Goal: Task Accomplishment & Management: Complete application form

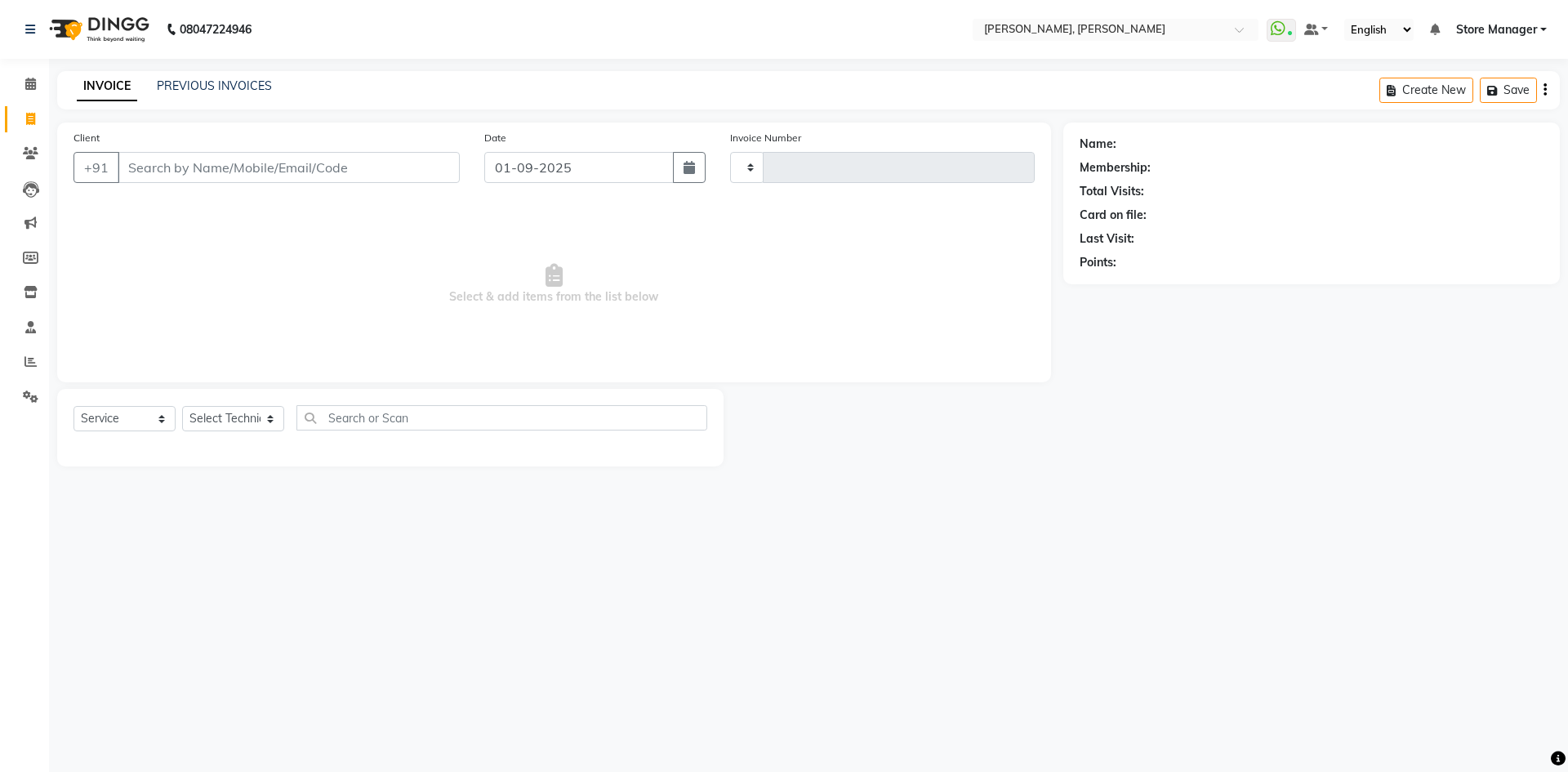
select select "service"
type input "1290"
select select "7173"
click at [222, 424] on select "Select Technician" at bounding box center [233, 418] width 102 height 25
select select "90383"
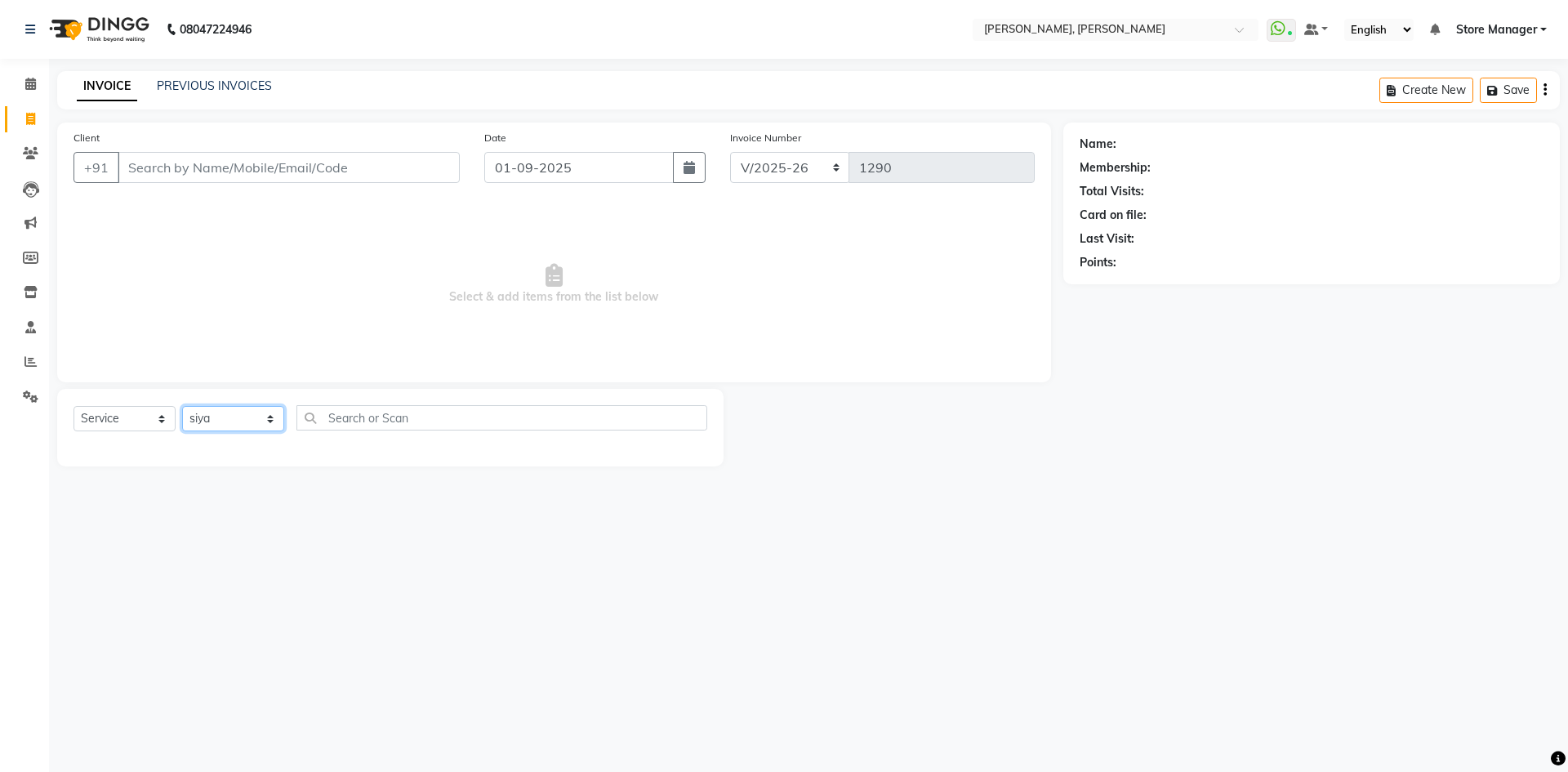
click at [183, 406] on select "Select Technician amugha Beautician [PERSON_NAME] Evi MANAGER [PERSON_NAME] [PE…" at bounding box center [233, 418] width 102 height 25
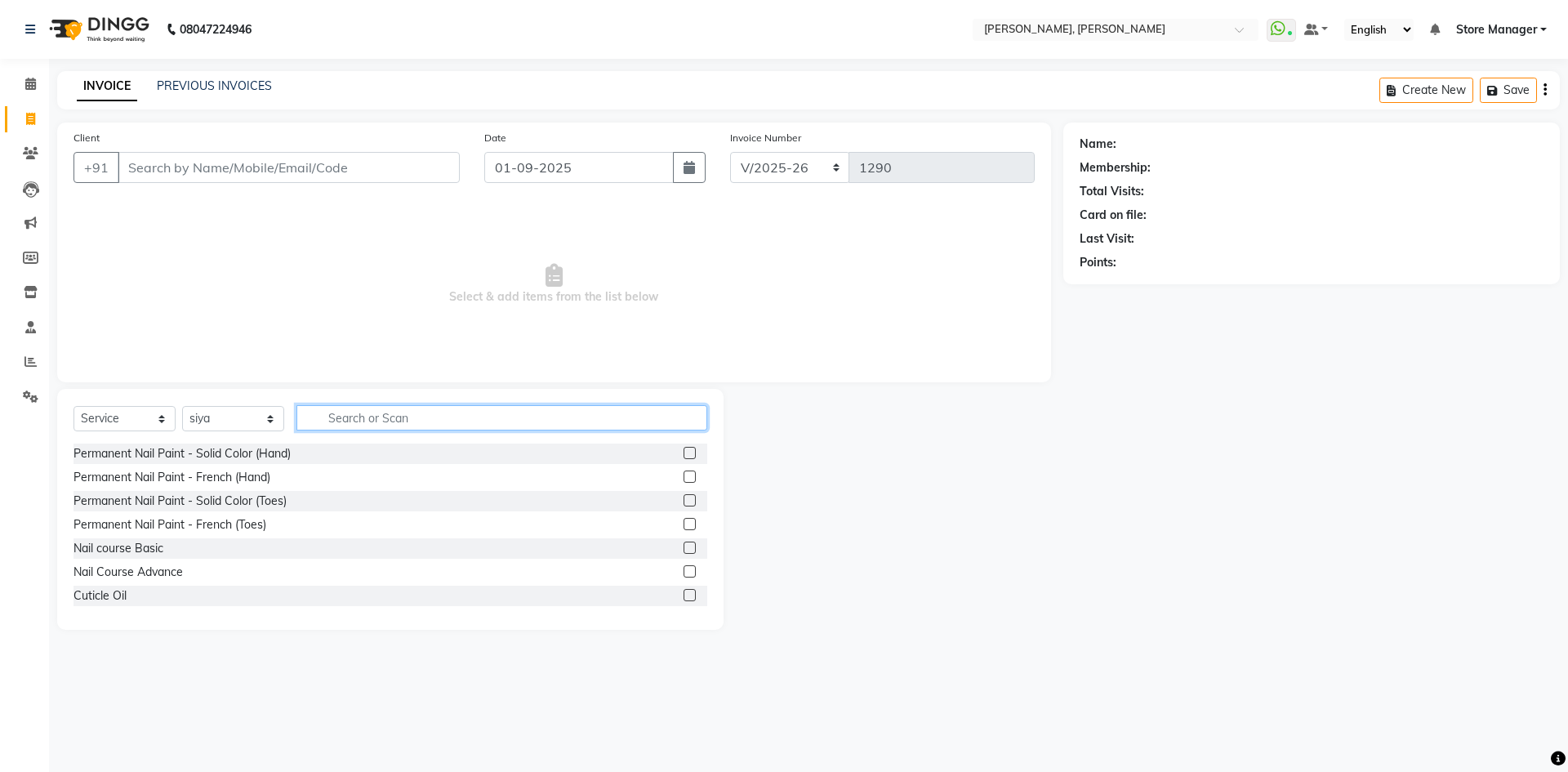
click at [436, 417] on input "text" at bounding box center [502, 417] width 411 height 25
type input "gel"
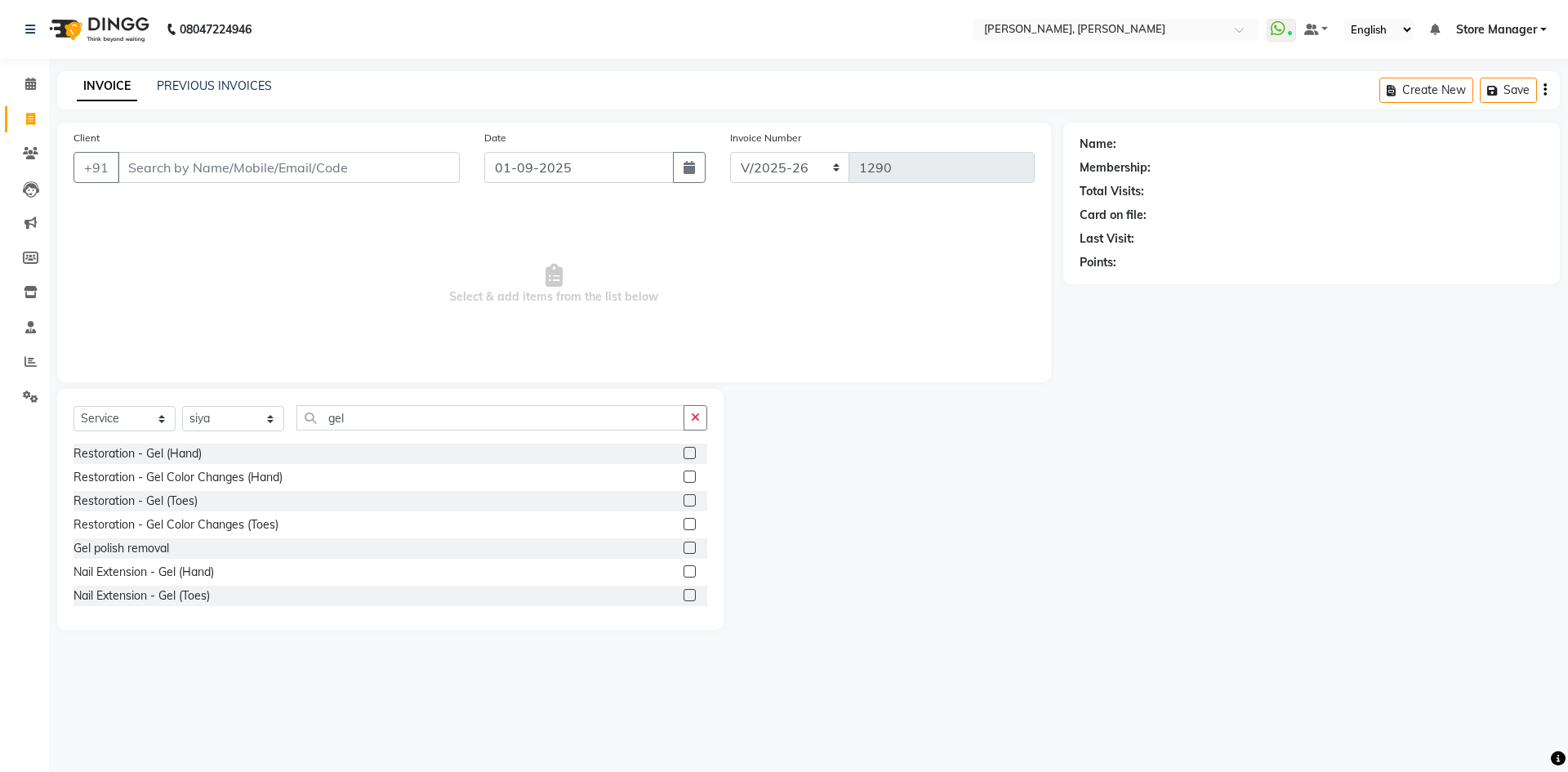
click at [683, 550] on label at bounding box center [689, 547] width 12 height 12
click at [683, 550] on input "checkbox" at bounding box center [688, 548] width 10 height 10
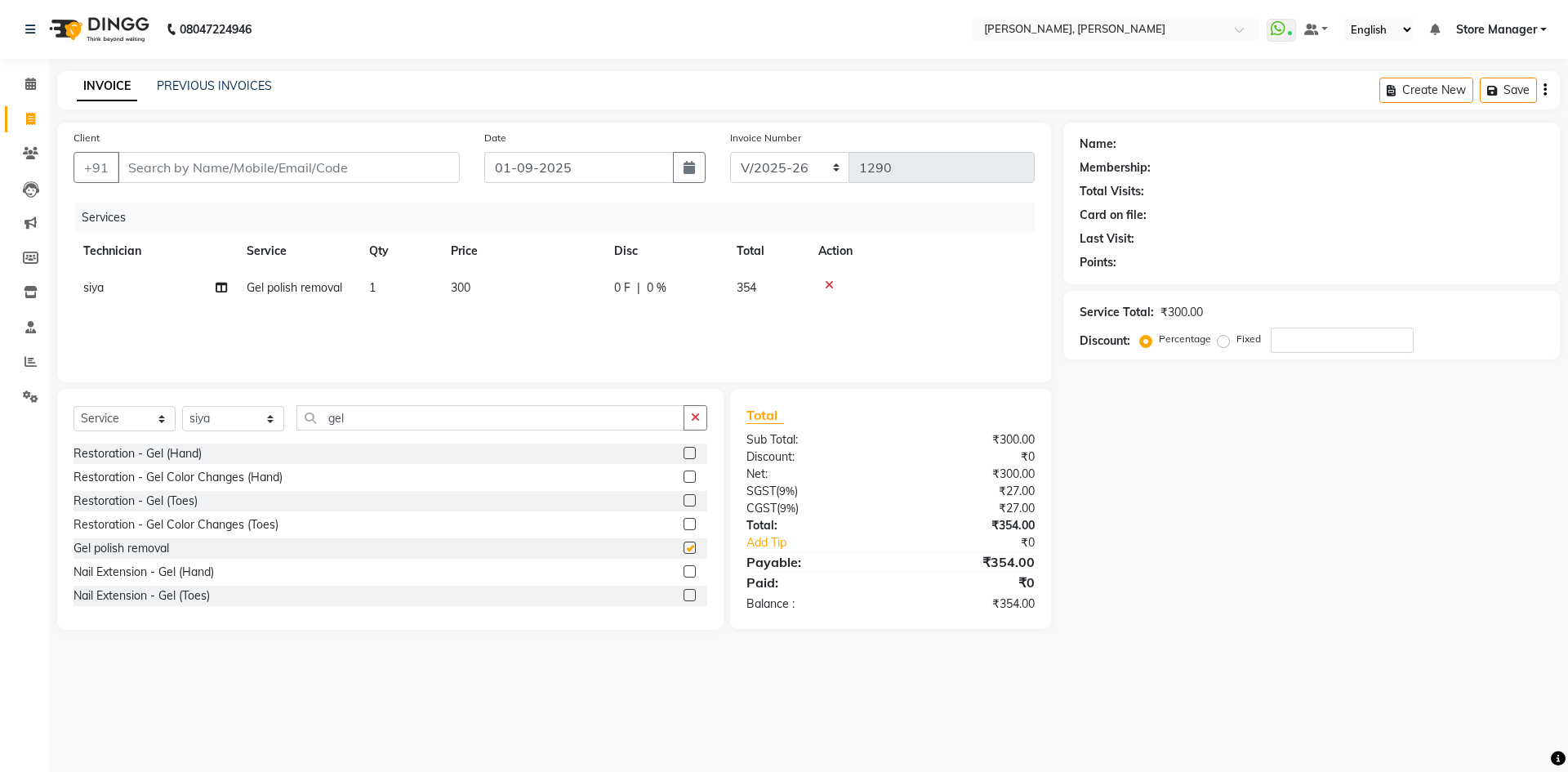
checkbox input "false"
click at [696, 420] on icon "button" at bounding box center [696, 417] width 9 height 11
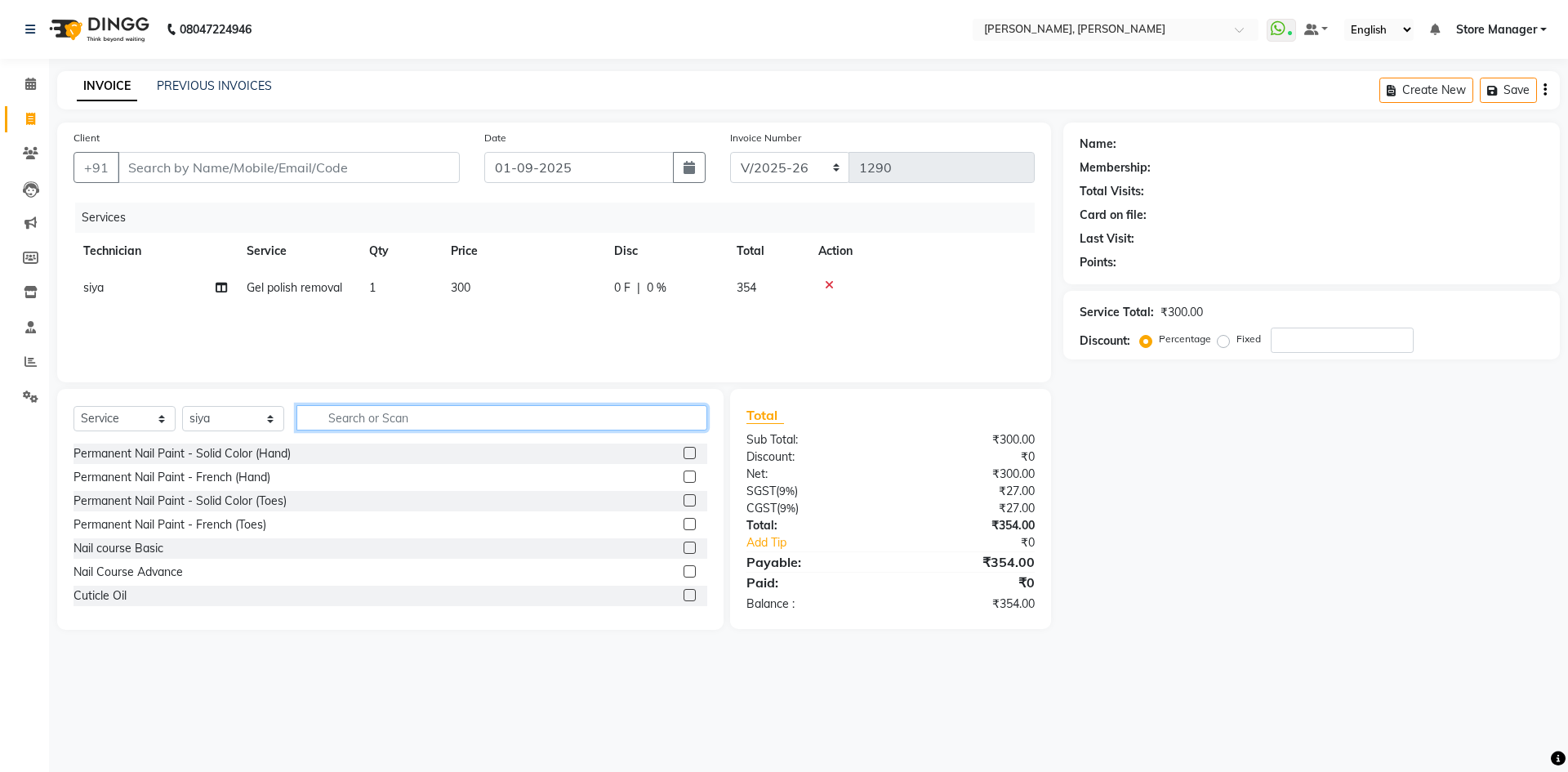
click at [536, 422] on input "text" at bounding box center [502, 417] width 411 height 25
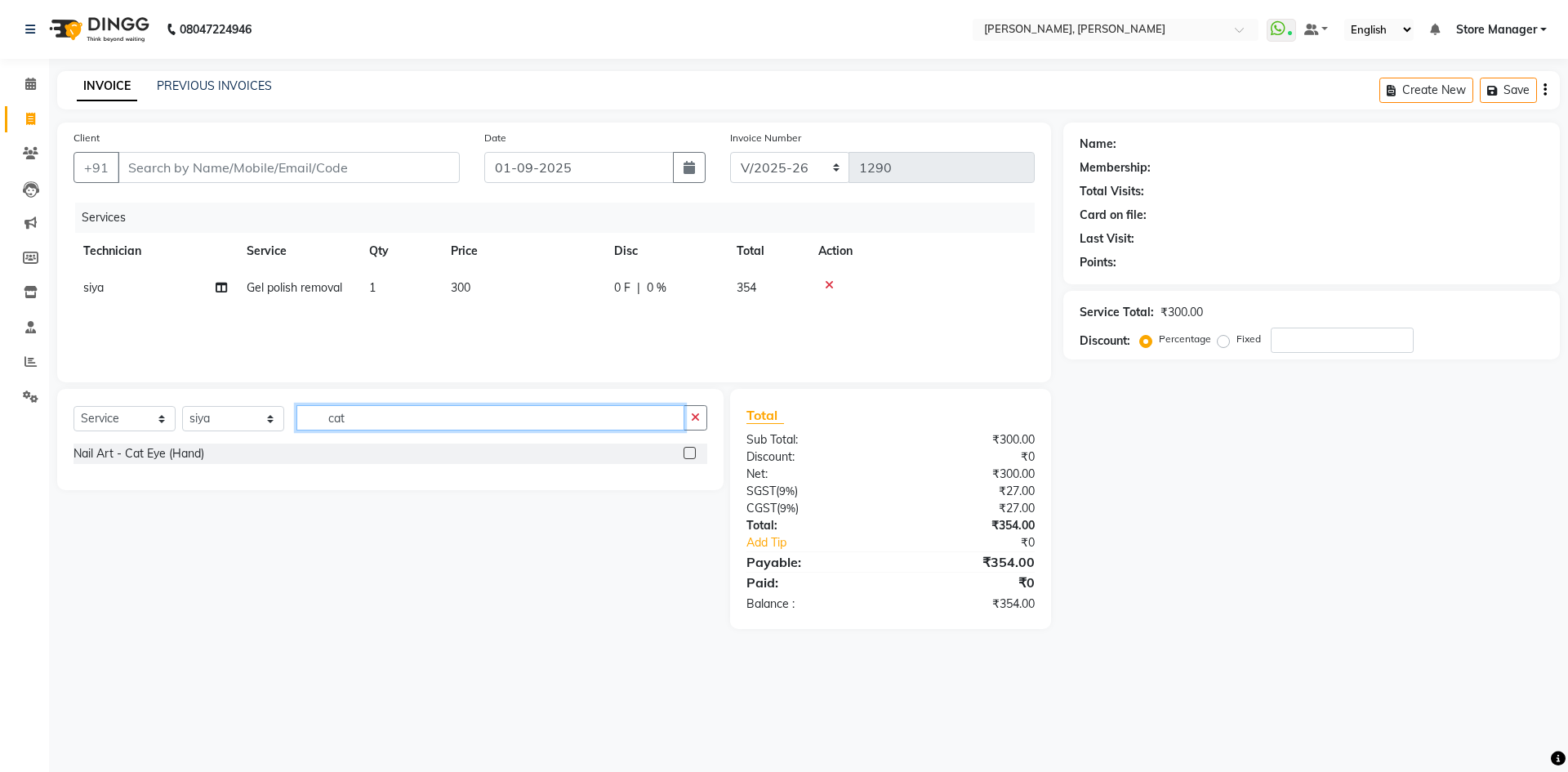
type input "cat"
click at [692, 454] on label at bounding box center [689, 453] width 12 height 12
click at [692, 454] on input "checkbox" at bounding box center [688, 453] width 10 height 10
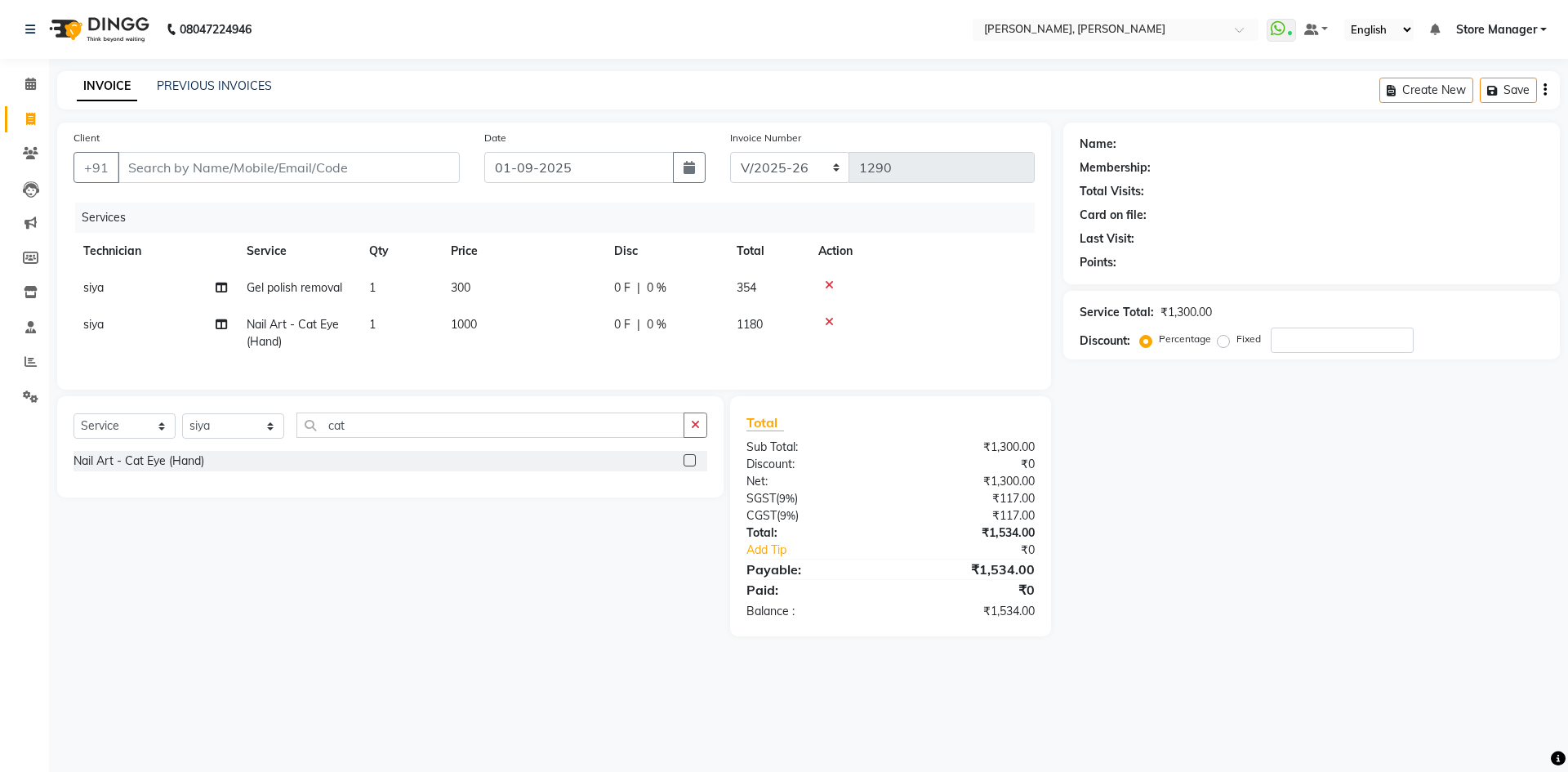
click at [688, 467] on label at bounding box center [689, 460] width 12 height 12
click at [688, 467] on input "checkbox" at bounding box center [688, 460] width 10 height 10
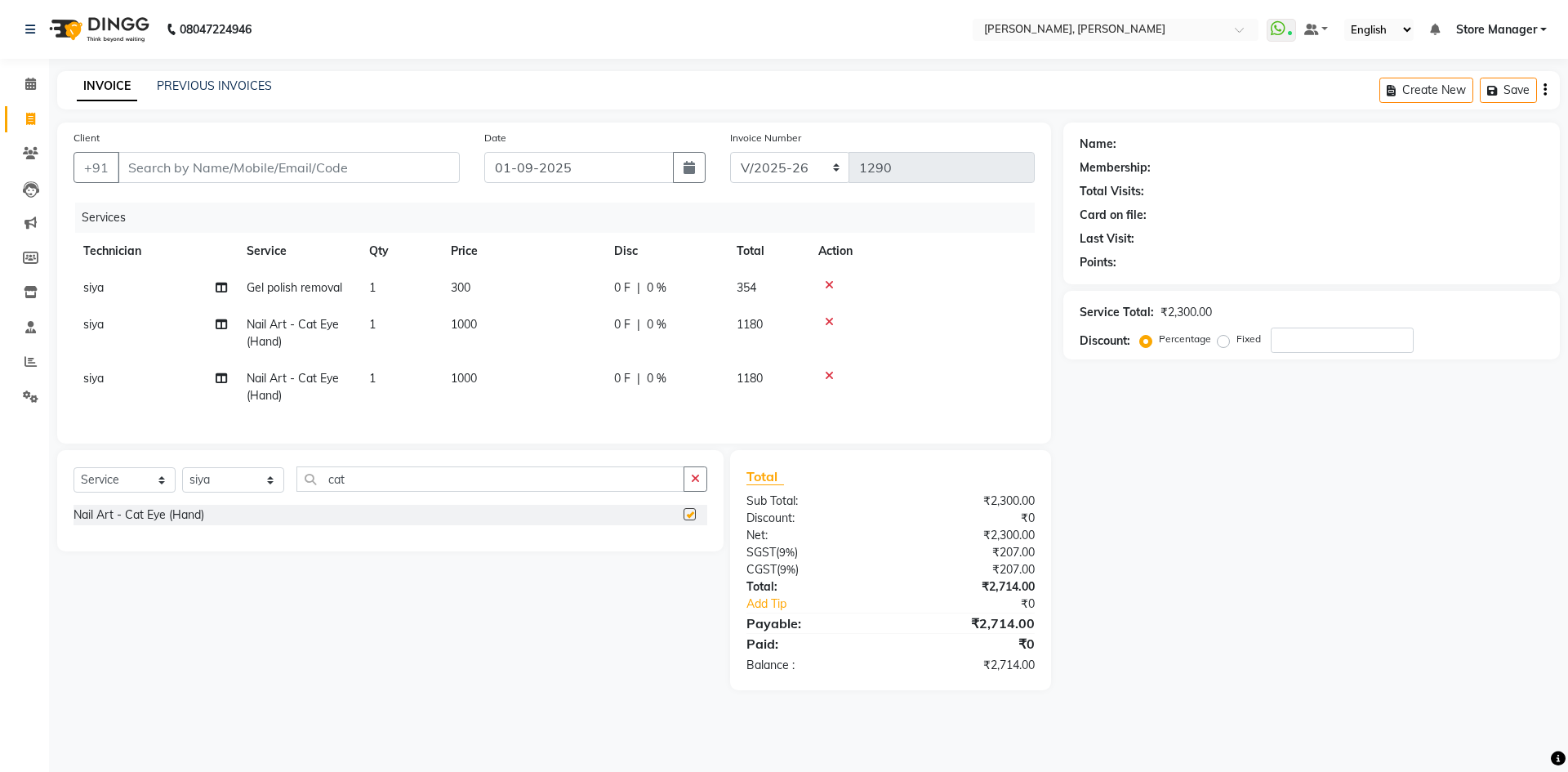
checkbox input "false"
click at [272, 394] on span "Nail Art - Cat Eye (Hand)" at bounding box center [293, 387] width 92 height 32
select select "90383"
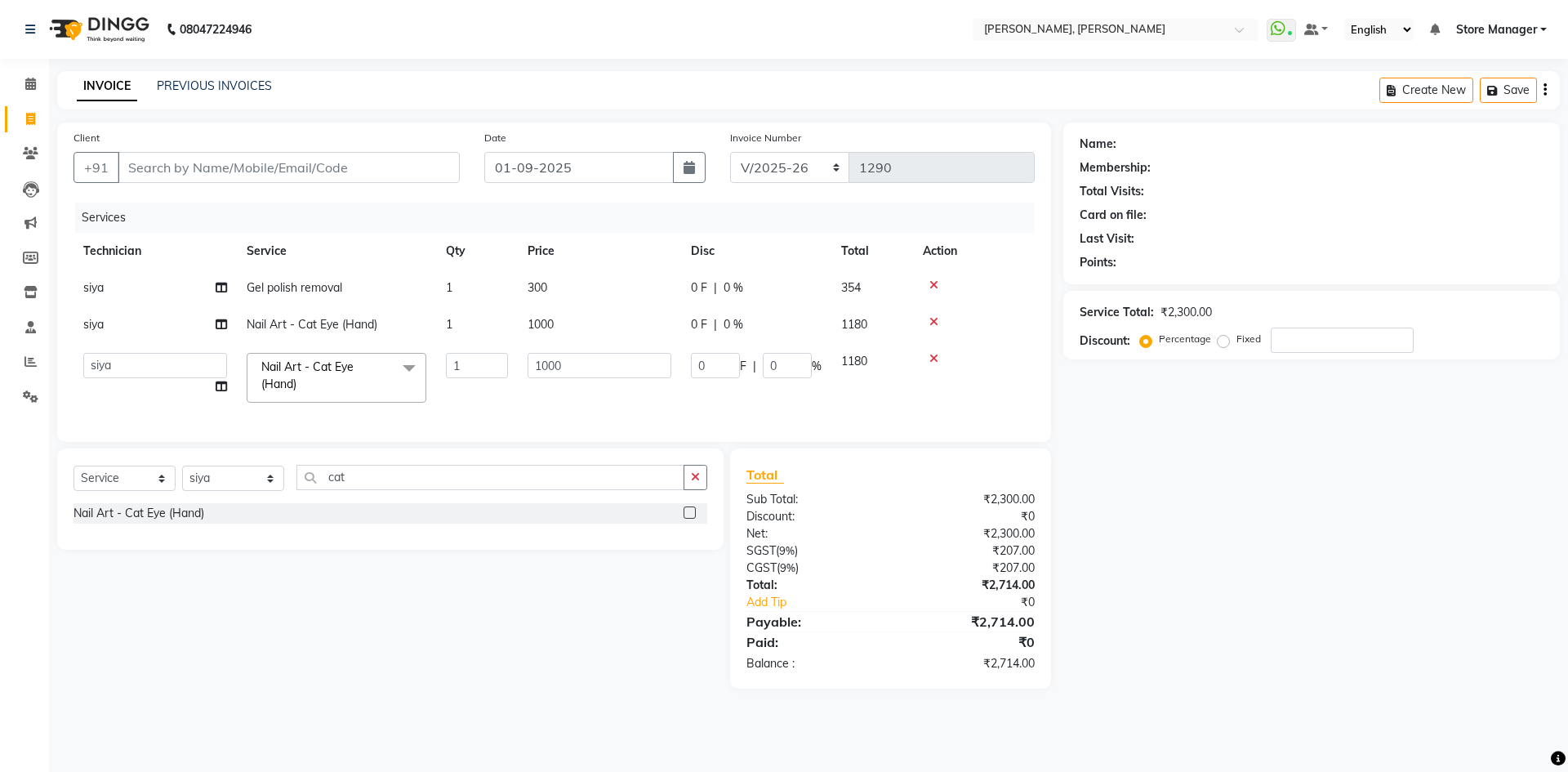
click at [281, 380] on span "Nail Art - Cat Eye (Hand)" at bounding box center [308, 376] width 92 height 32
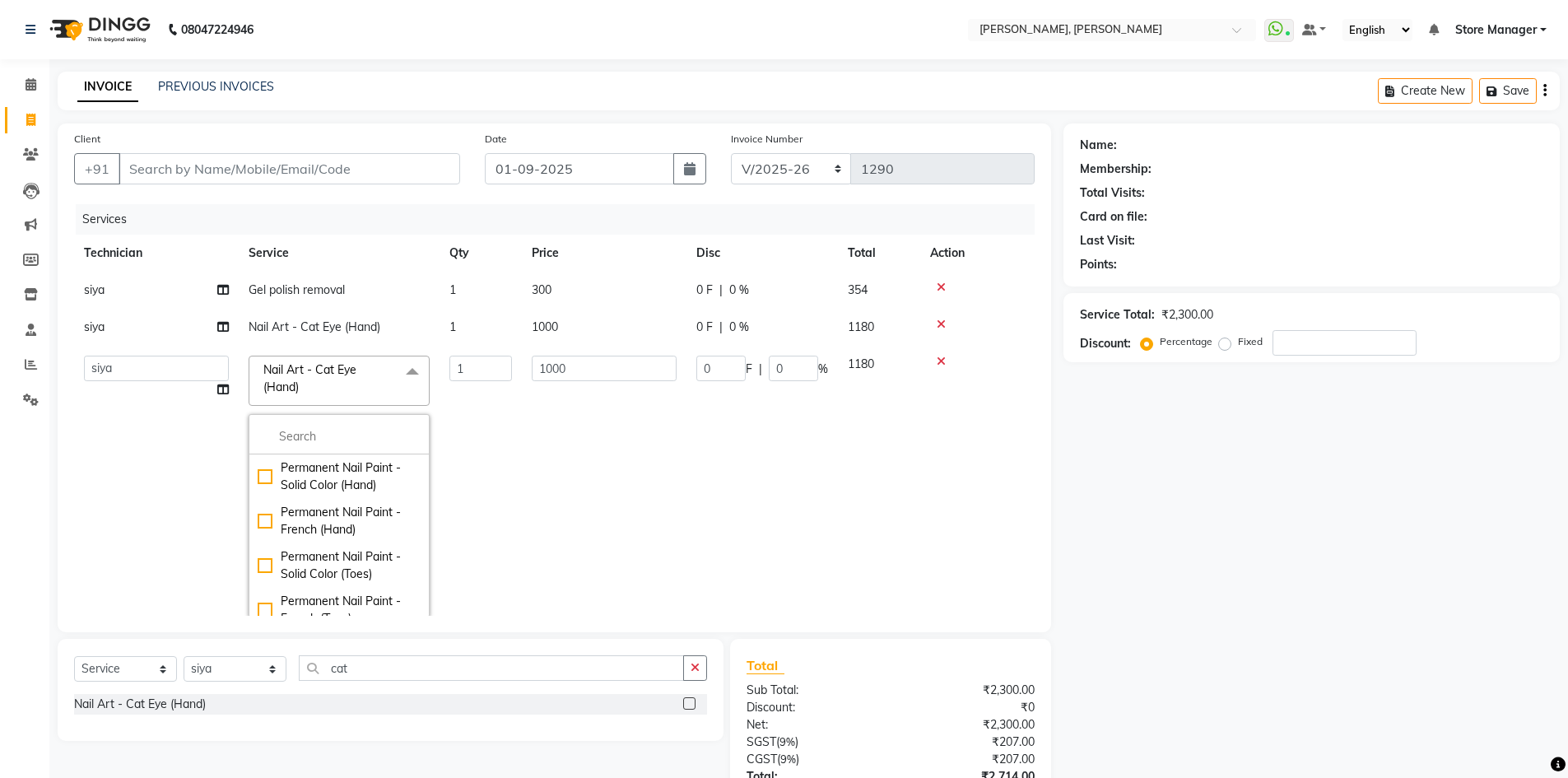
click at [768, 491] on td "0 F | 0 %" at bounding box center [763, 487] width 152 height 282
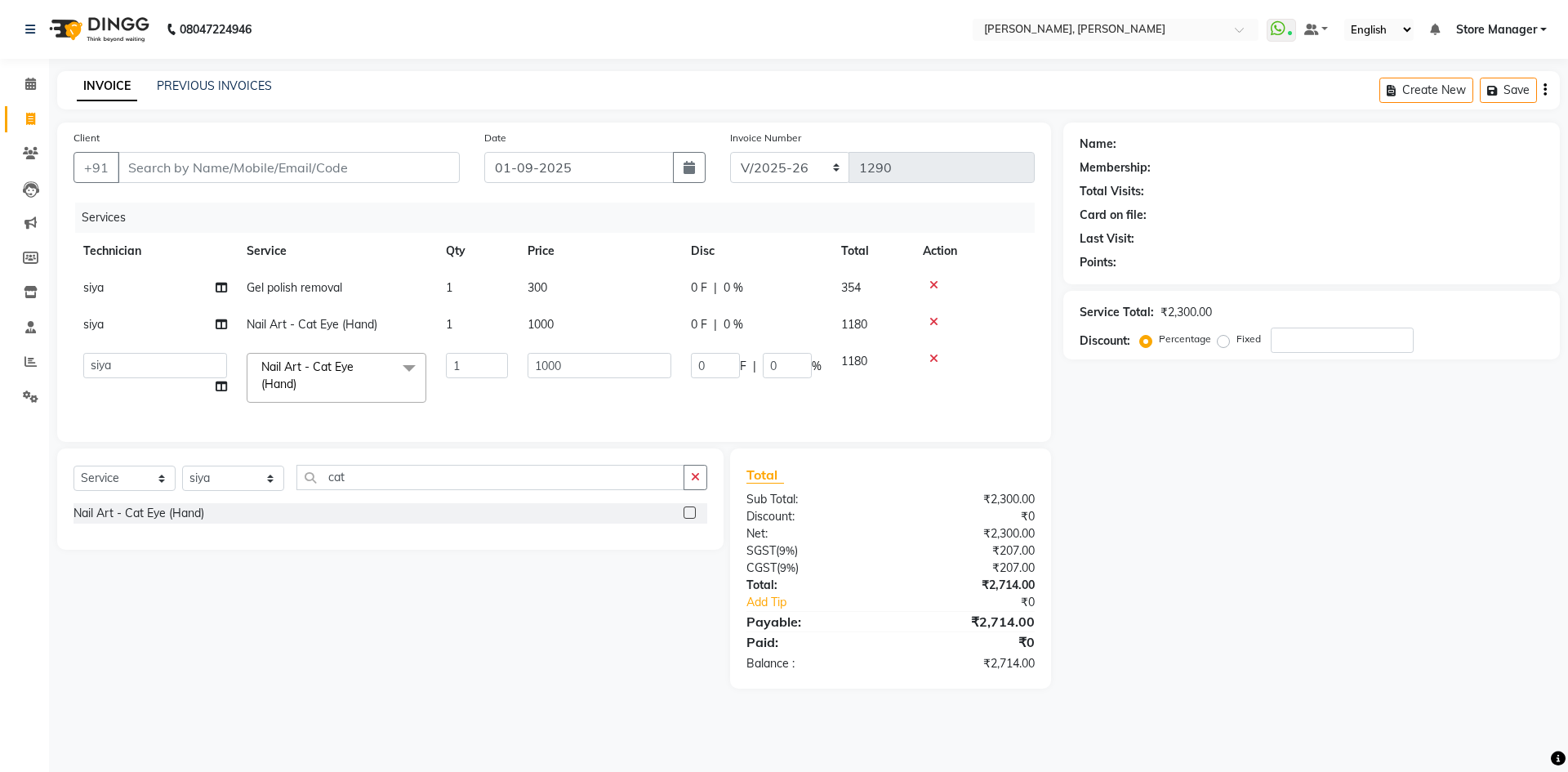
click at [134, 330] on td "siya" at bounding box center [155, 324] width 164 height 37
select select "90383"
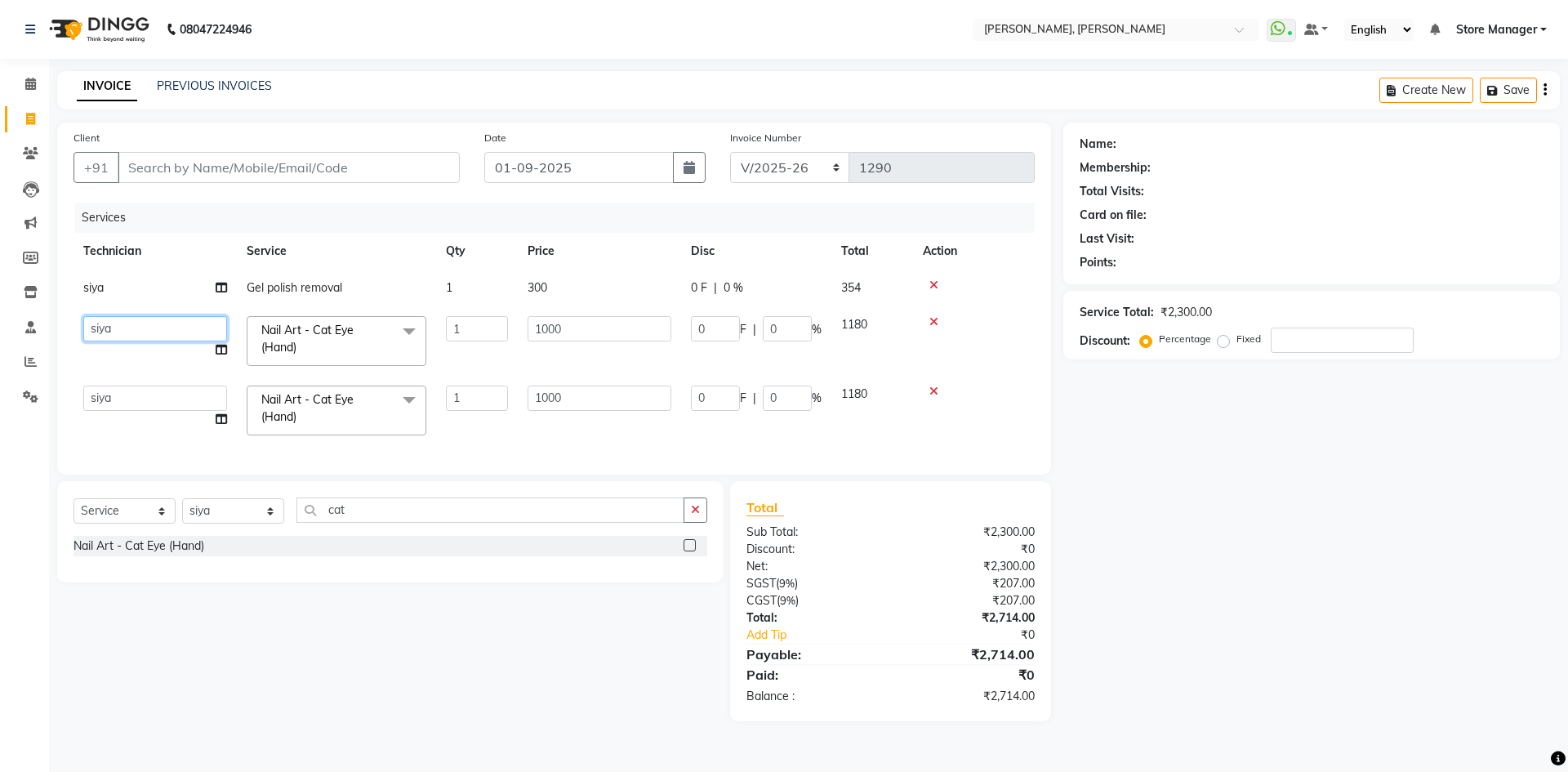
click at [151, 331] on select "amugha Beautician [PERSON_NAME] Evi MANAGER [PERSON_NAME] [PERSON_NAME] siya St…" at bounding box center [155, 329] width 144 height 25
select select "78696"
click at [695, 516] on icon "button" at bounding box center [696, 510] width 9 height 11
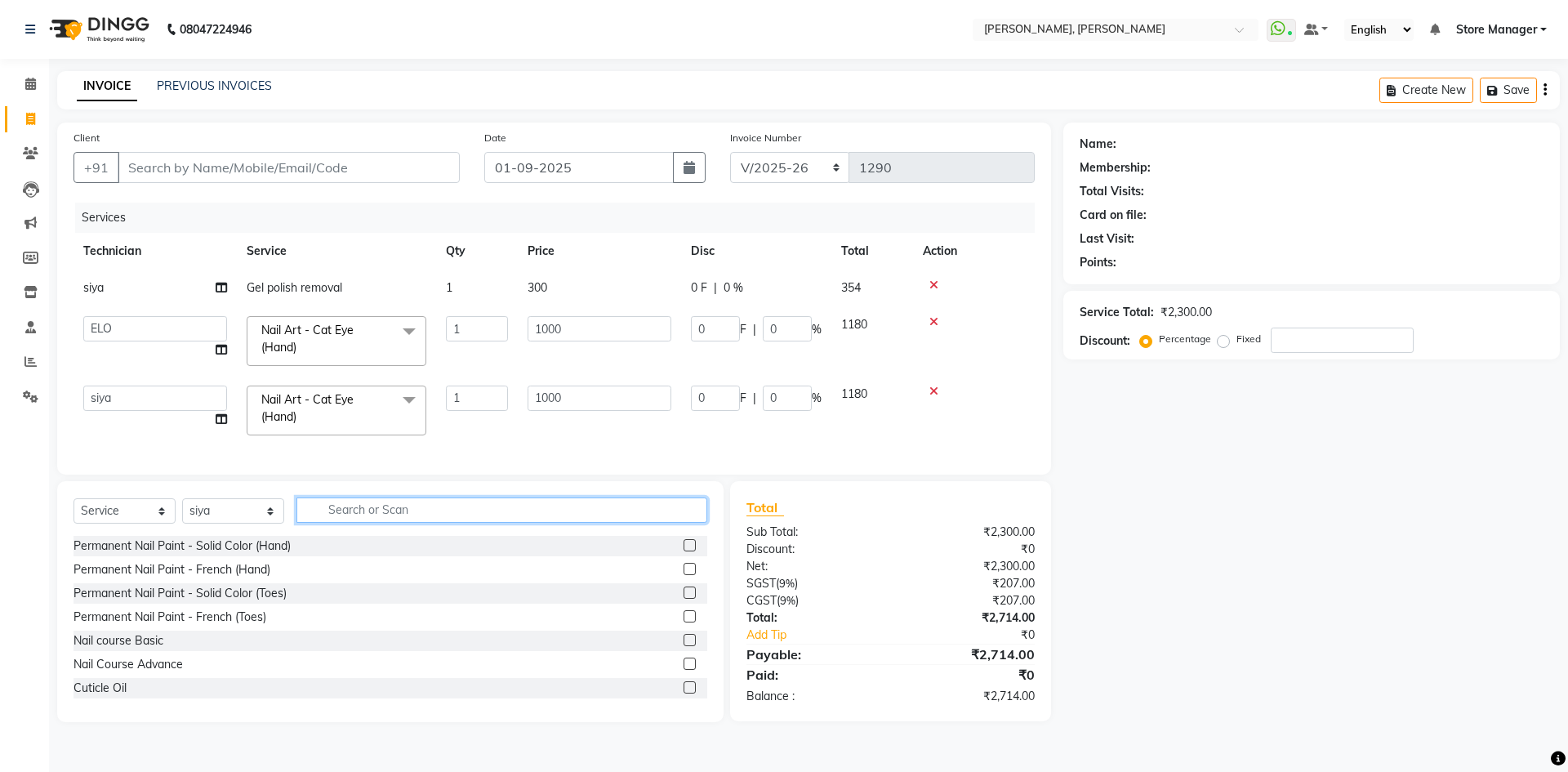
click at [591, 519] on input "text" at bounding box center [502, 510] width 411 height 25
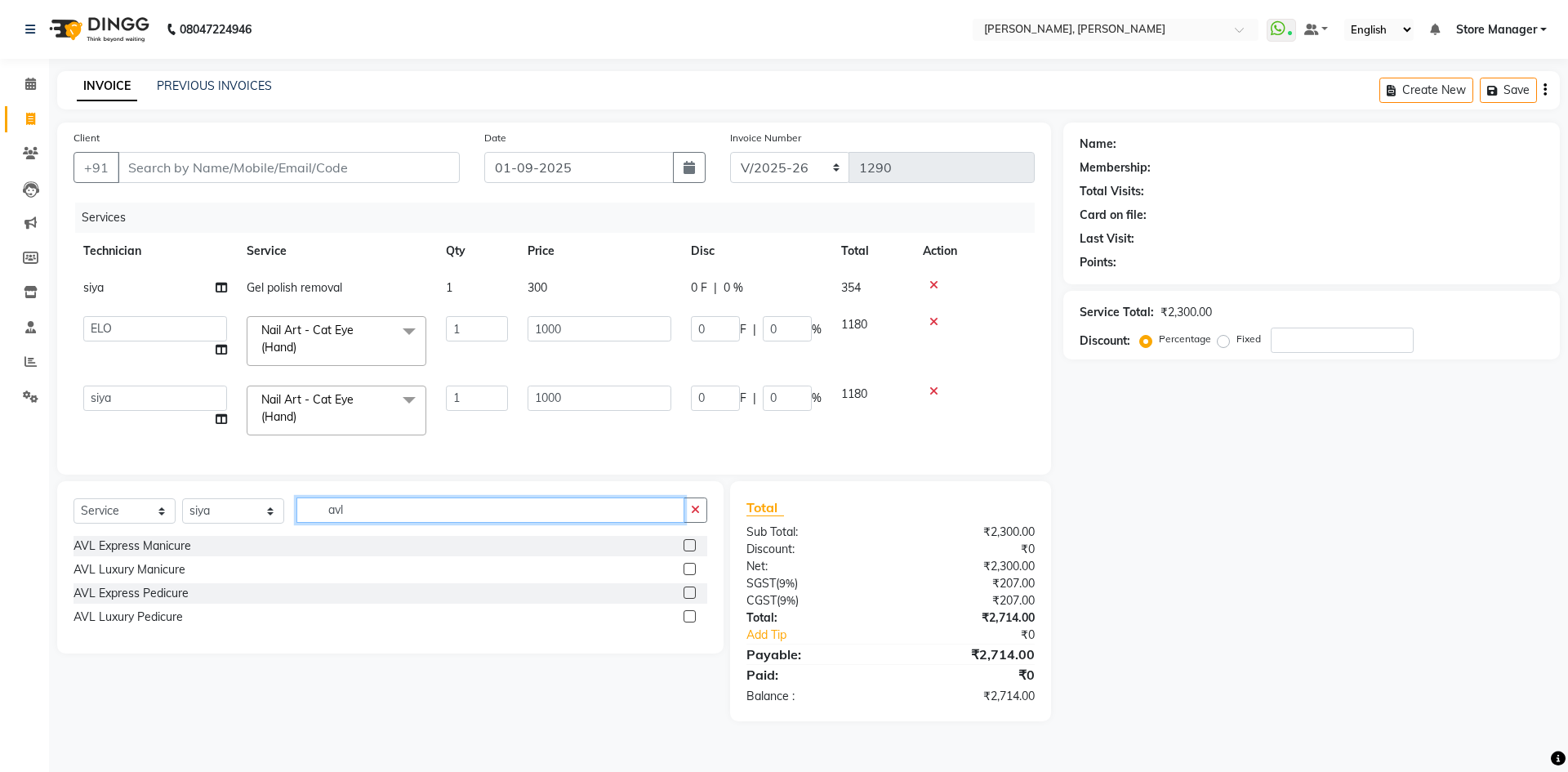
type input "avl"
click at [687, 552] on label at bounding box center [689, 545] width 12 height 12
click at [687, 552] on input "checkbox" at bounding box center [688, 546] width 10 height 10
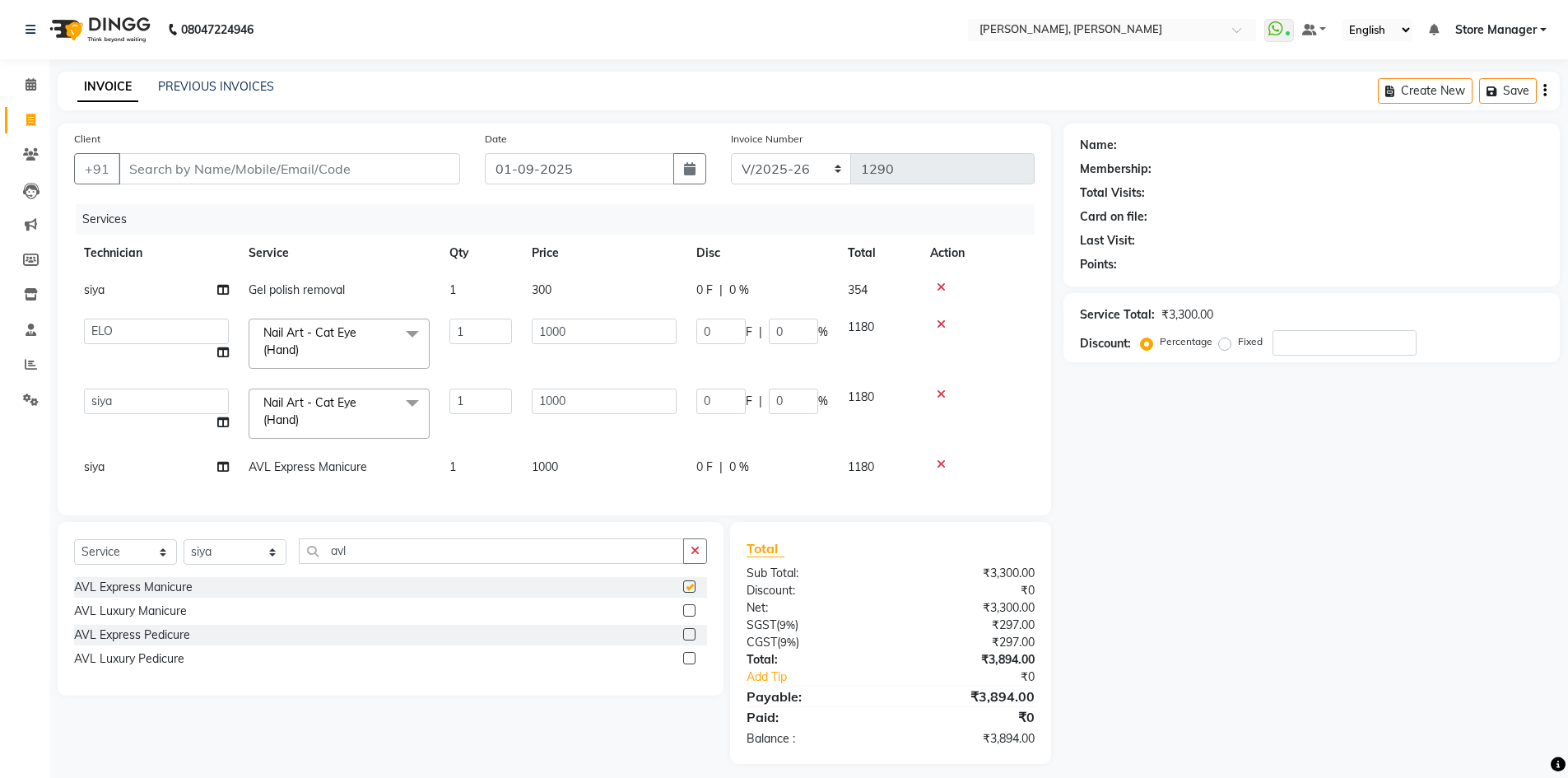
checkbox input "false"
click at [691, 640] on label at bounding box center [689, 634] width 12 height 12
click at [691, 640] on input "checkbox" at bounding box center [688, 635] width 10 height 10
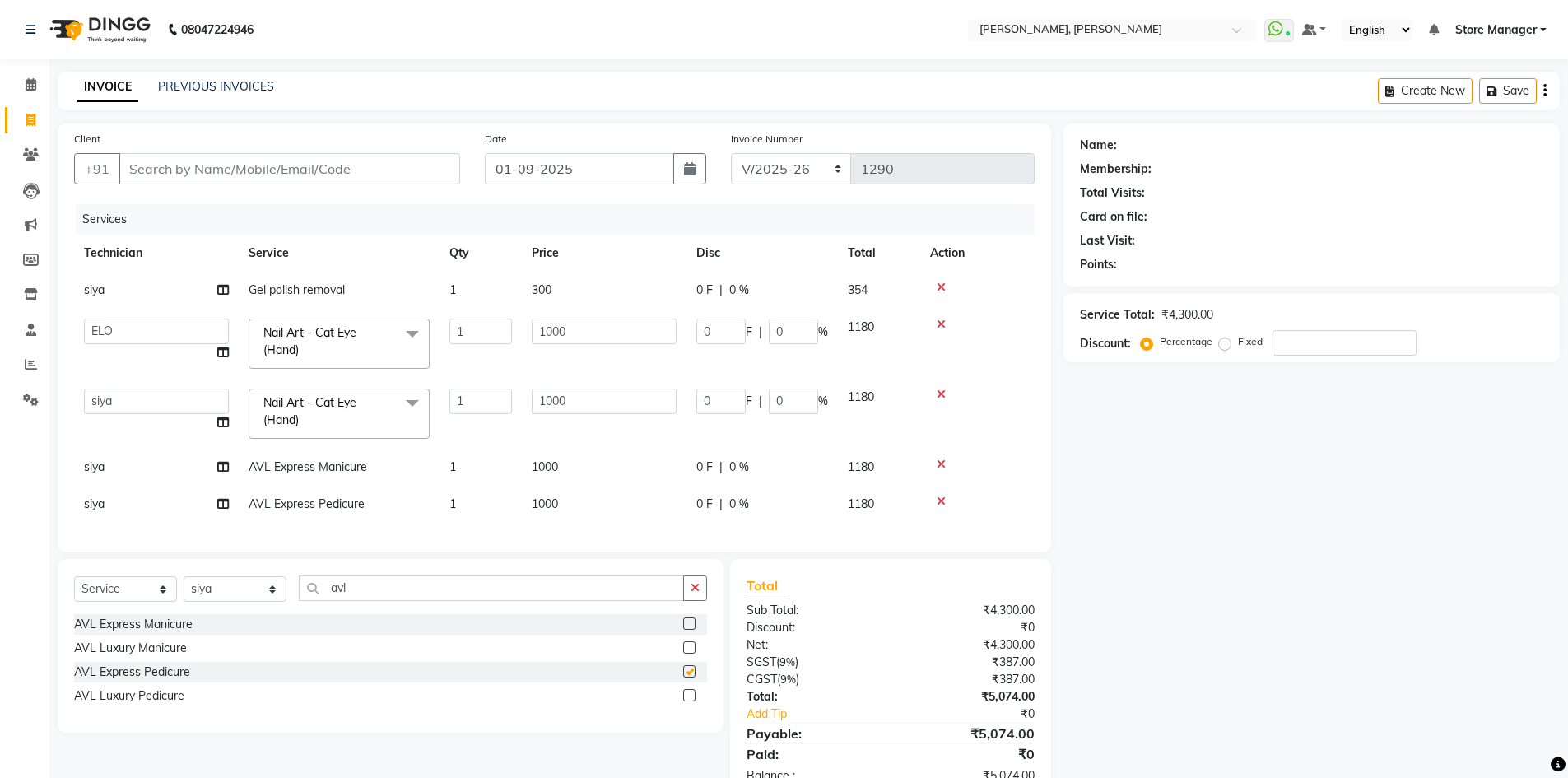
checkbox input "false"
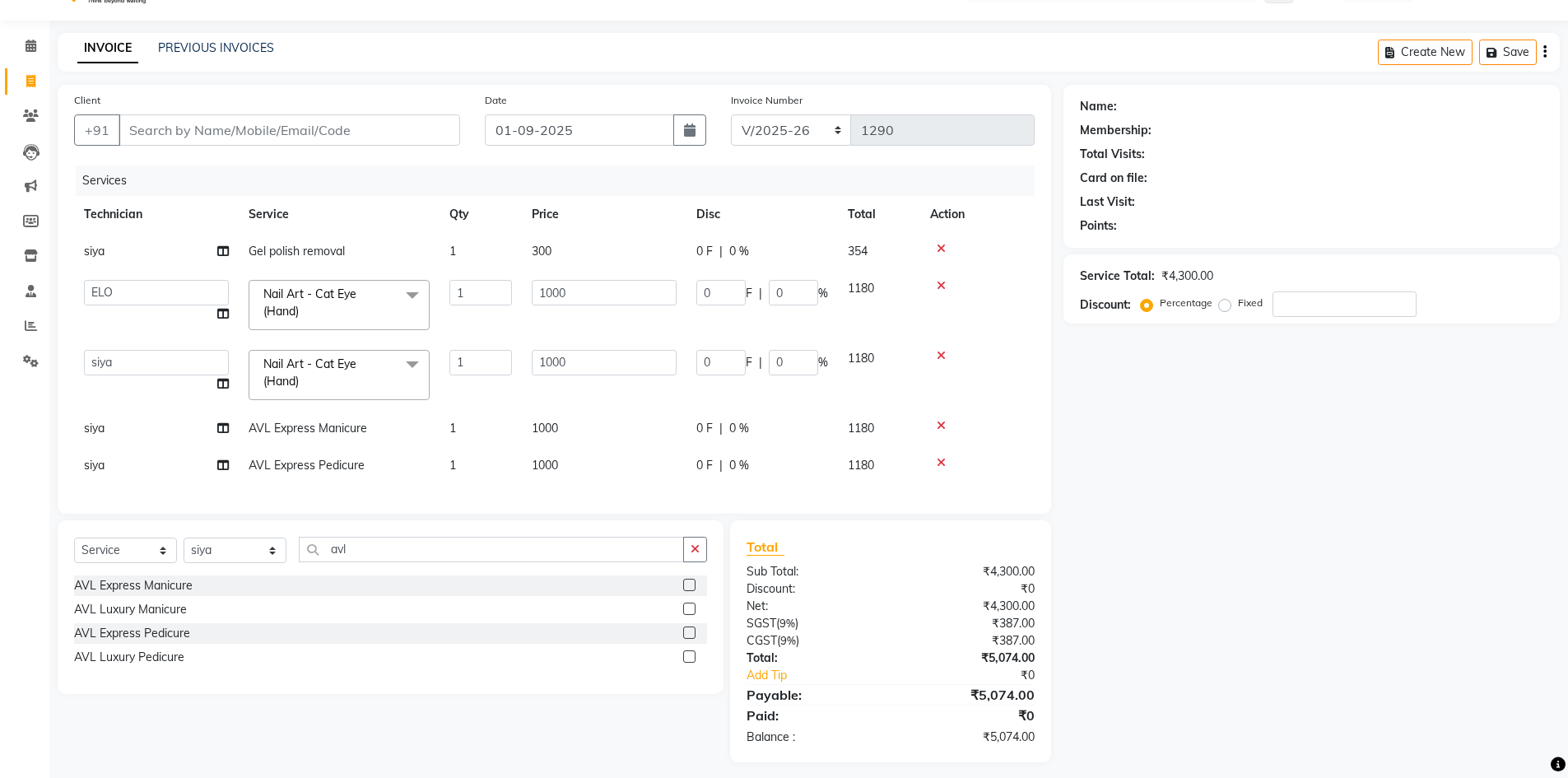
scroll to position [60, 0]
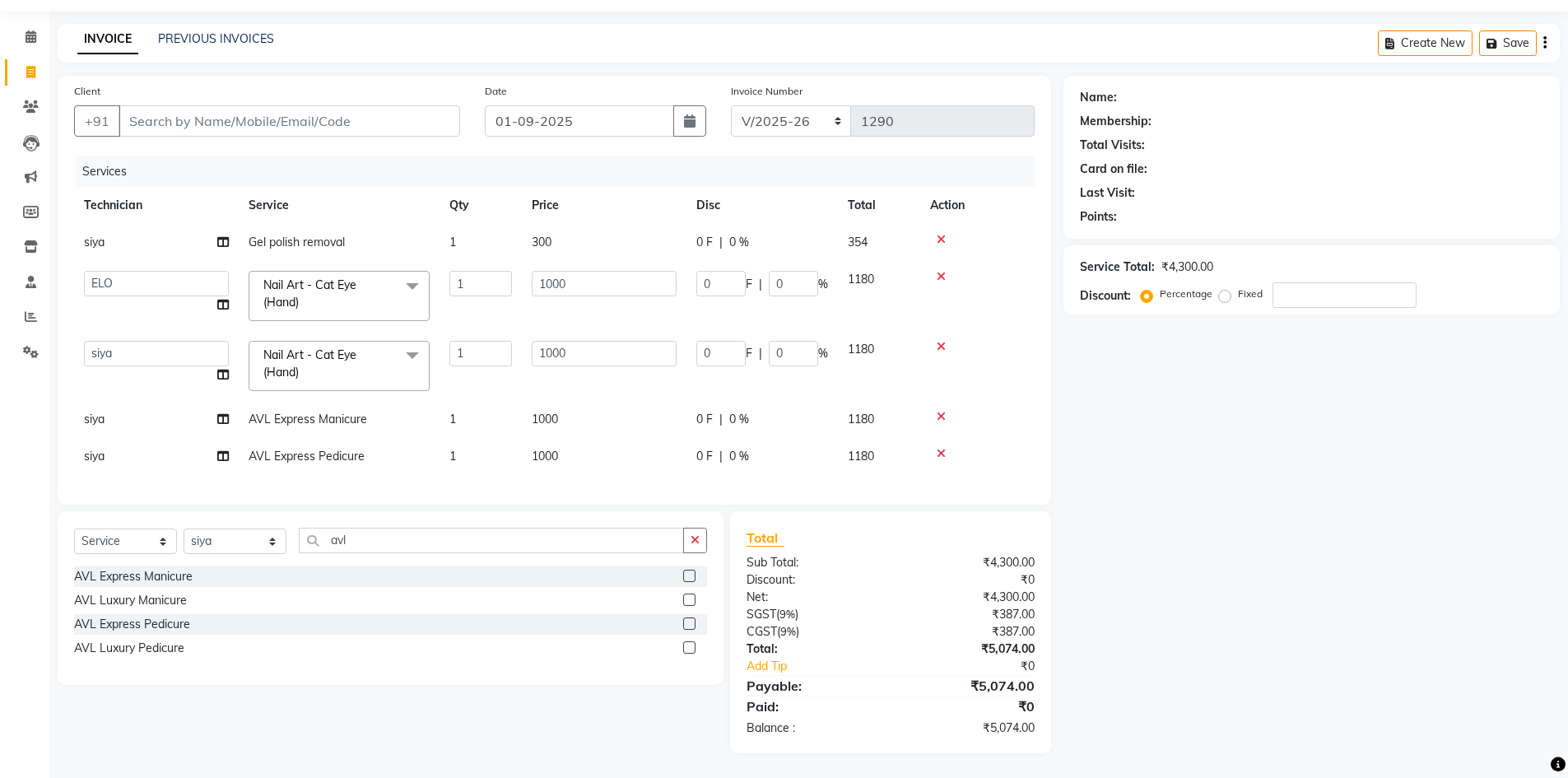
click at [1148, 539] on div "Name: Membership: Total Visits: Card on file: Last Visit: Points: Service Total…" at bounding box center [1318, 415] width 508 height 677
click at [1326, 283] on input "number" at bounding box center [1345, 295] width 144 height 26
type input "3"
type input "30"
type input "3"
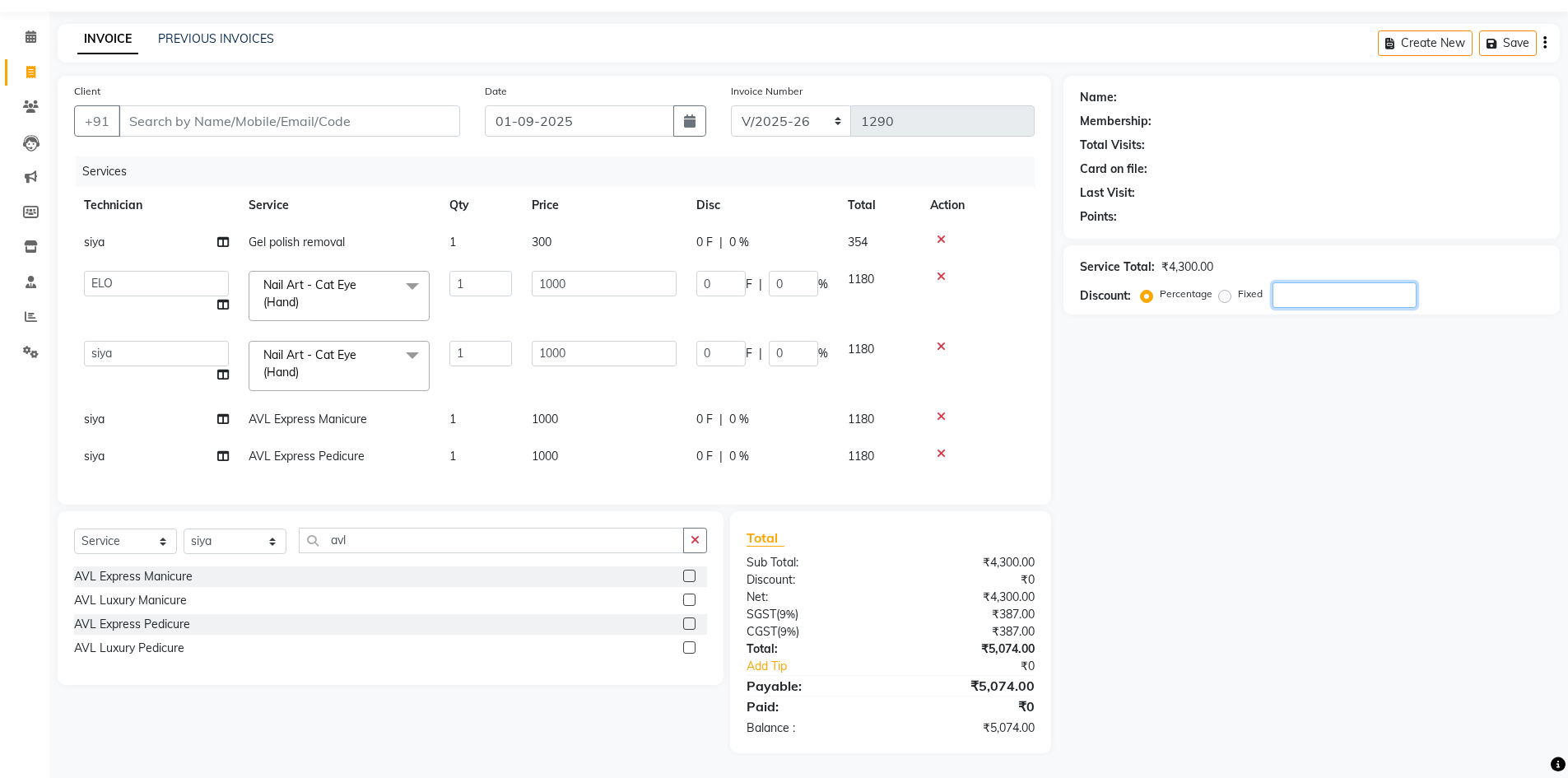
type input "30"
type input "3"
type input "35"
type input "350"
type input "35"
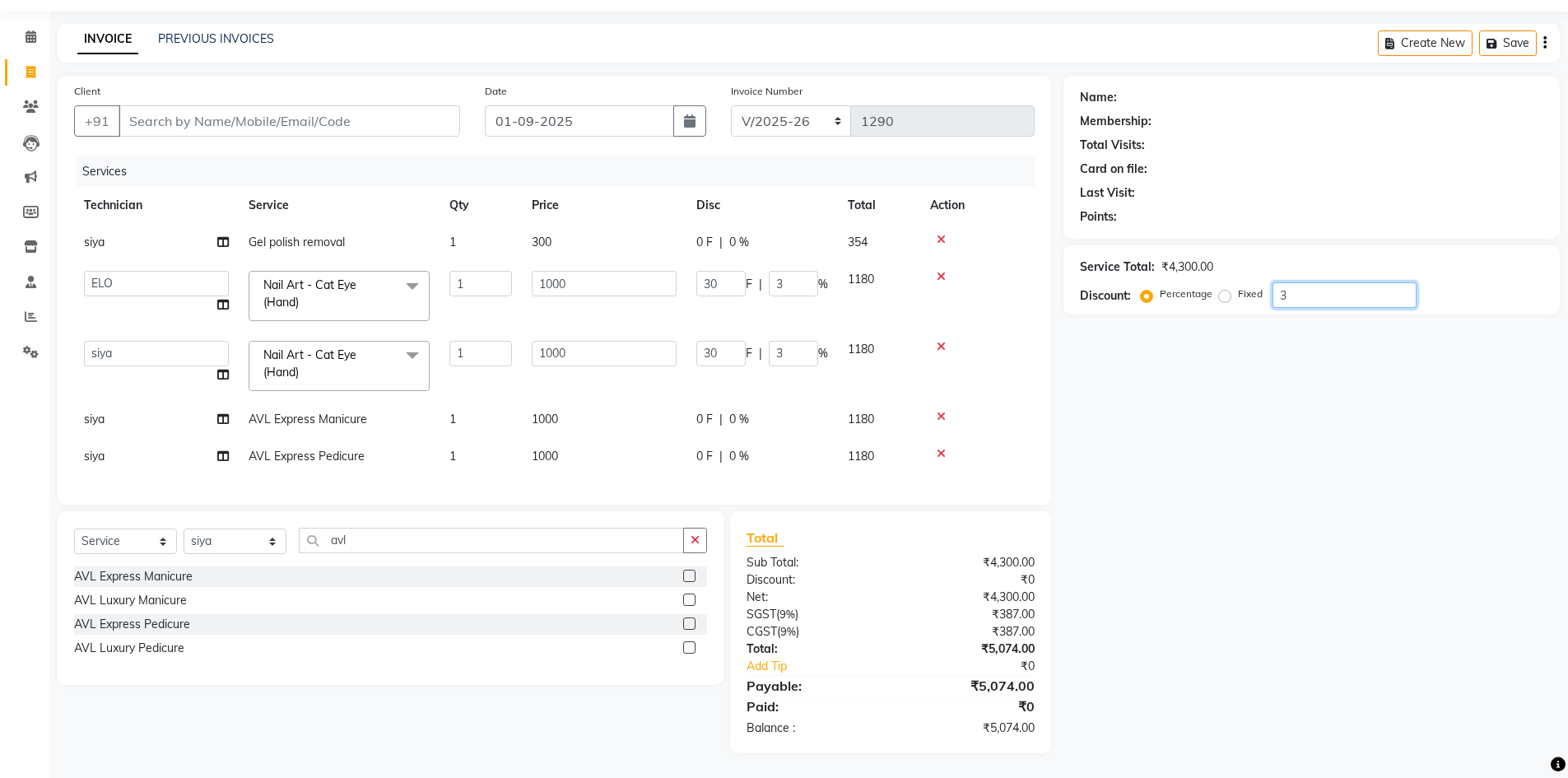
type input "350"
type input "35"
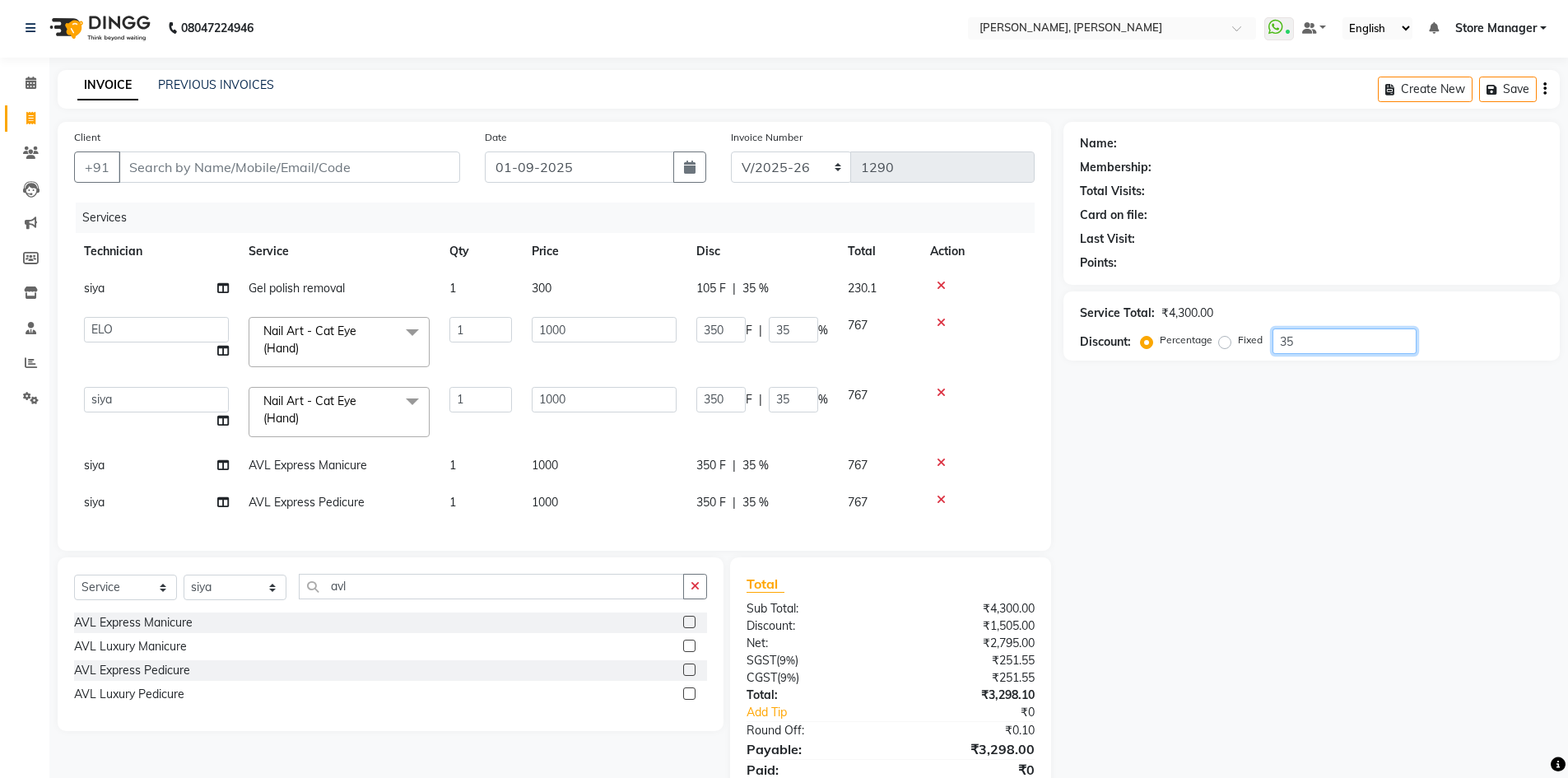
scroll to position [0, 0]
type input "35"
click at [746, 290] on span "35 %" at bounding box center [756, 290] width 27 height 17
select select "90383"
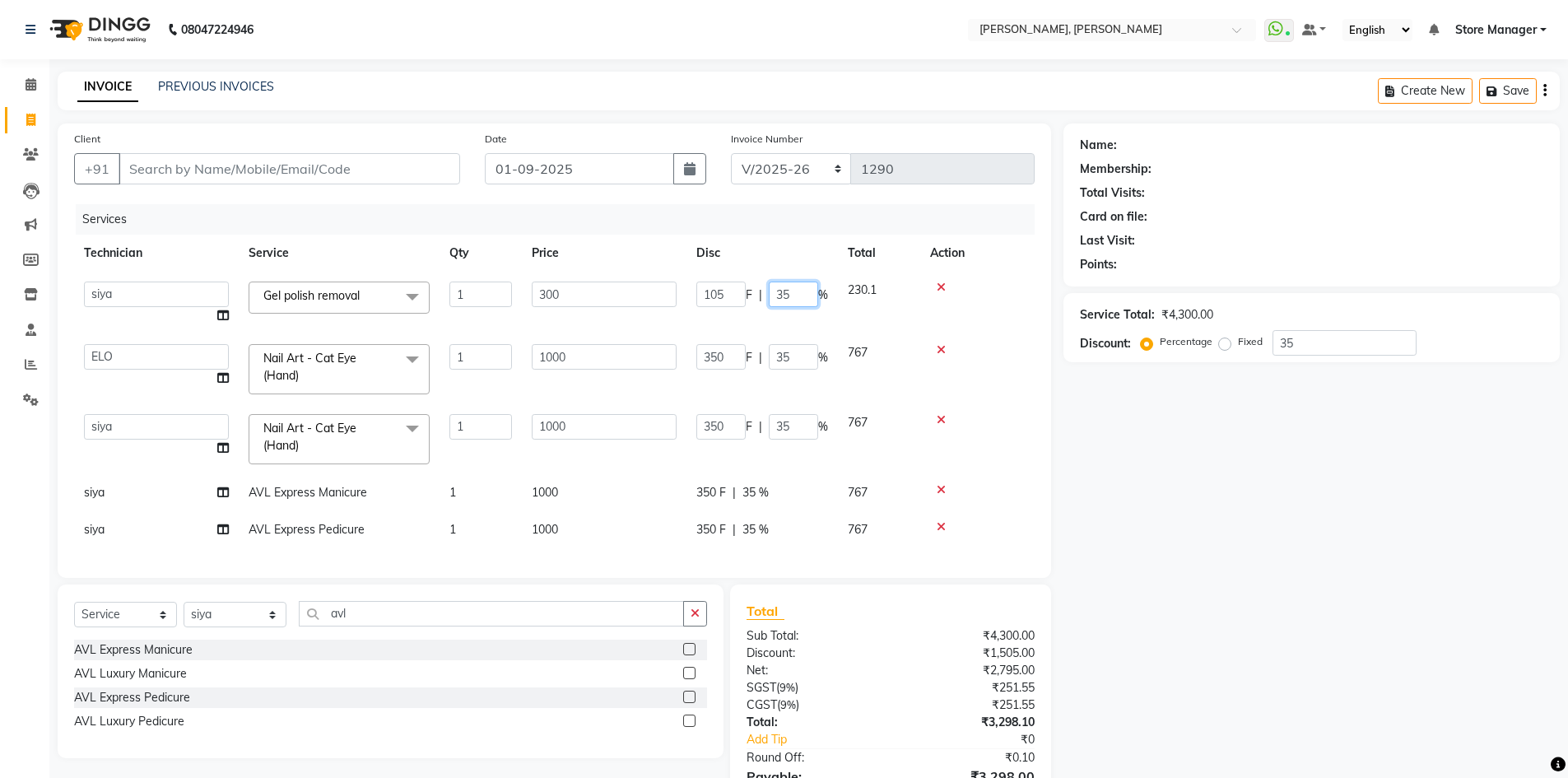
click at [783, 290] on input "35" at bounding box center [794, 294] width 49 height 26
click at [791, 292] on input "35" at bounding box center [794, 294] width 49 height 26
type input "3"
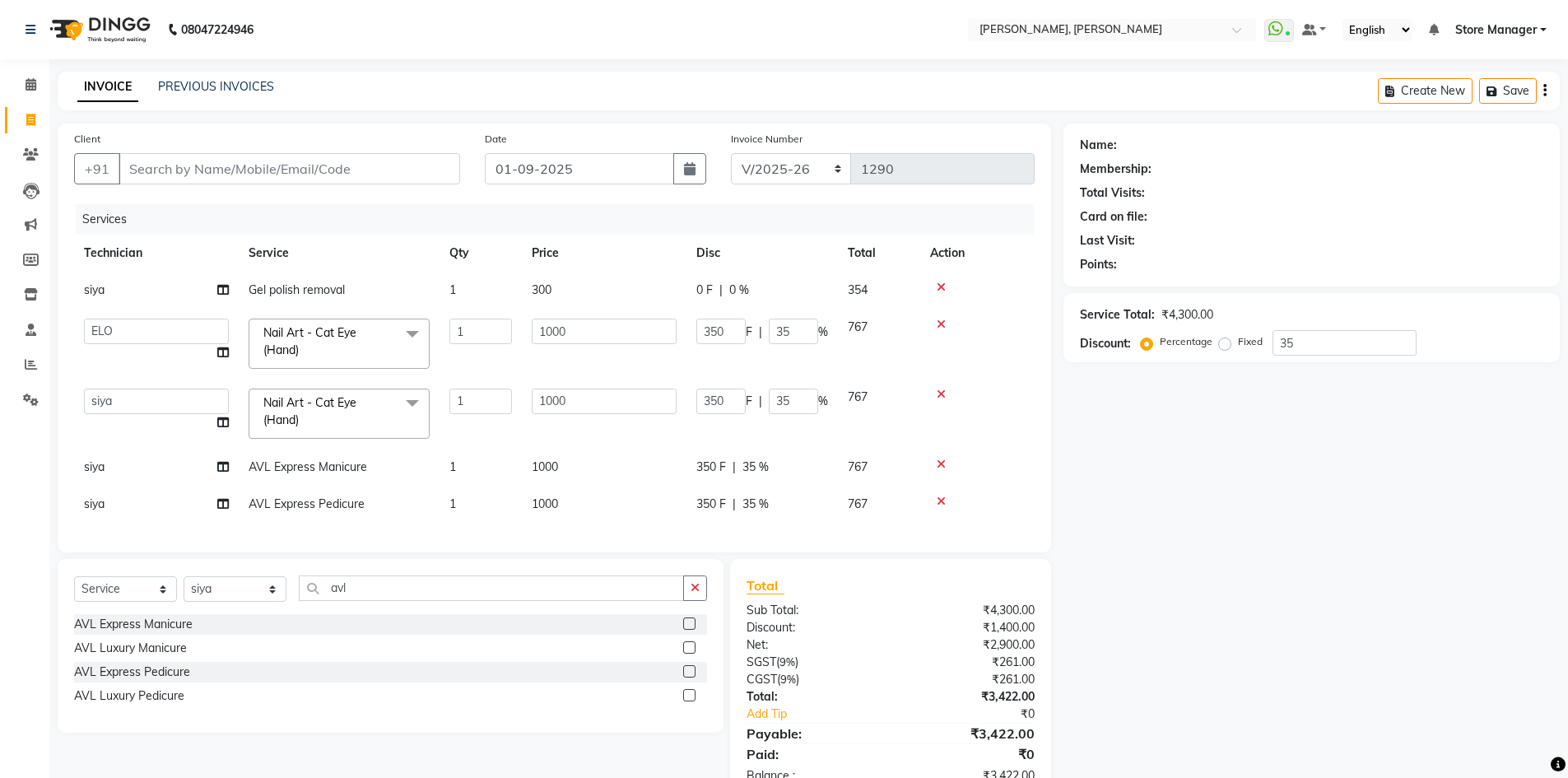
drag, startPoint x: 1248, startPoint y: 483, endPoint x: 1064, endPoint y: 400, distance: 201.9
click at [1248, 482] on div "Name: Membership: Total Visits: Card on file: Last Visit: Points: Service Total…" at bounding box center [1318, 462] width 508 height 677
click at [791, 334] on input "35" at bounding box center [794, 331] width 49 height 26
type input "3"
type input "10"
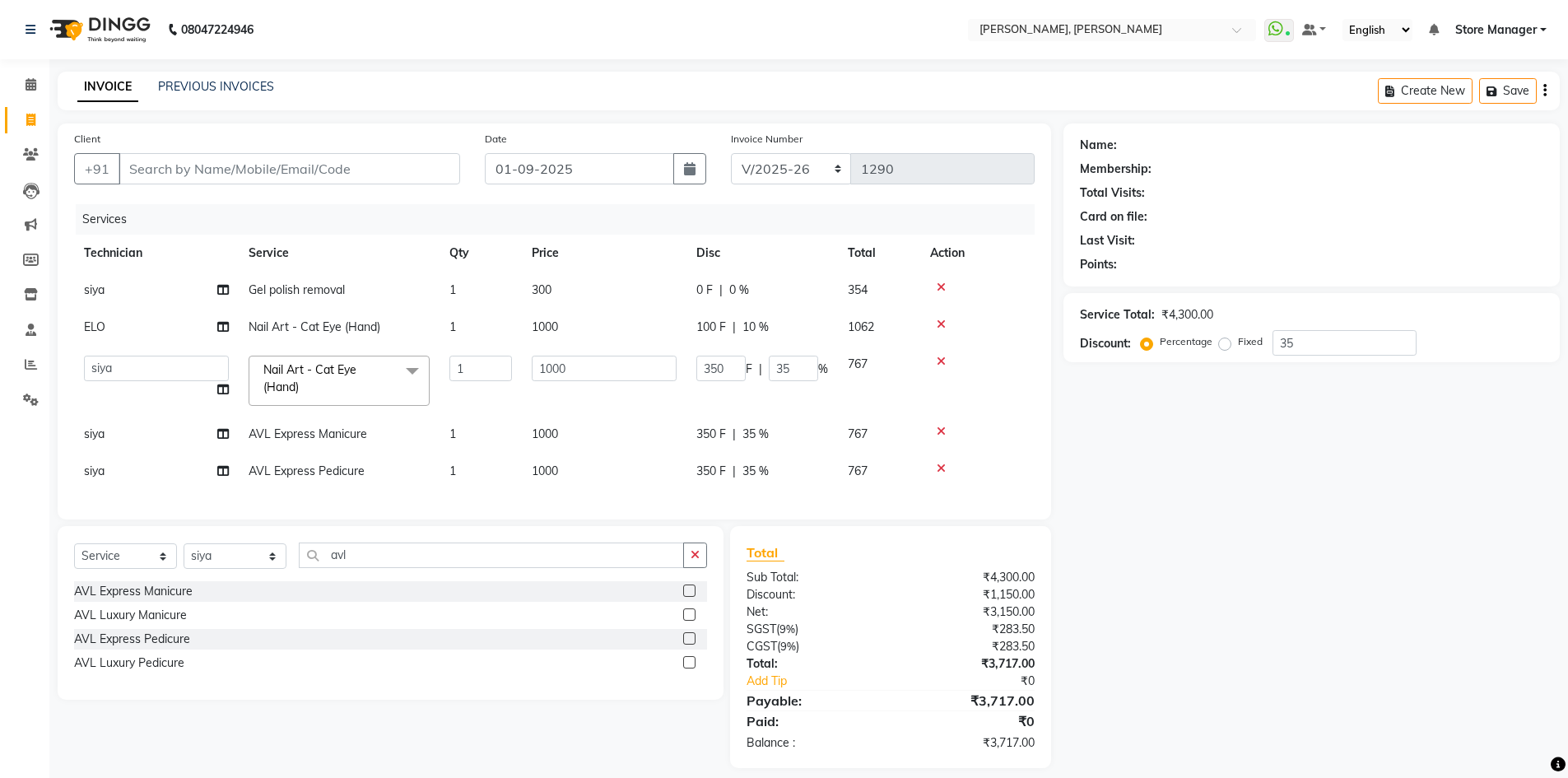
drag, startPoint x: 1276, startPoint y: 520, endPoint x: 985, endPoint y: 394, distance: 317.1
click at [1266, 510] on div "Name: Membership: Total Visits: Card on file: Last Visit: Points: Service Total…" at bounding box center [1318, 446] width 508 height 645
click at [795, 364] on input "35" at bounding box center [794, 368] width 49 height 26
type input "3"
type input "10"
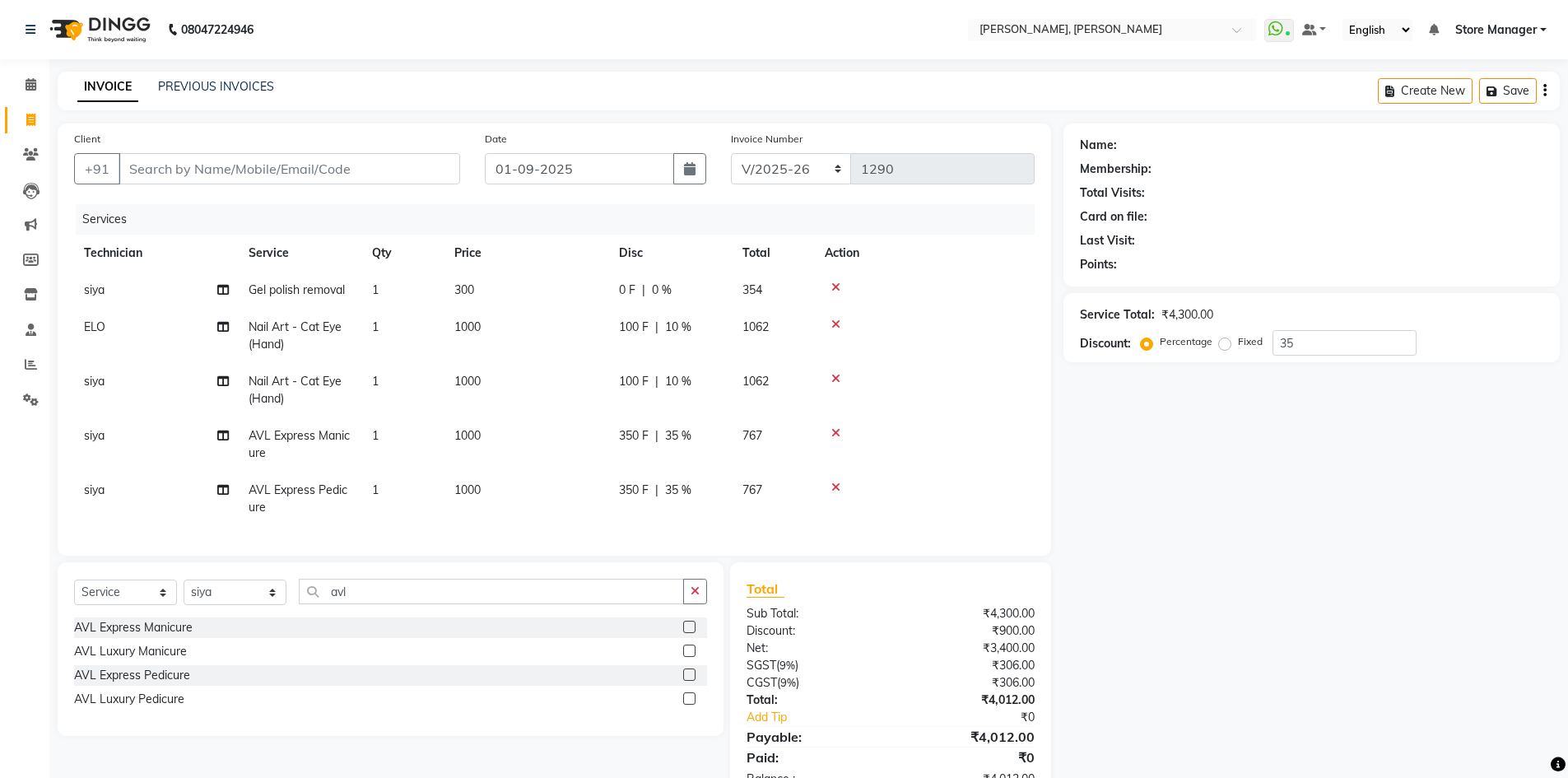
click at [1381, 564] on div "Name: Membership: Total Visits: Card on file: Last Visit: Points: Service Total…" at bounding box center [1318, 464] width 508 height 681
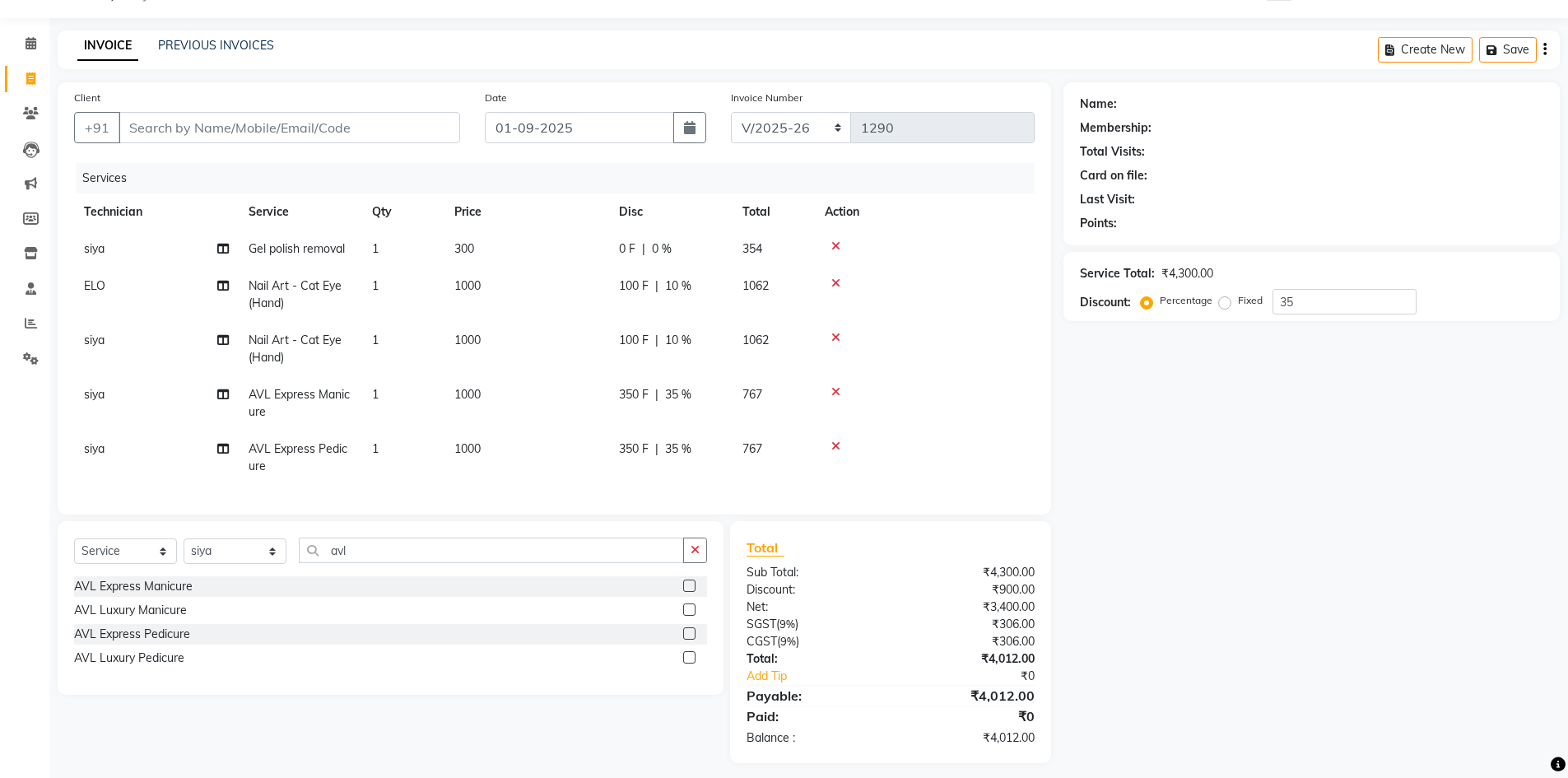
scroll to position [64, 0]
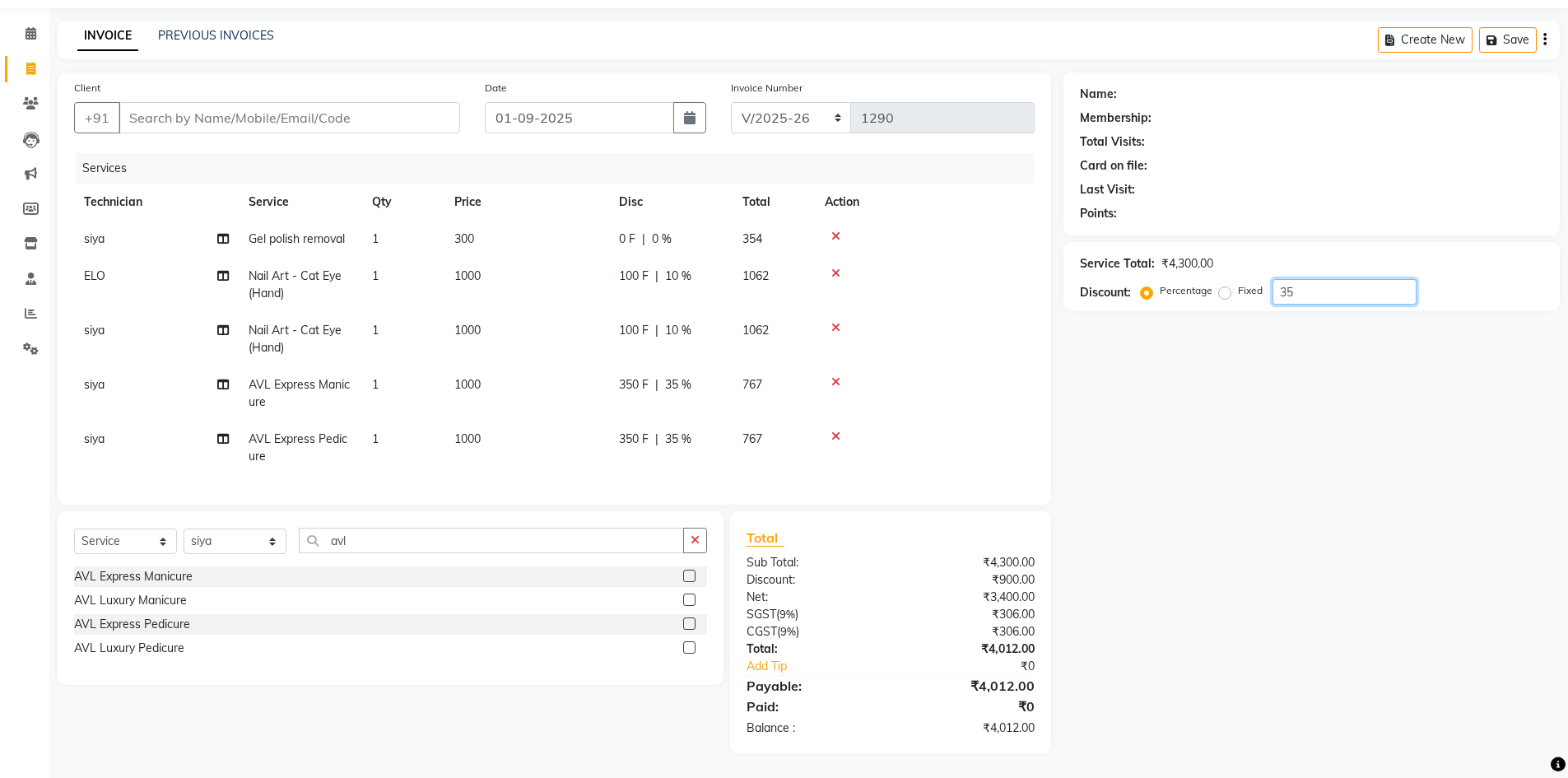
click at [1301, 288] on input "35" at bounding box center [1345, 291] width 144 height 26
type input "3"
click at [312, 287] on td "Nail Art - Cat Eye (Hand)" at bounding box center [301, 285] width 123 height 54
select select "78696"
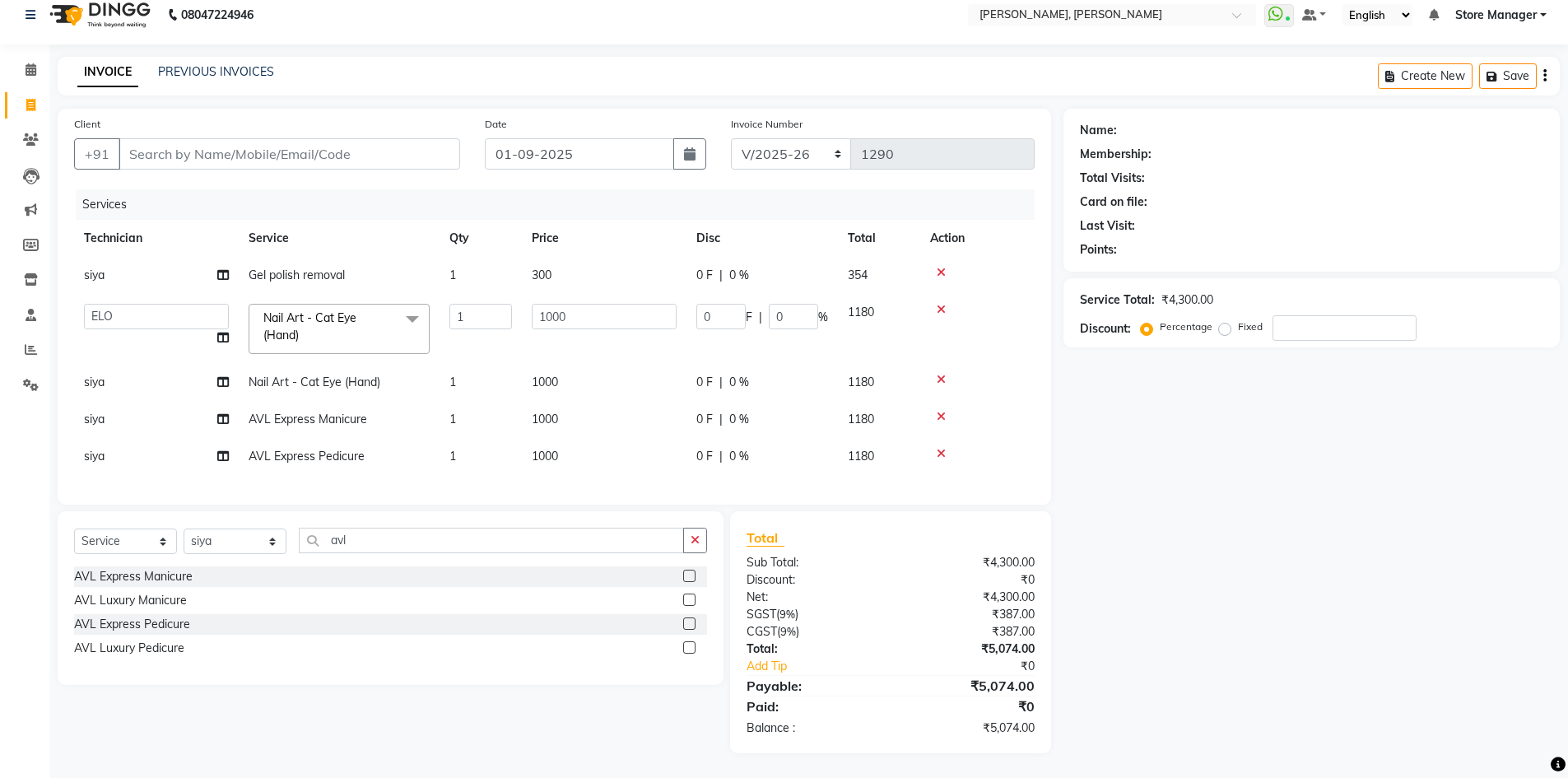
scroll to position [28, 0]
drag, startPoint x: 318, startPoint y: 306, endPoint x: 369, endPoint y: 305, distance: 51.0
click at [319, 310] on span "Nail Art - Cat Eye (Hand)" at bounding box center [310, 326] width 93 height 32
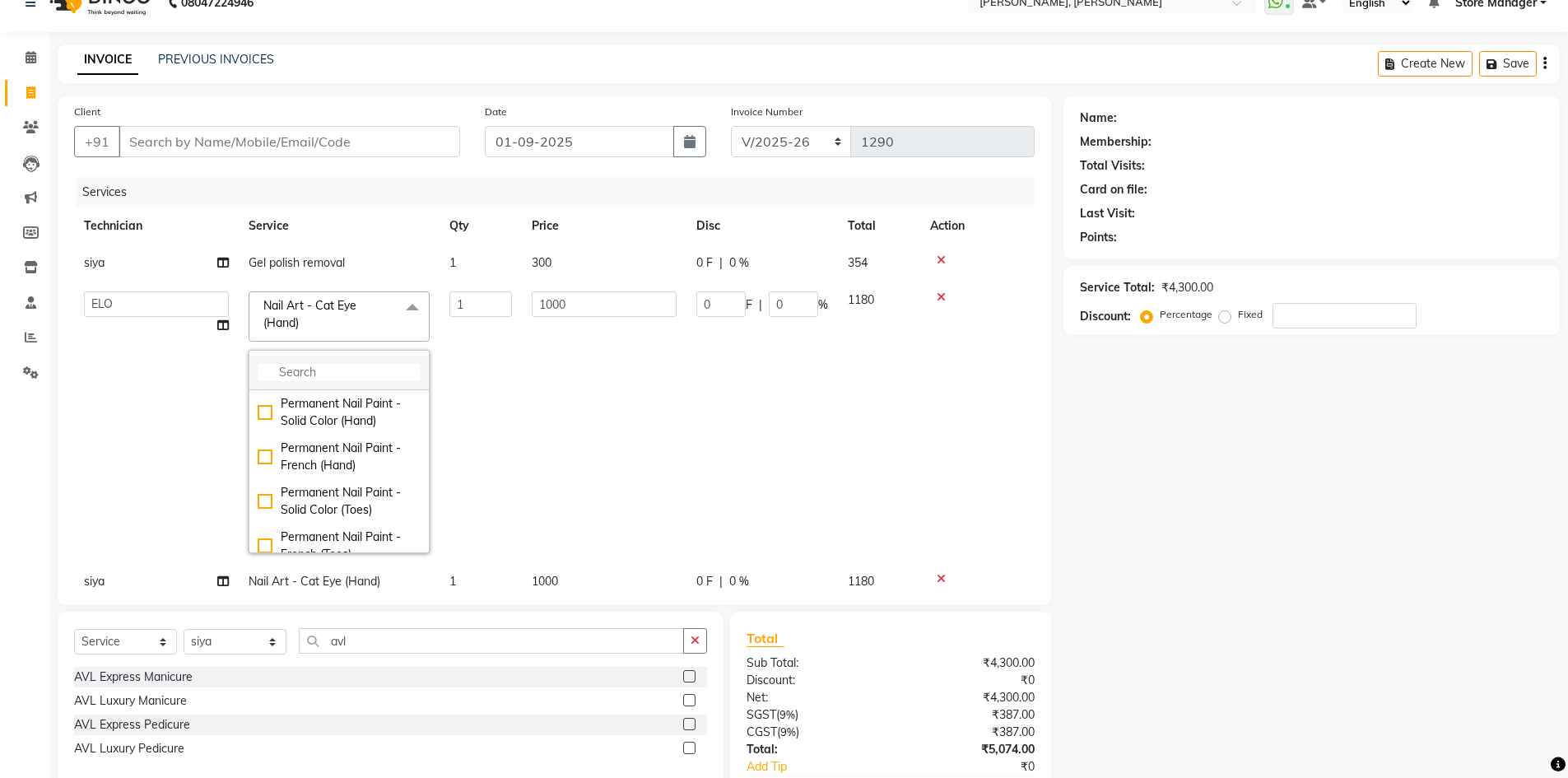
click at [315, 372] on input "multiselect-search" at bounding box center [340, 373] width 163 height 17
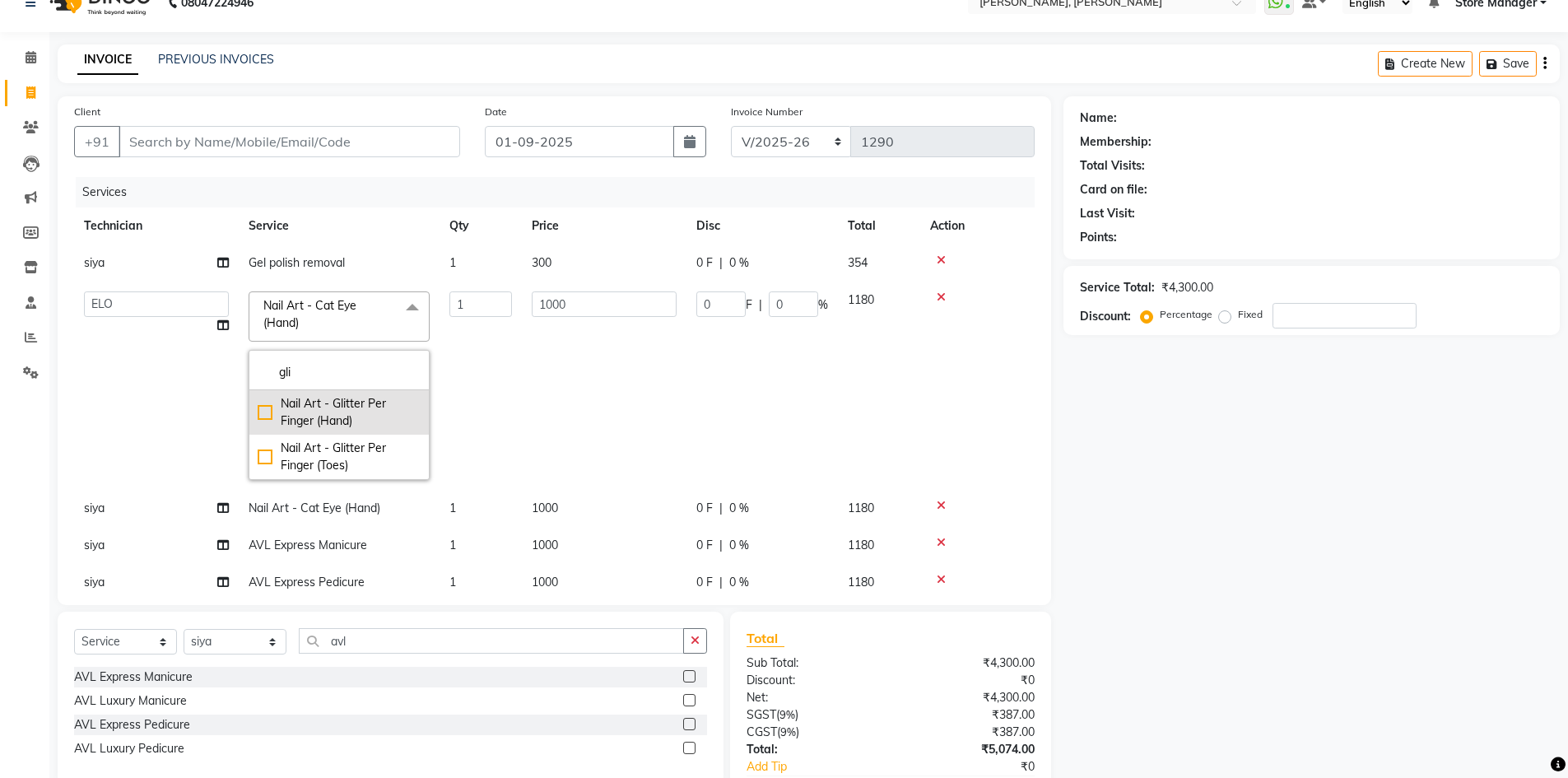
type input "gli"
click at [333, 402] on div "Nail Art - Glitter Per Finger (Hand)" at bounding box center [340, 413] width 163 height 34
checkbox input "true"
type input "100"
click at [470, 312] on input "1" at bounding box center [481, 304] width 63 height 26
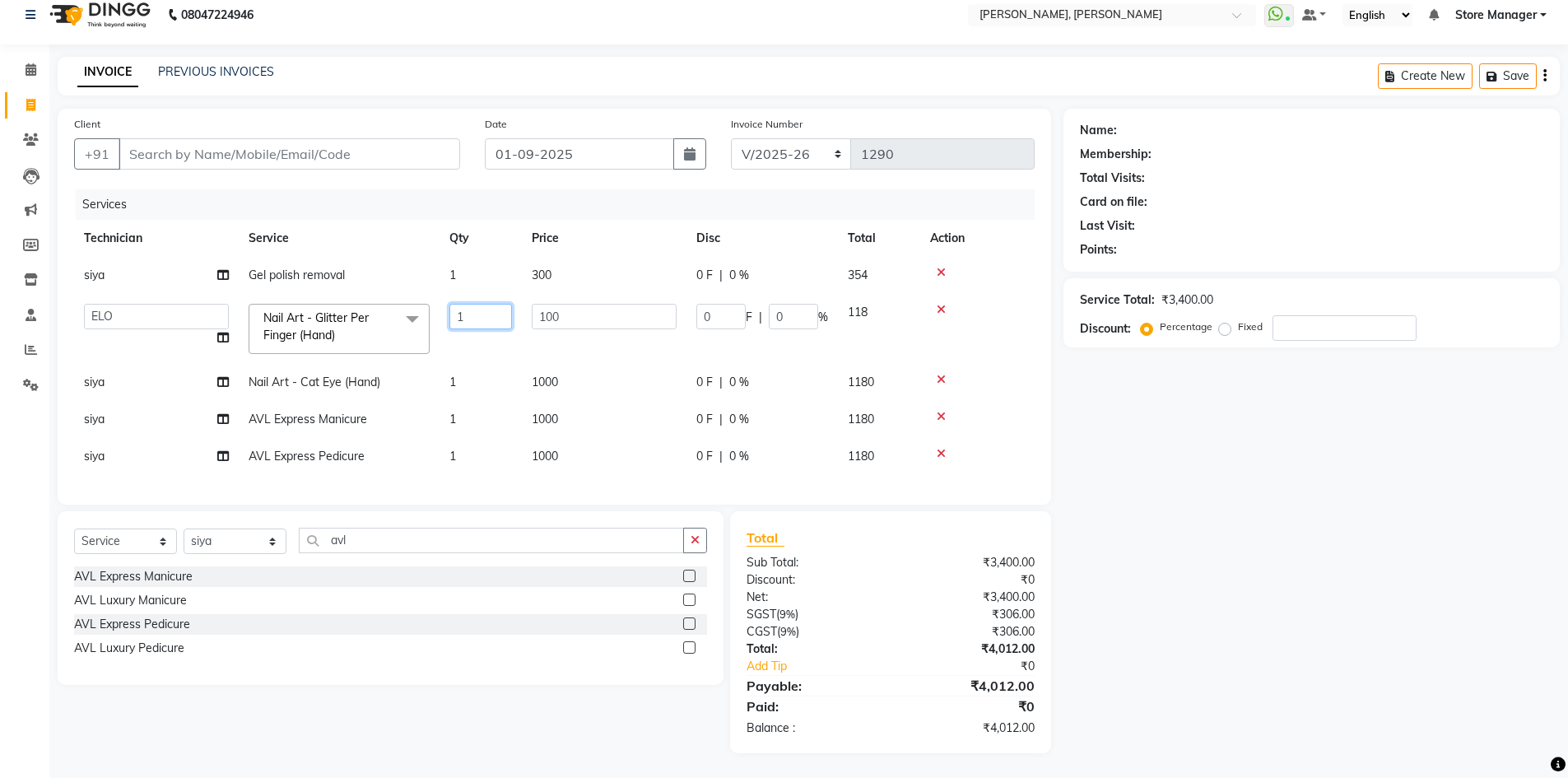
type input "10"
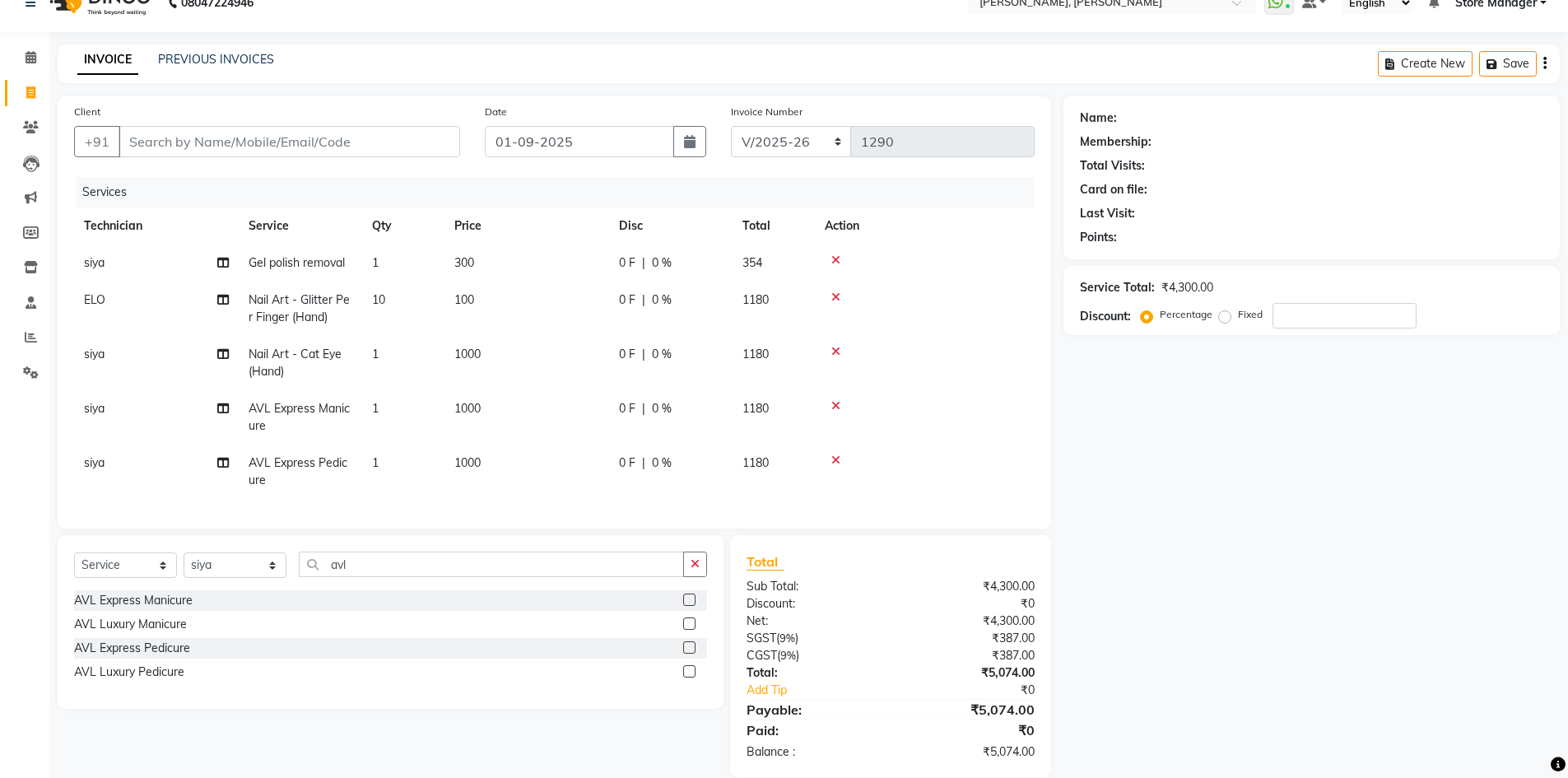
click at [359, 368] on td "Nail Art - Cat Eye (Hand)" at bounding box center [301, 362] width 123 height 54
select select "90383"
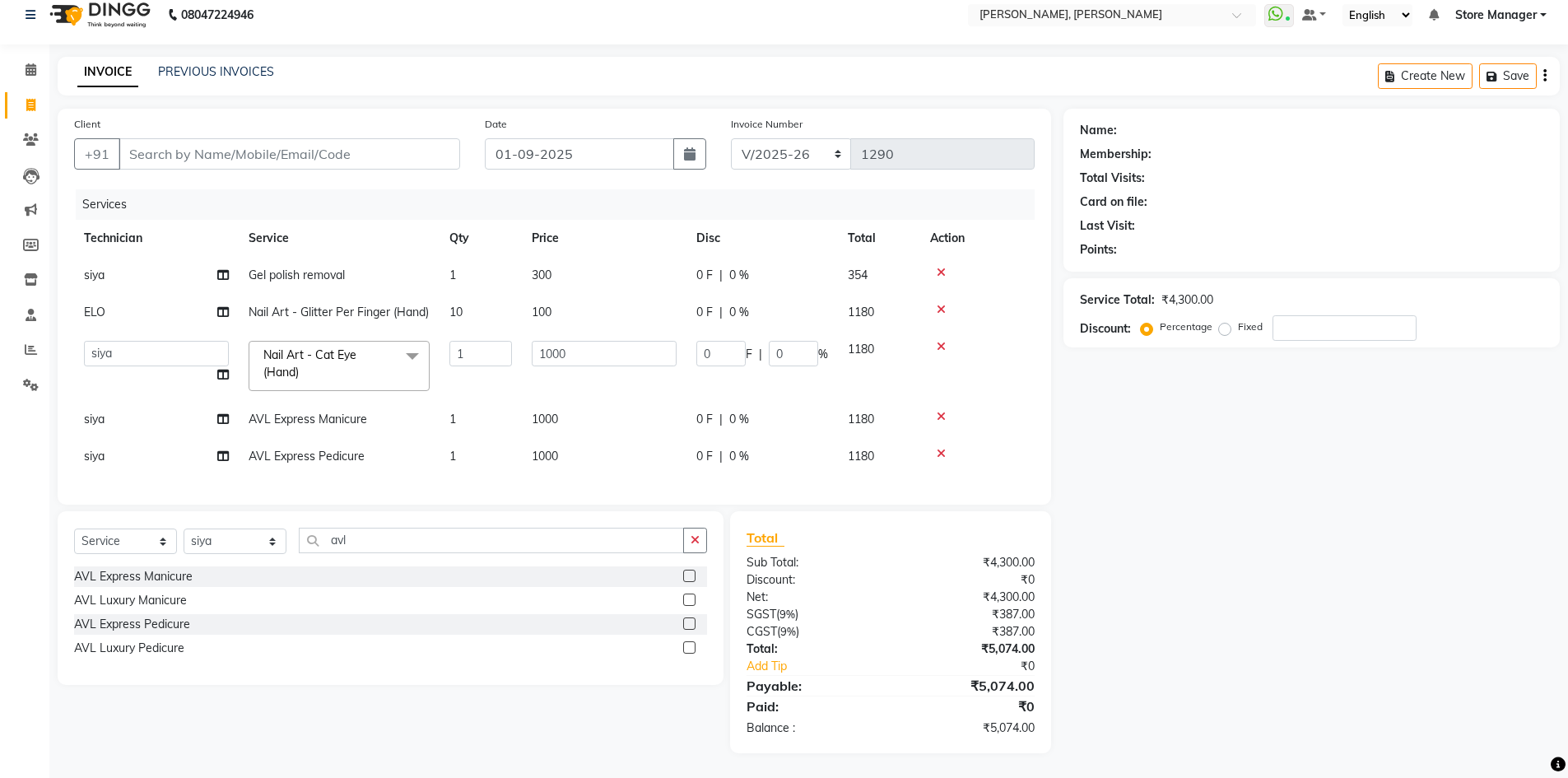
click at [351, 367] on span "Nail Art - Cat Eye (Hand) x" at bounding box center [331, 363] width 145 height 35
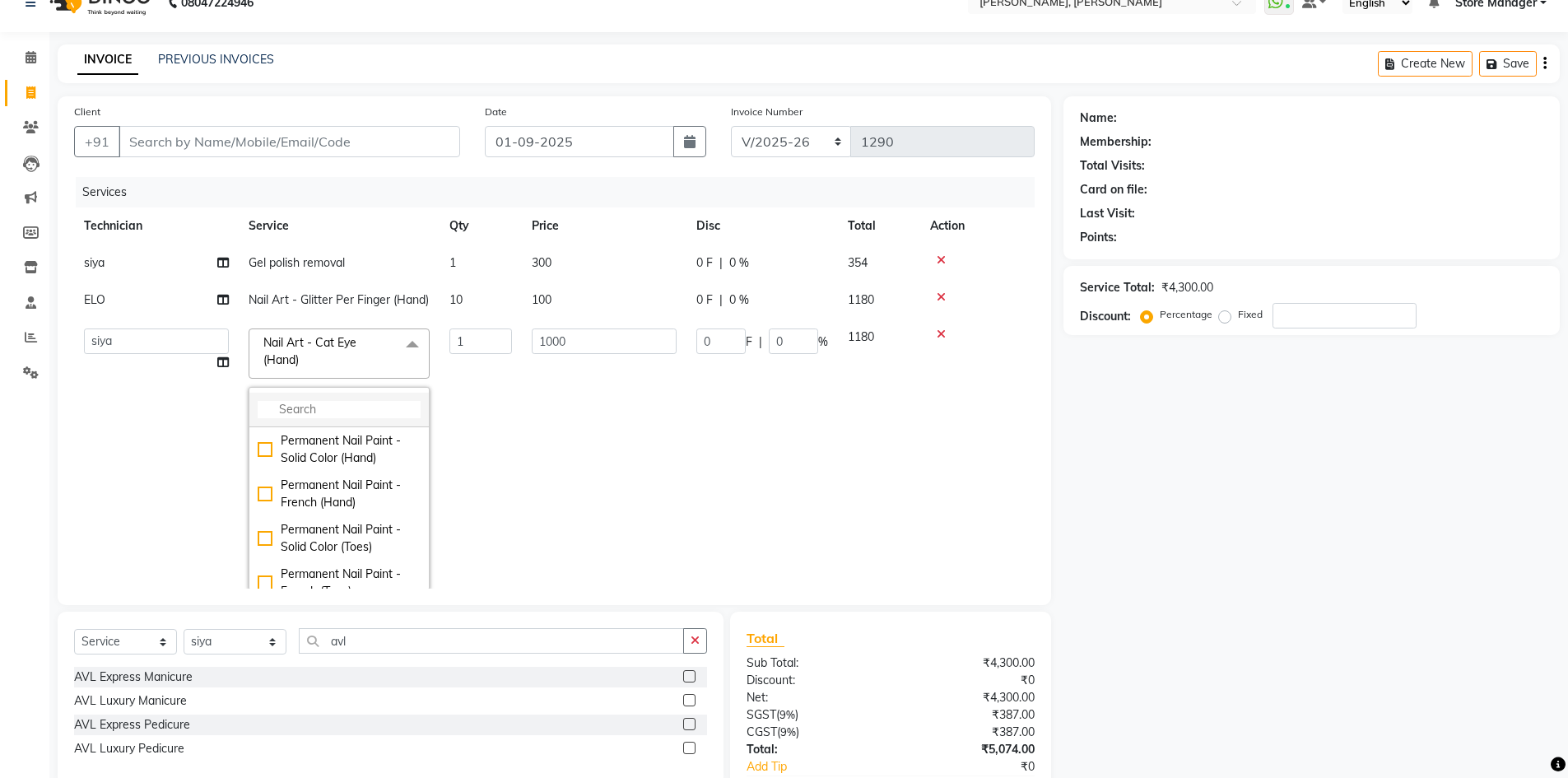
click at [303, 414] on li at bounding box center [339, 410] width 179 height 34
click at [311, 418] on input "multiselect-search" at bounding box center [340, 410] width 163 height 17
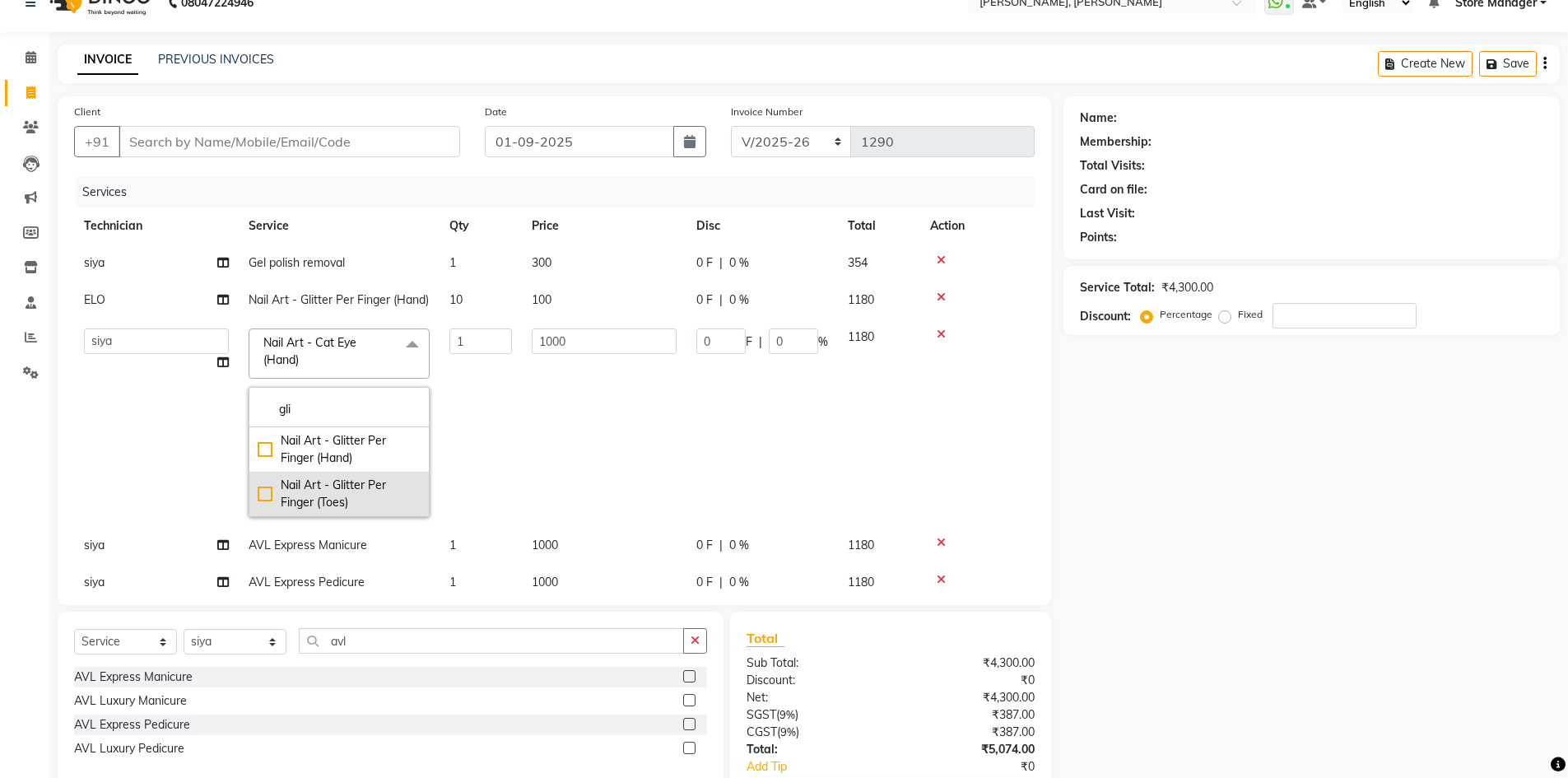
type input "gli"
click at [357, 496] on div "Nail Art - Glitter Per Finger (Toes)" at bounding box center [340, 494] width 163 height 34
checkbox input "true"
type input "100"
click at [498, 354] on input "1" at bounding box center [481, 341] width 63 height 26
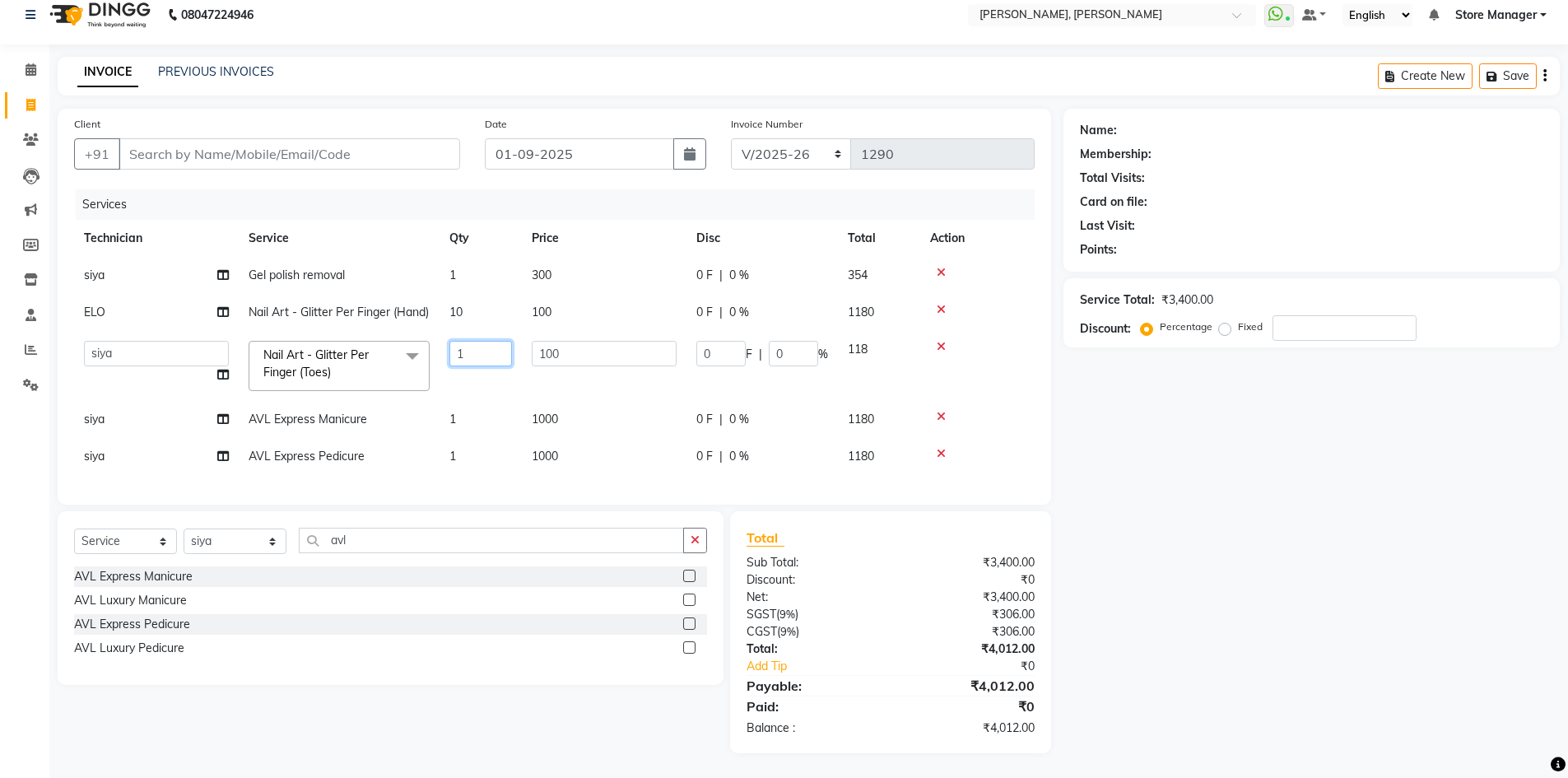
type input "10"
click at [1152, 502] on div "Name: Membership: Total Visits: Card on file: Last Visit: Points: Service Total…" at bounding box center [1318, 432] width 508 height 645
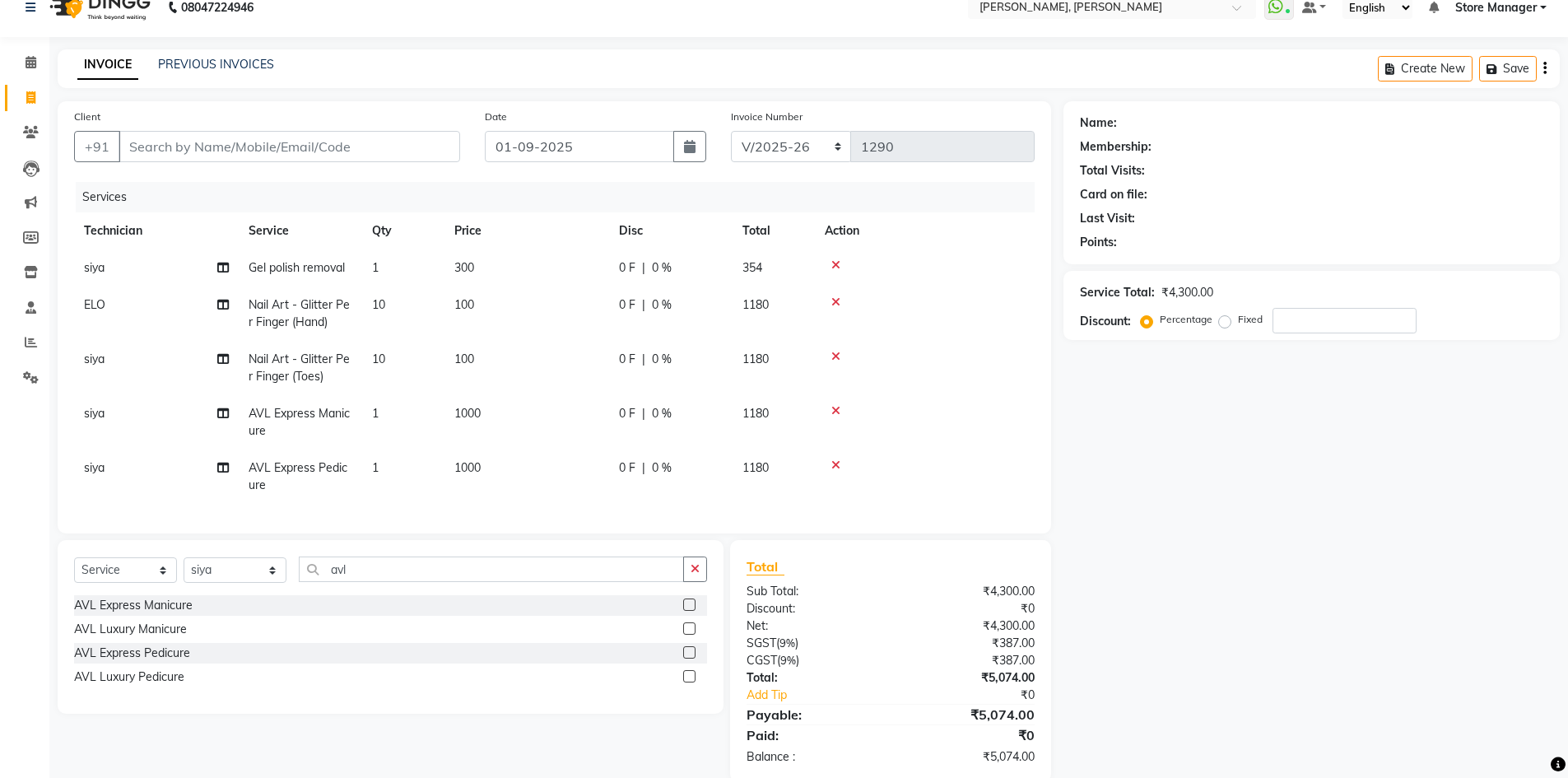
scroll to position [0, 0]
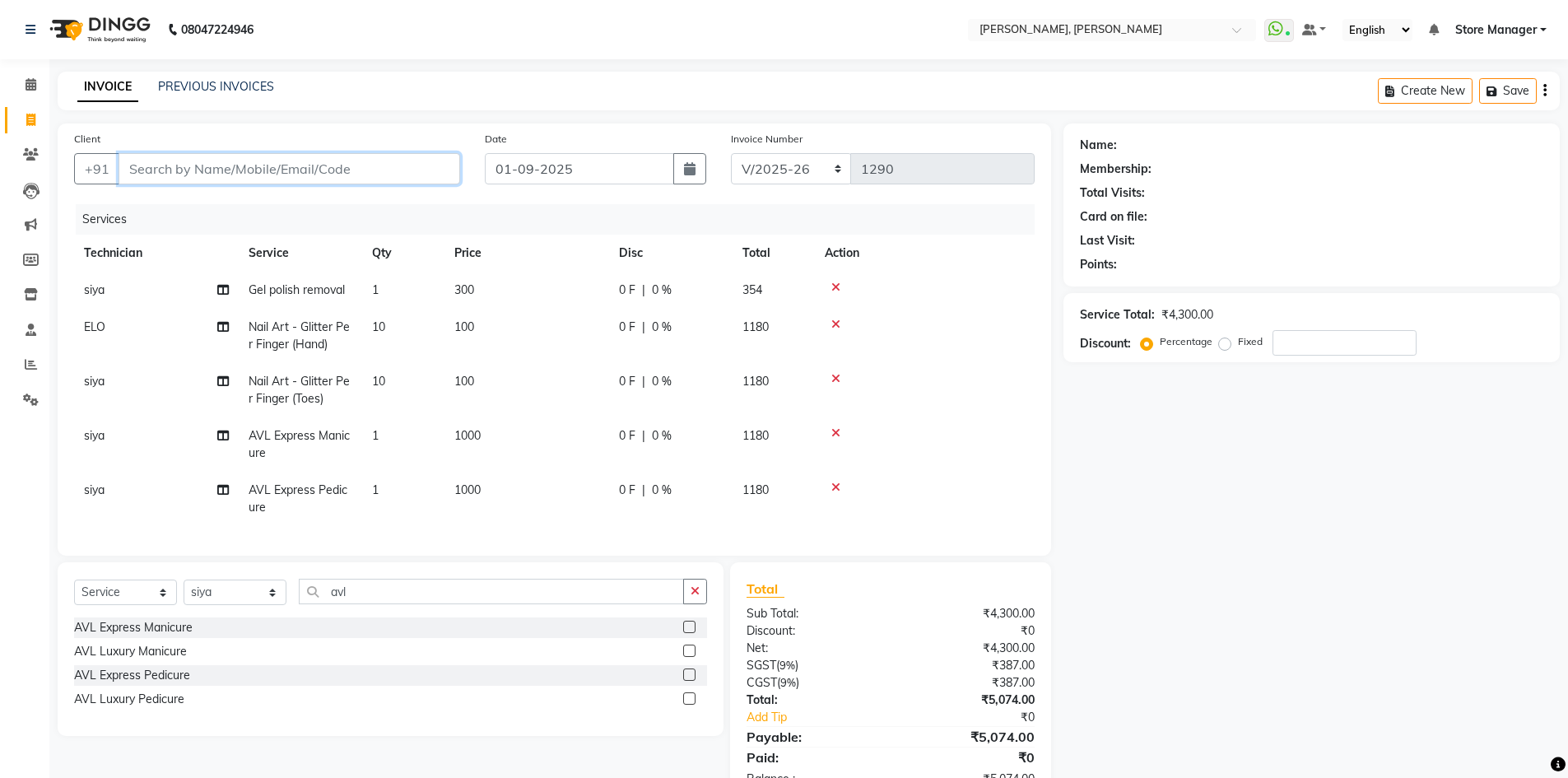
click at [359, 165] on input "Client" at bounding box center [289, 168] width 341 height 31
type input "9"
type input "0"
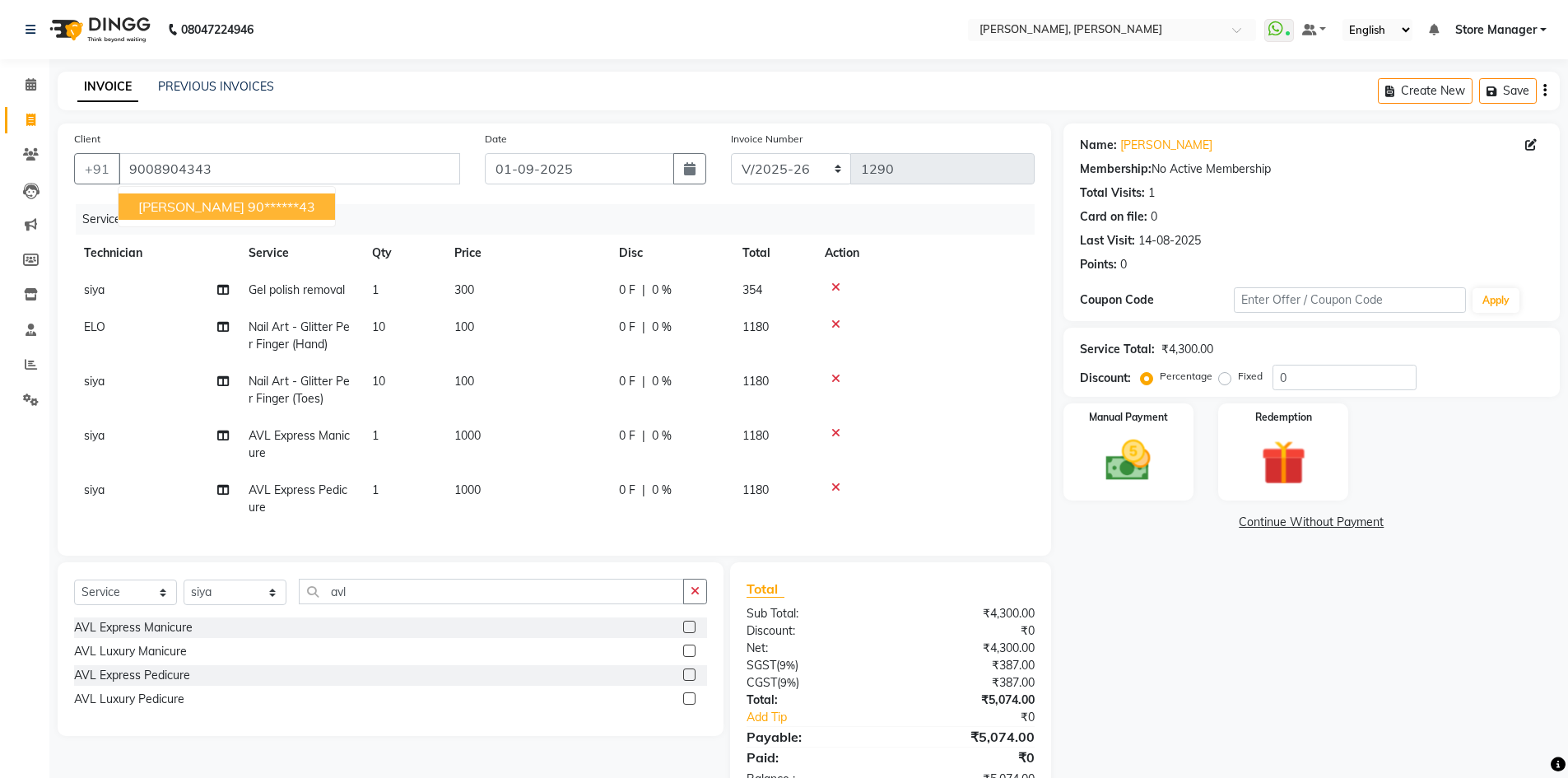
drag, startPoint x: 214, startPoint y: 206, endPoint x: 263, endPoint y: 186, distance: 52.9
click at [248, 205] on ngb-highlight "90******43" at bounding box center [281, 206] width 67 height 16
type input "90******43"
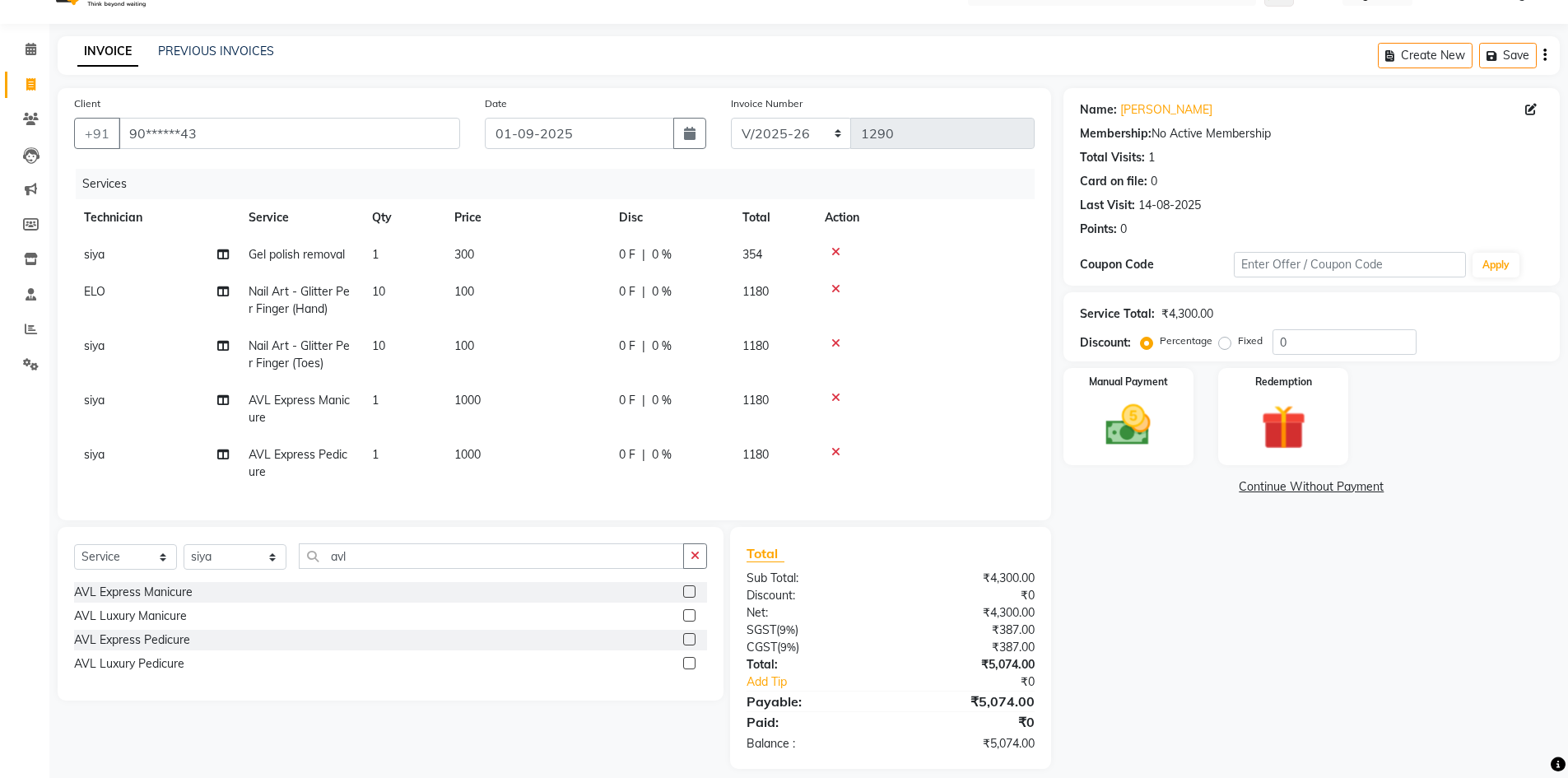
scroll to position [64, 0]
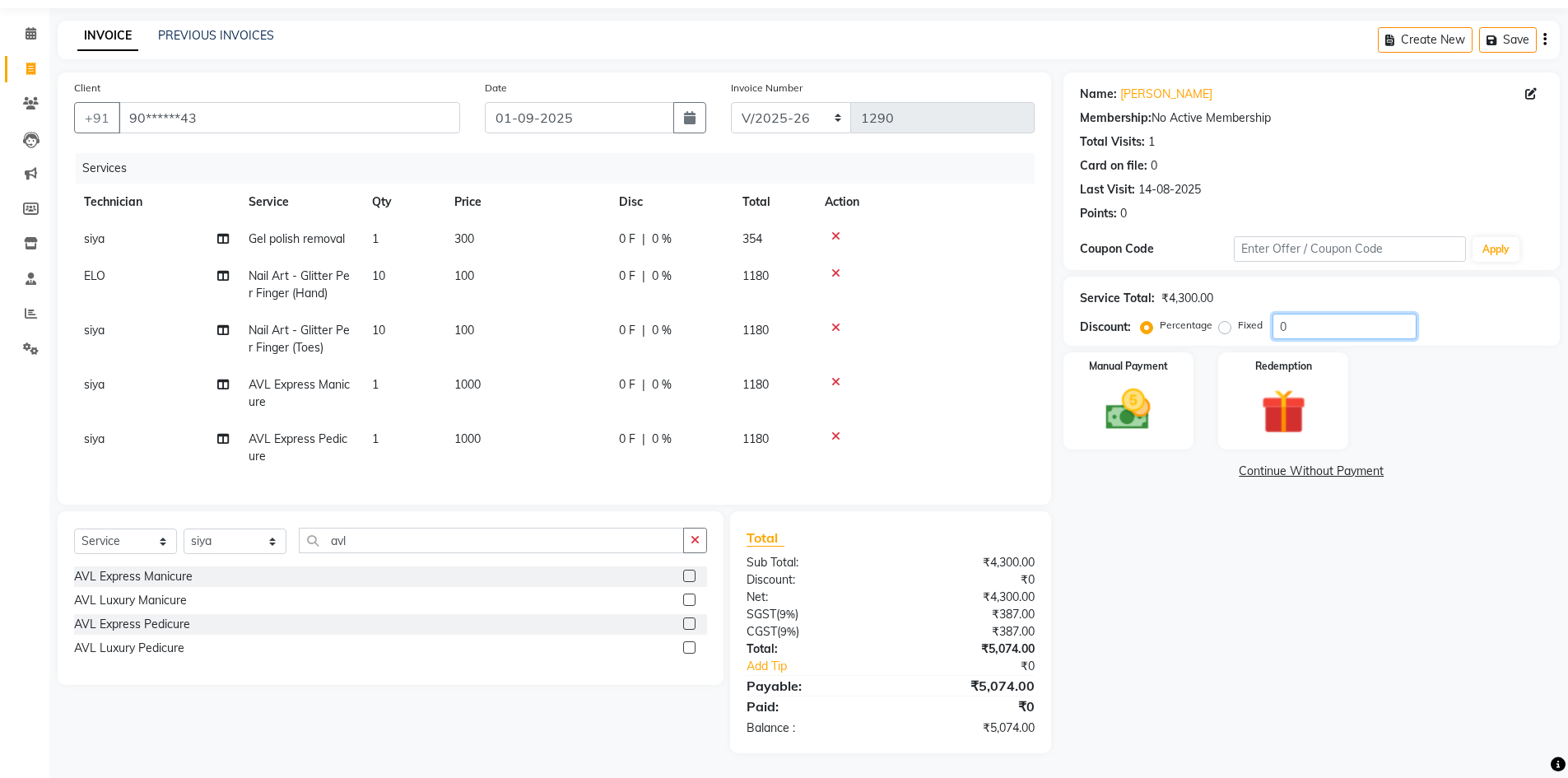
click at [1312, 316] on input "0" at bounding box center [1345, 326] width 144 height 26
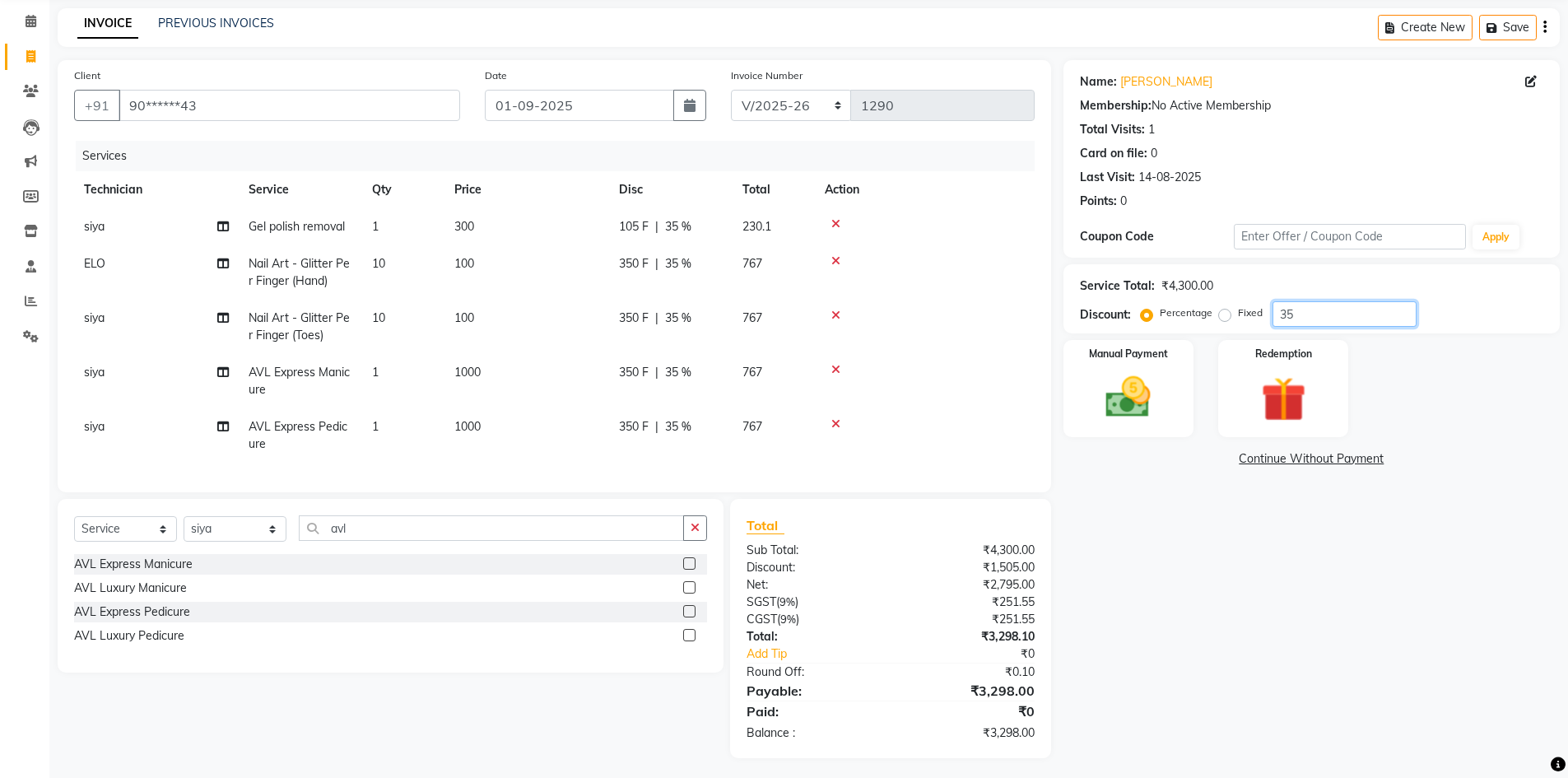
type input "35"
click at [683, 264] on span "35 %" at bounding box center [678, 264] width 27 height 17
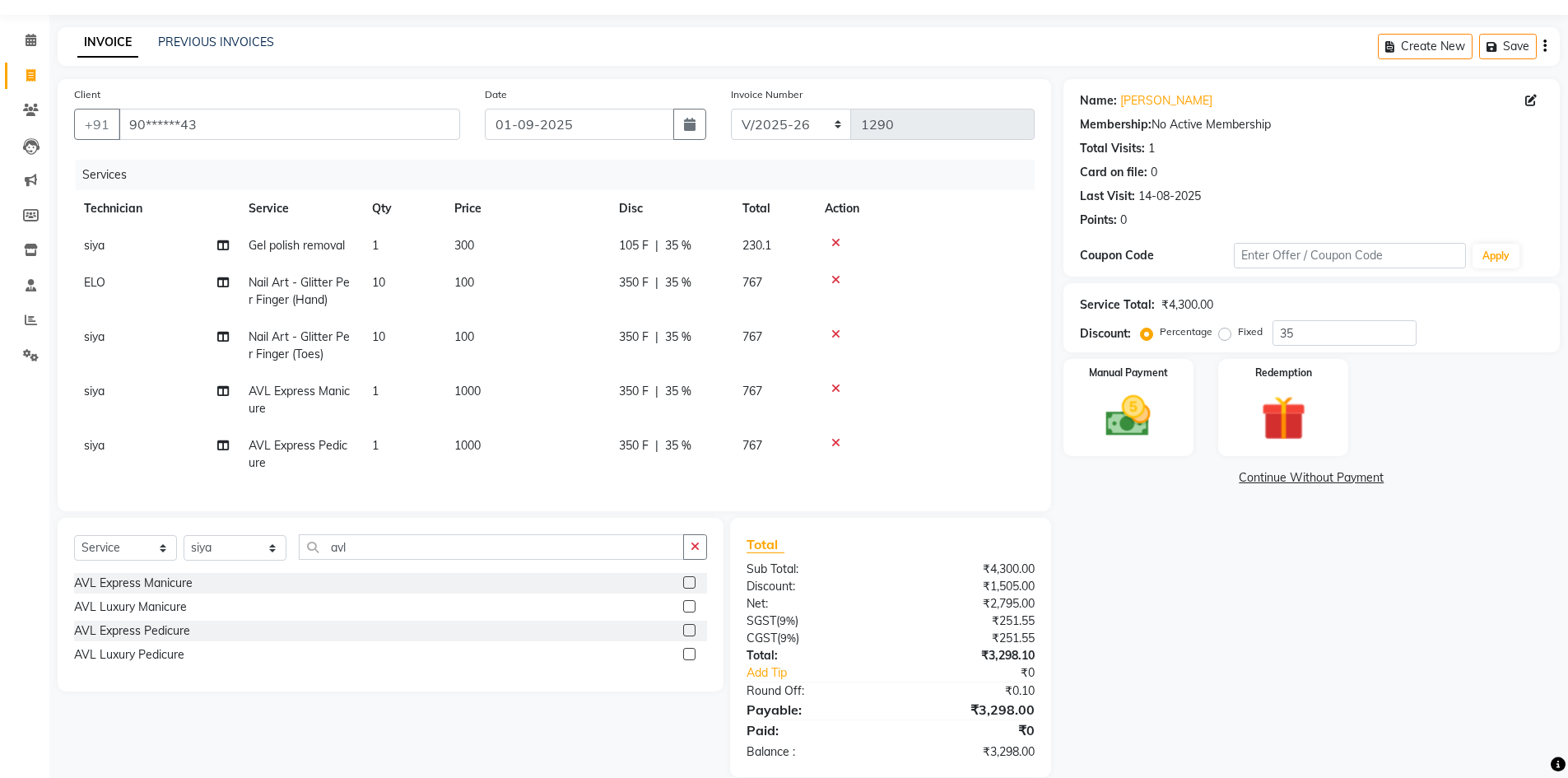
select select "78696"
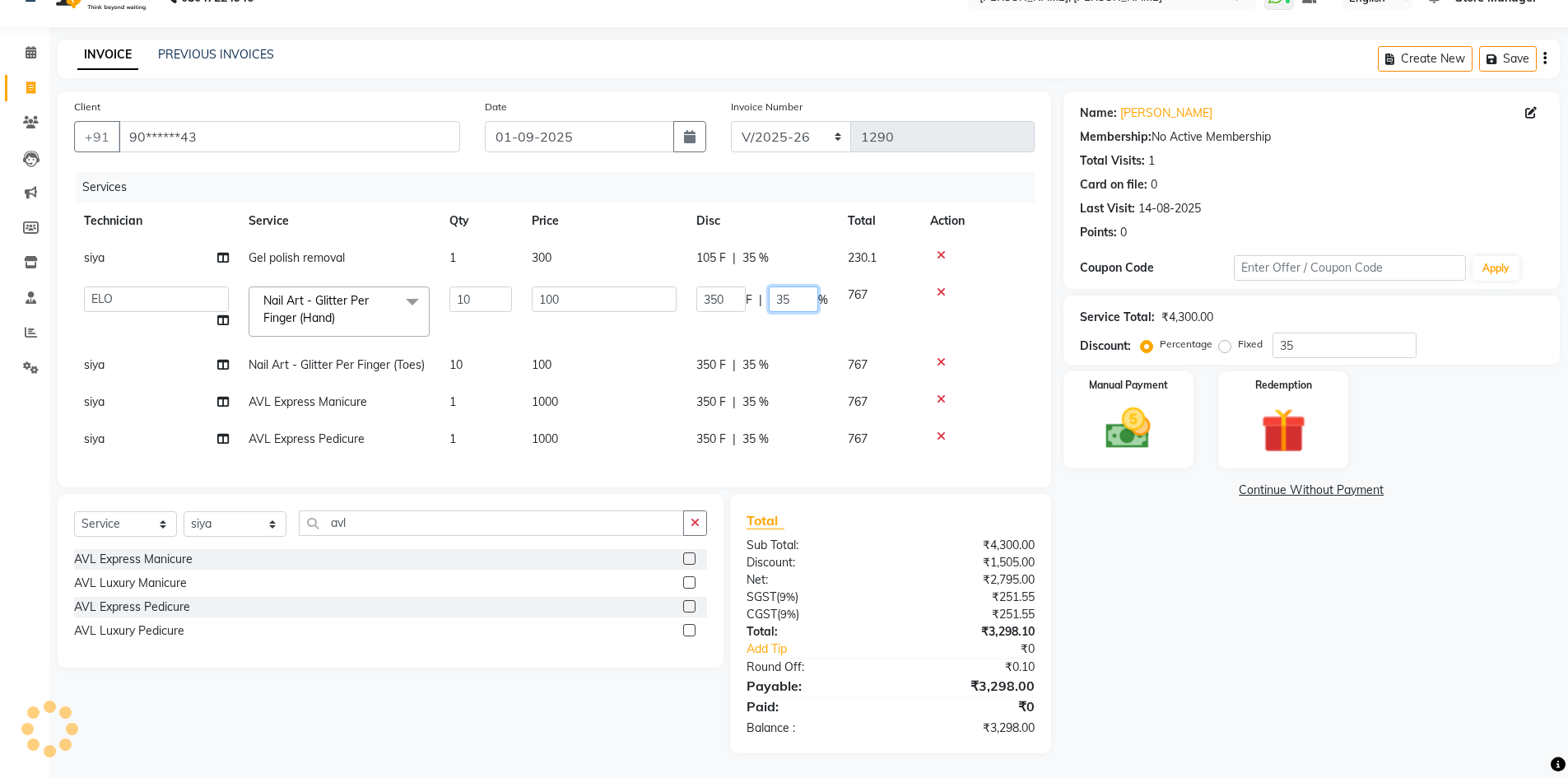
click at [783, 287] on input "35" at bounding box center [794, 299] width 49 height 26
type input "10"
click at [768, 346] on tr "siya Nail Art - Glitter Per Finger (Toes) 10 100 350 F | 35 % 767" at bounding box center [554, 364] width 961 height 37
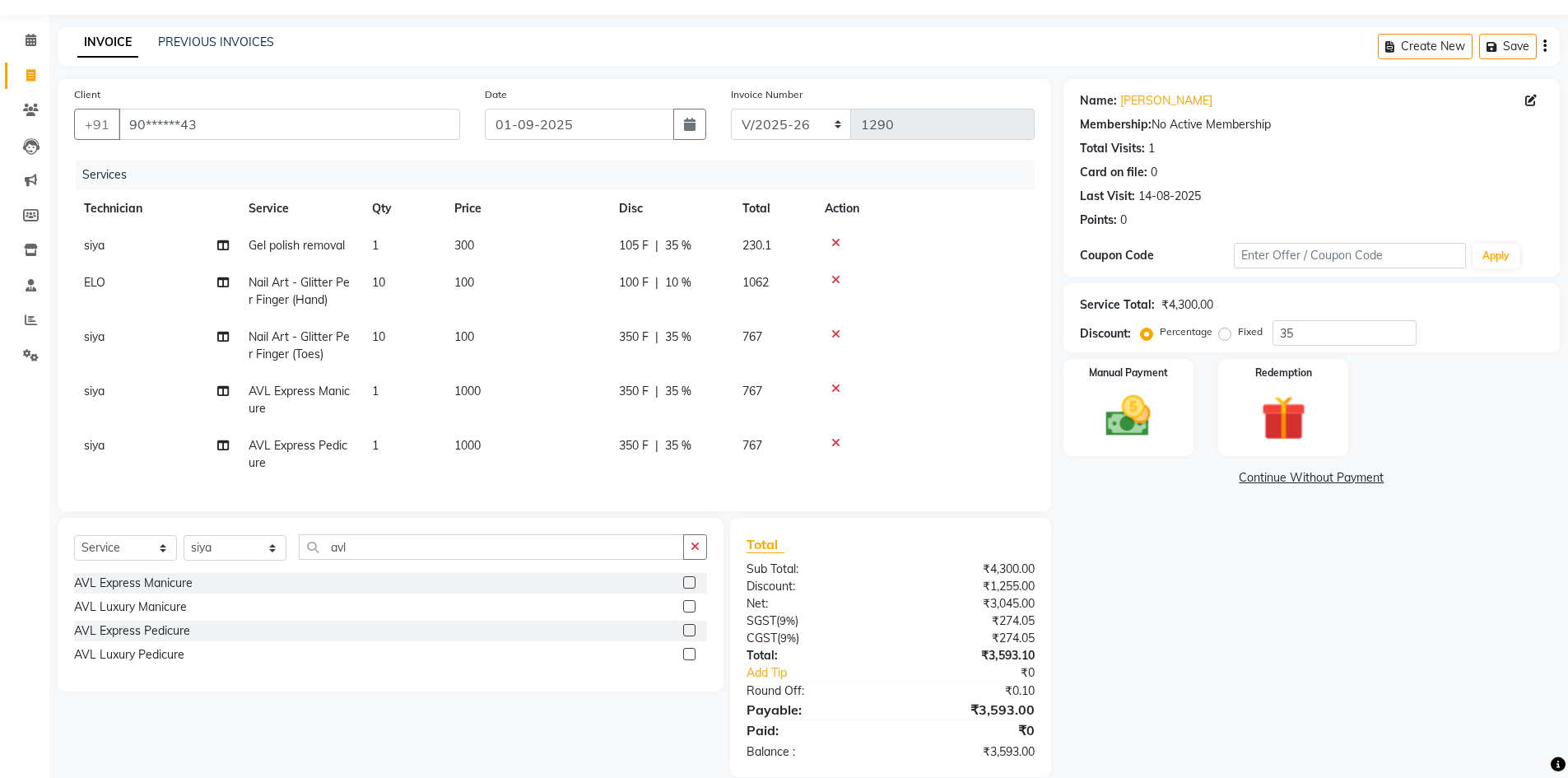
click at [689, 346] on td "350 F | 35 %" at bounding box center [671, 345] width 123 height 54
select select "90383"
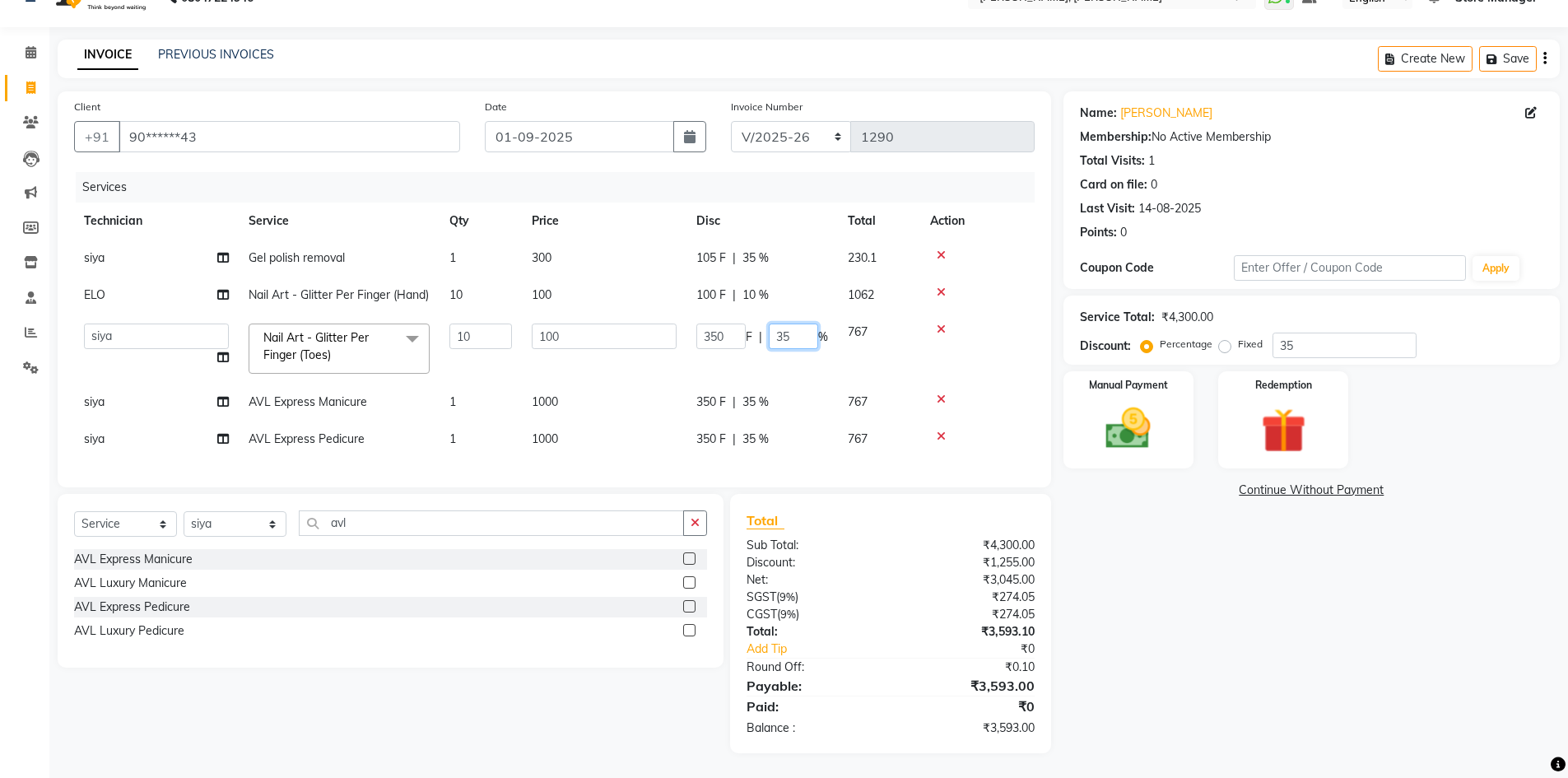
click at [776, 339] on input "35" at bounding box center [794, 336] width 49 height 26
type input "10"
click at [1185, 541] on div "Name: [PERSON_NAME] Membership: No Active Membership Total Visits: 1 Card on fi…" at bounding box center [1318, 422] width 508 height 662
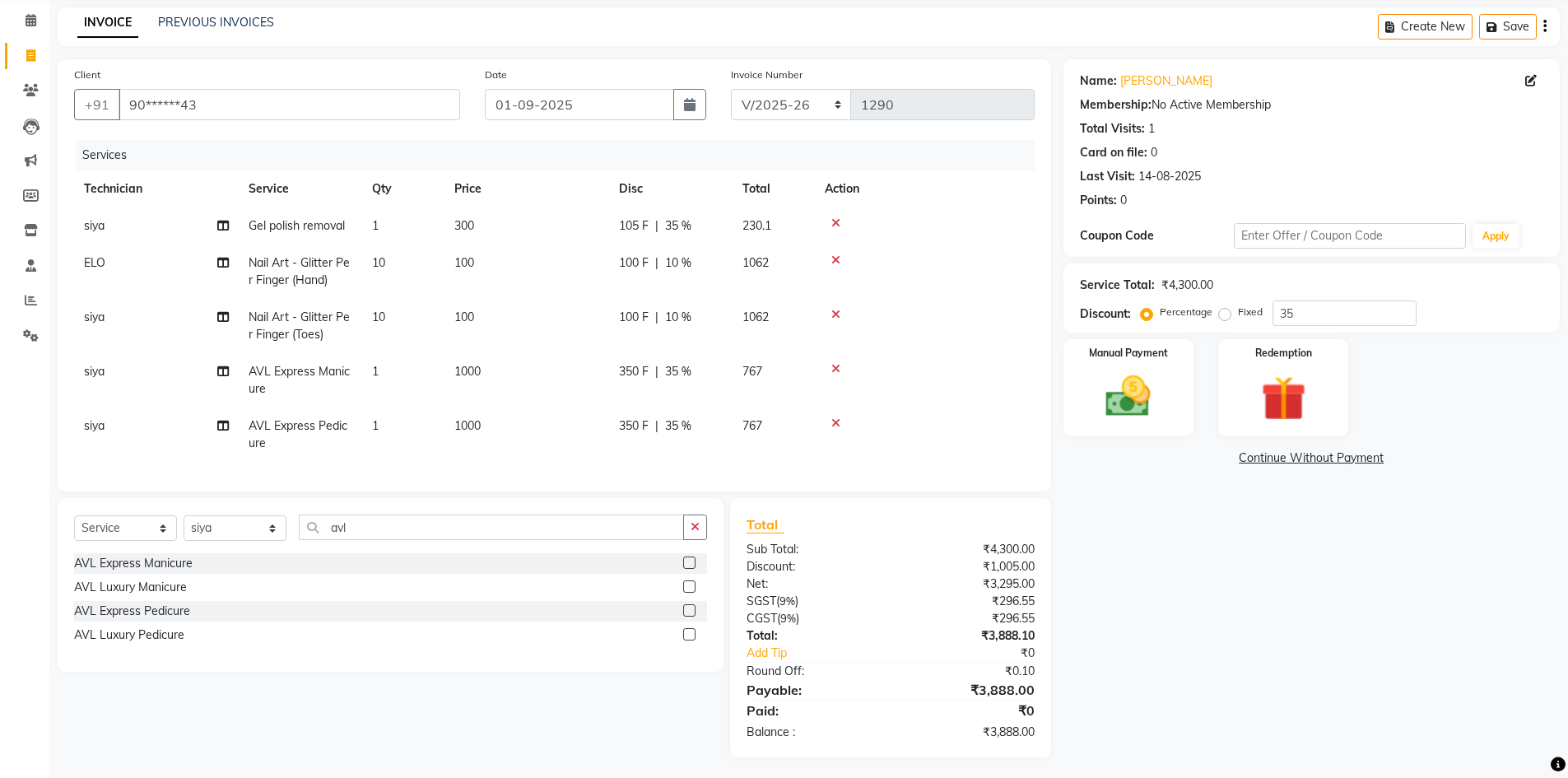
scroll to position [81, 0]
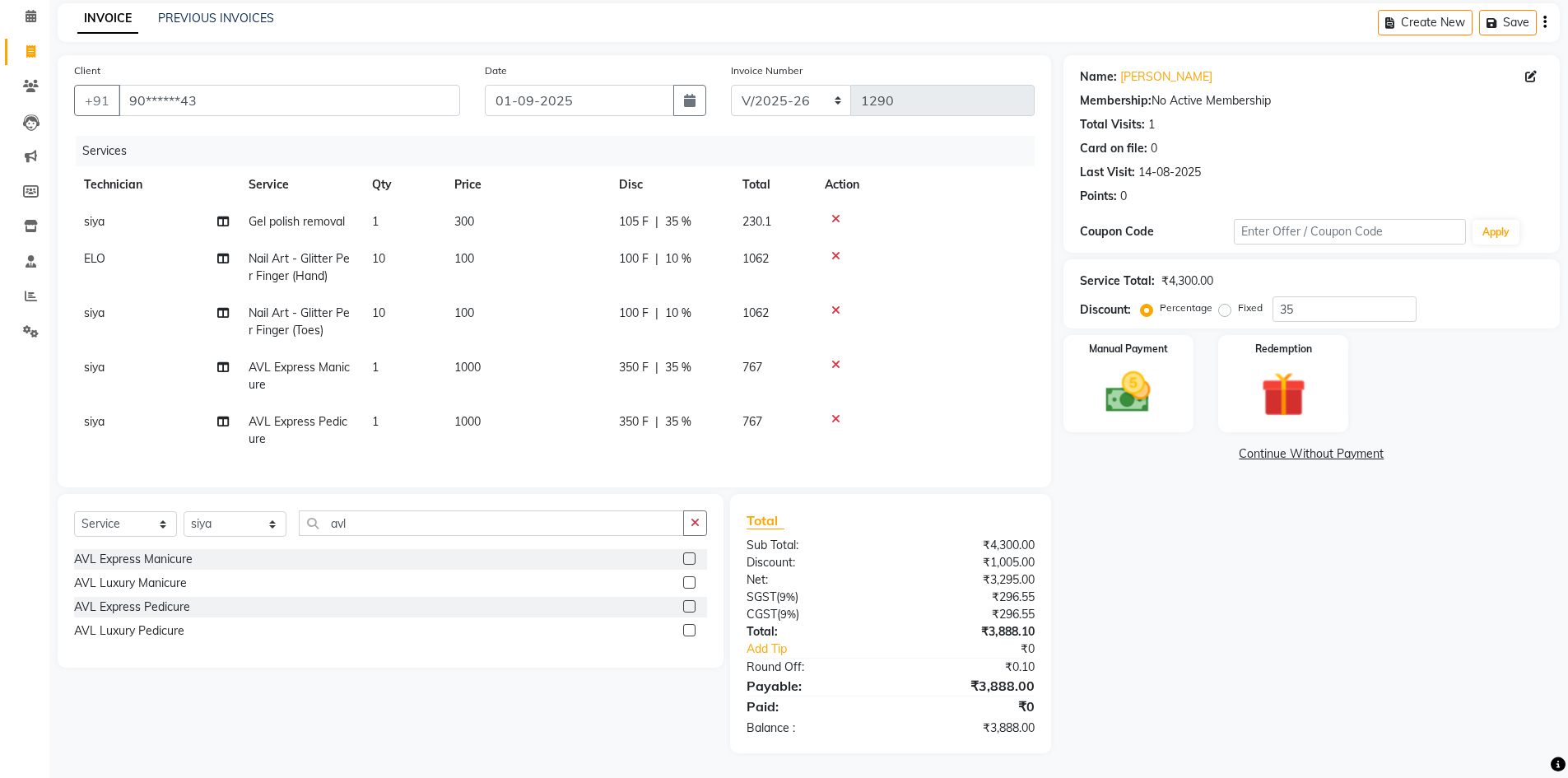
click at [673, 213] on span "35 %" at bounding box center [678, 222] width 27 height 17
select select "90383"
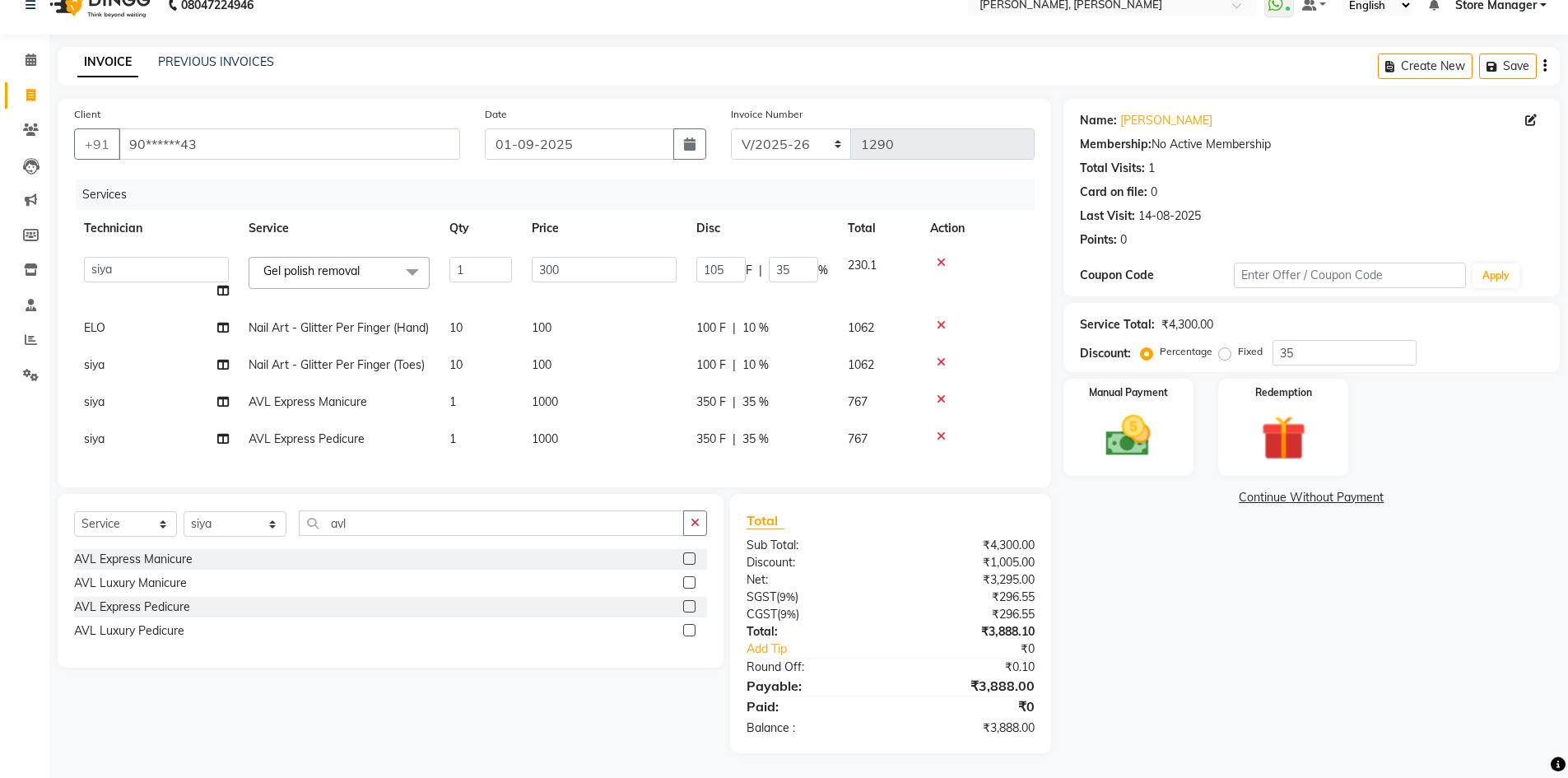
scroll to position [54, 0]
click at [780, 257] on input "35" at bounding box center [794, 269] width 49 height 26
type input "0"
click at [1274, 556] on div "Name: [PERSON_NAME] Membership: No Active Membership Total Visits: 1 Card on fi…" at bounding box center [1318, 426] width 508 height 655
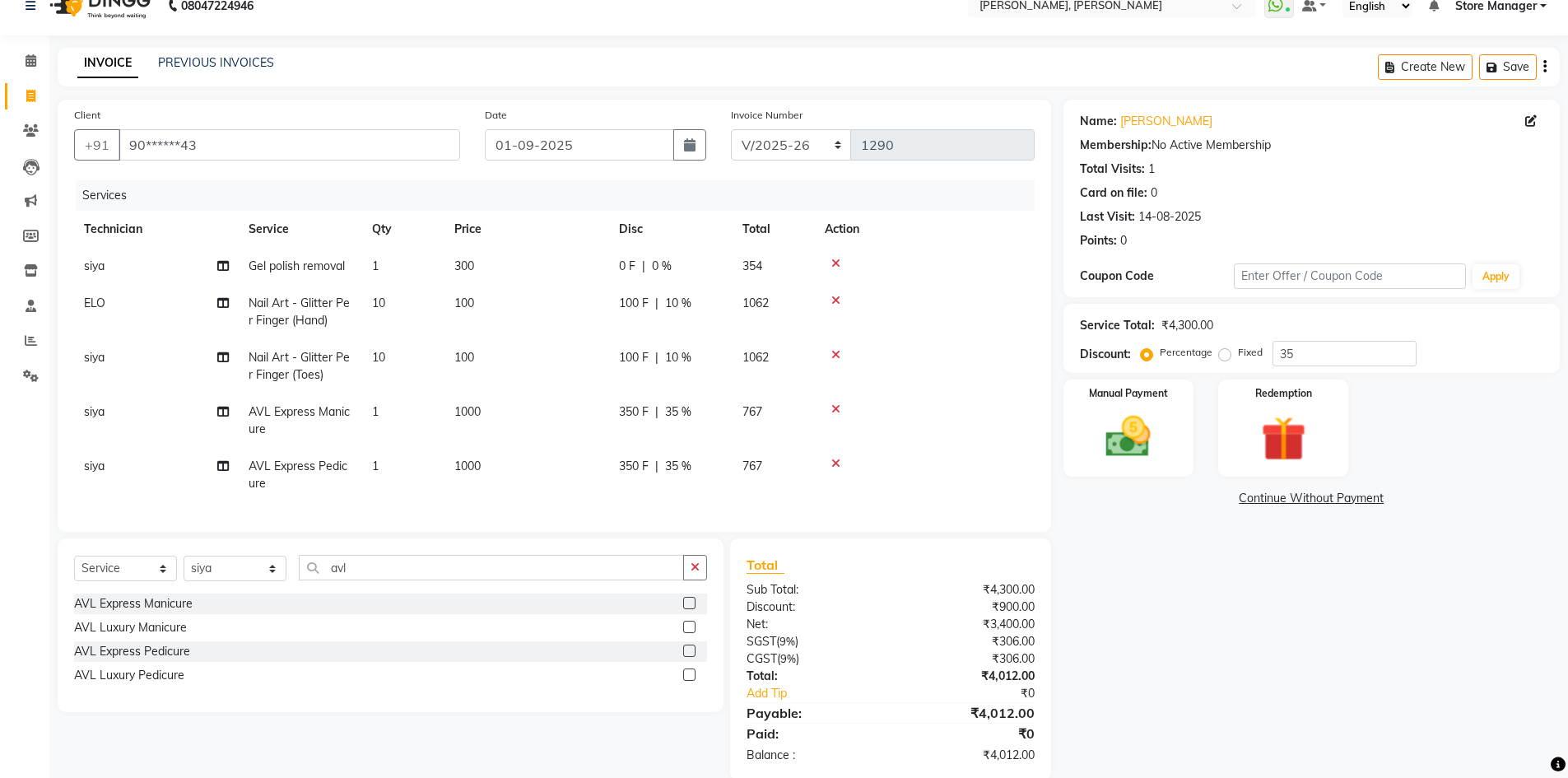
scroll to position [64, 0]
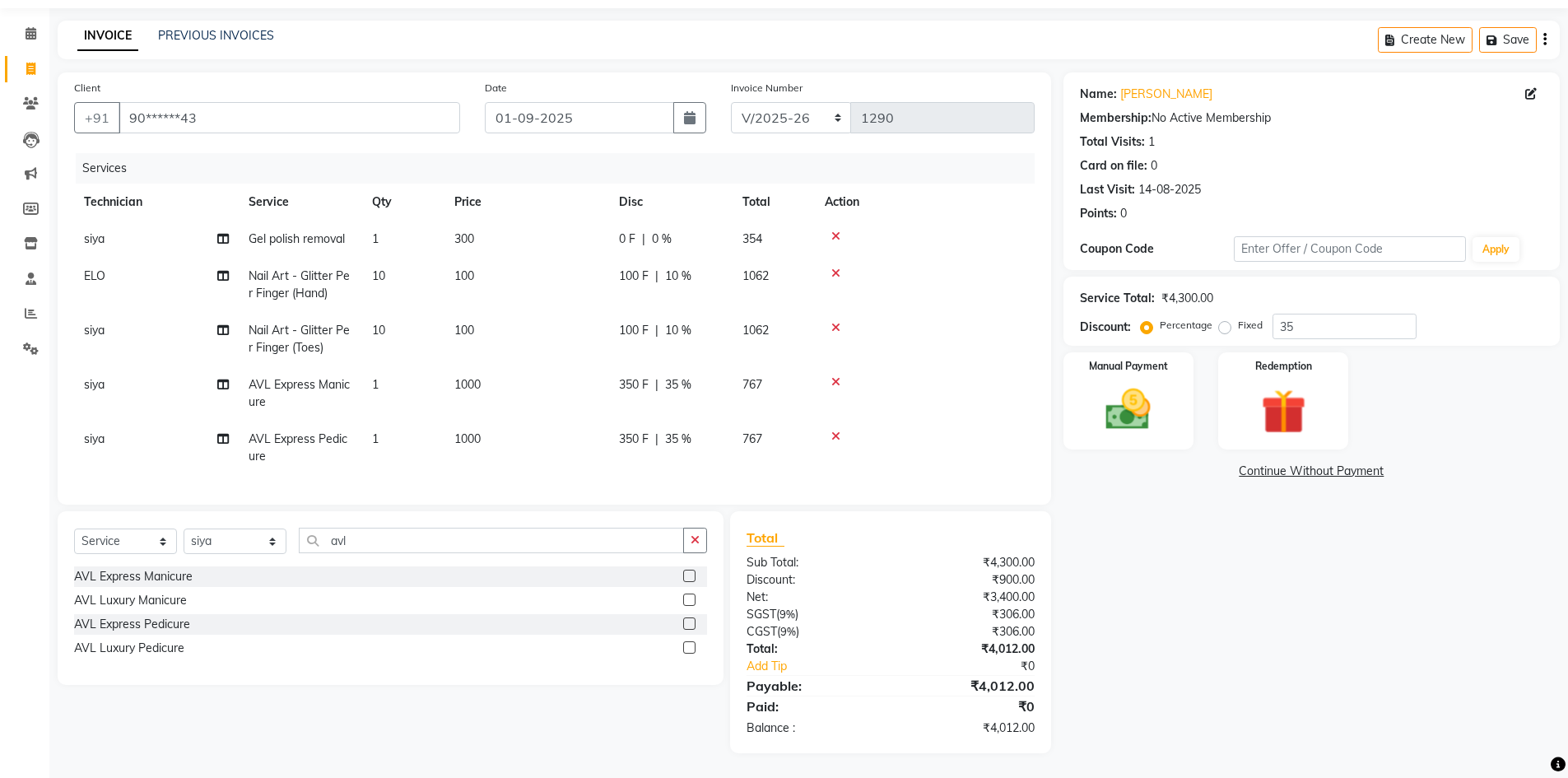
click at [838, 231] on icon at bounding box center [837, 236] width 9 height 11
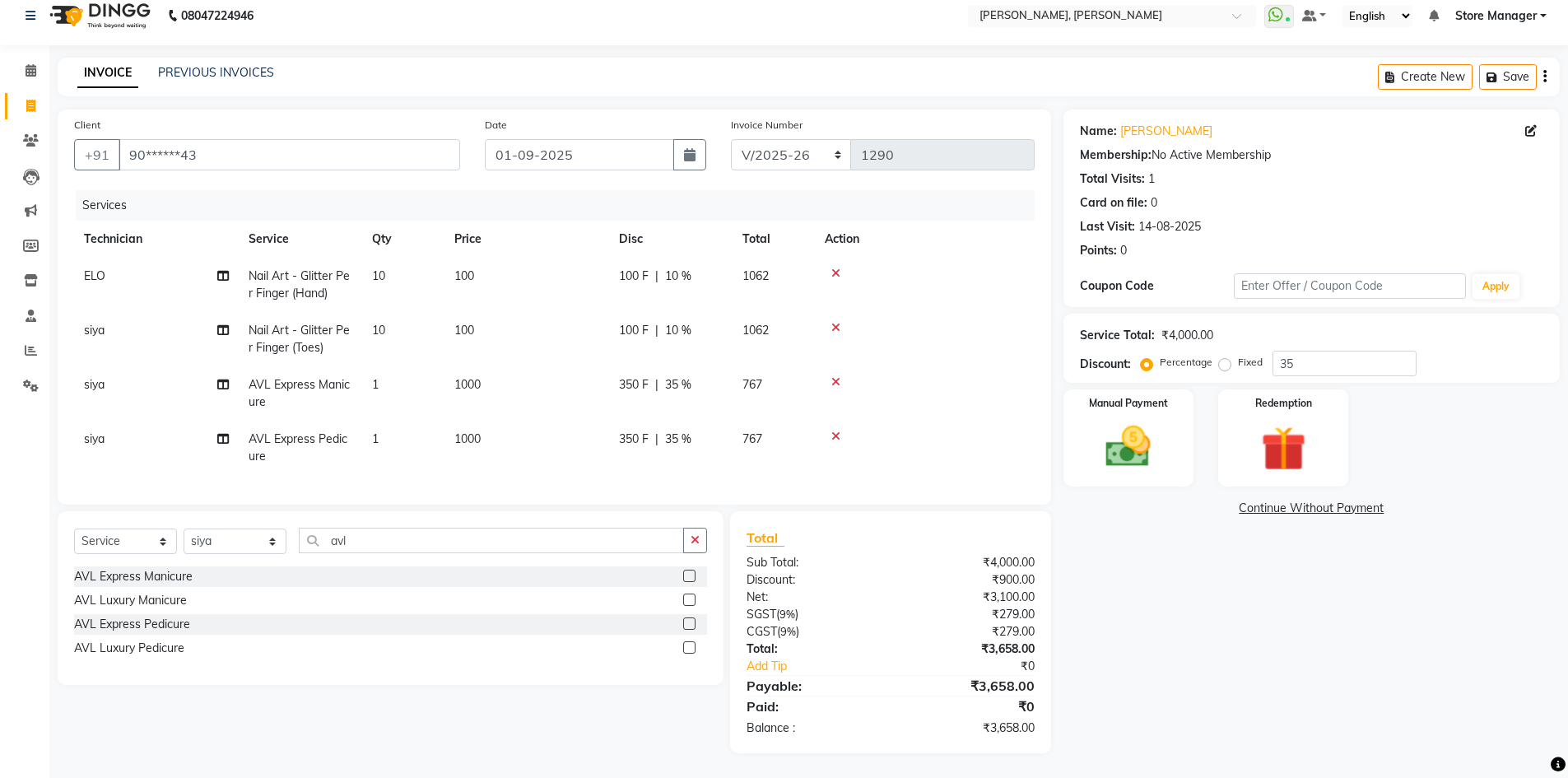
scroll to position [27, 0]
click at [1338, 351] on input "35" at bounding box center [1345, 363] width 144 height 26
type input "3"
click at [1238, 356] on label "Fixed" at bounding box center [1250, 362] width 25 height 15
click at [1225, 357] on input "Fixed" at bounding box center [1228, 362] width 11 height 11
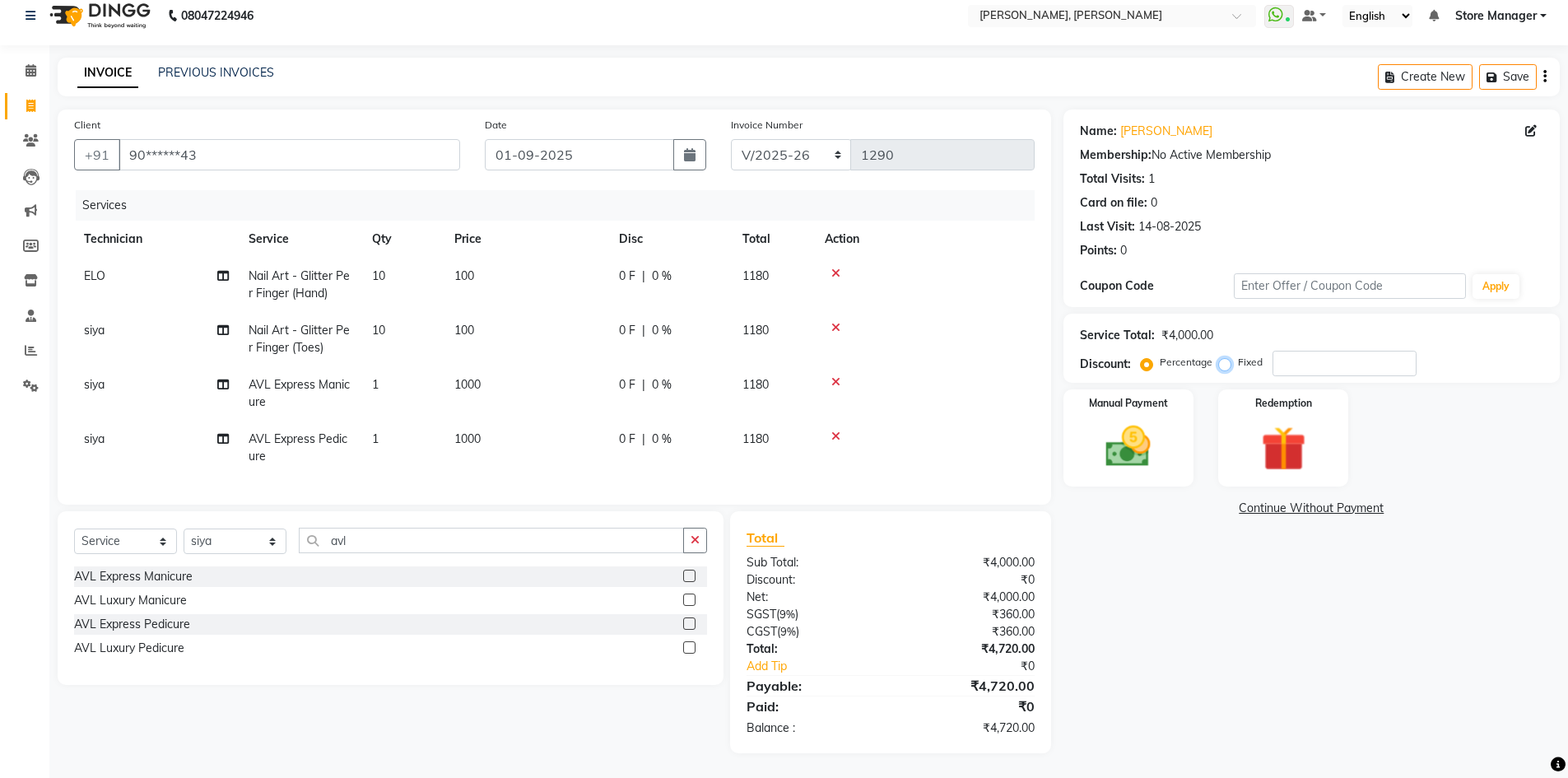
radio input "true"
drag, startPoint x: 1144, startPoint y: 353, endPoint x: 1337, endPoint y: 353, distance: 193.0
click at [1160, 355] on label "Percentage" at bounding box center [1187, 362] width 53 height 15
click at [1151, 357] on input "Percentage" at bounding box center [1150, 362] width 11 height 11
radio input "true"
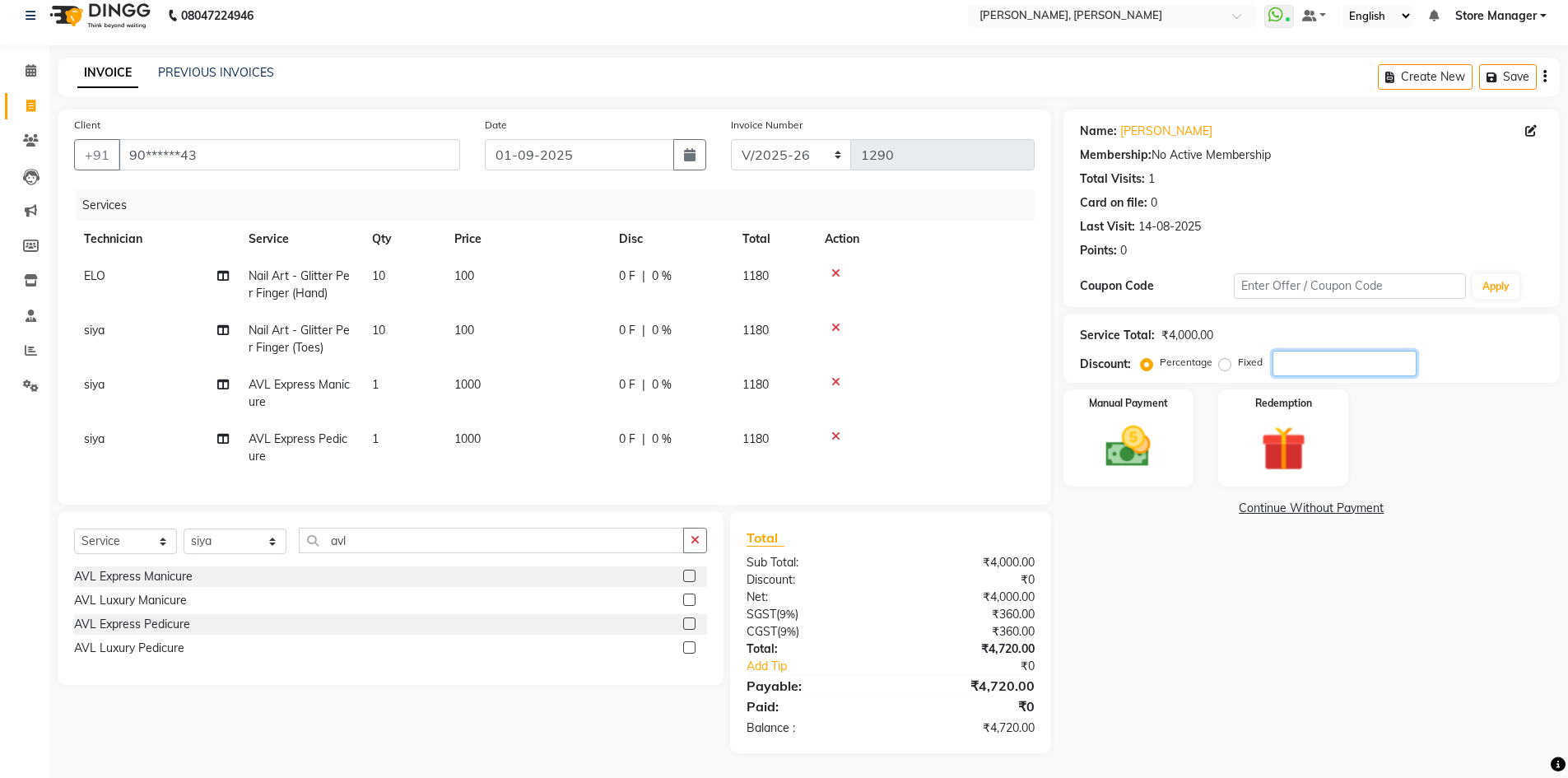
click at [1340, 353] on input "number" at bounding box center [1345, 363] width 144 height 26
type input "1"
type input "2"
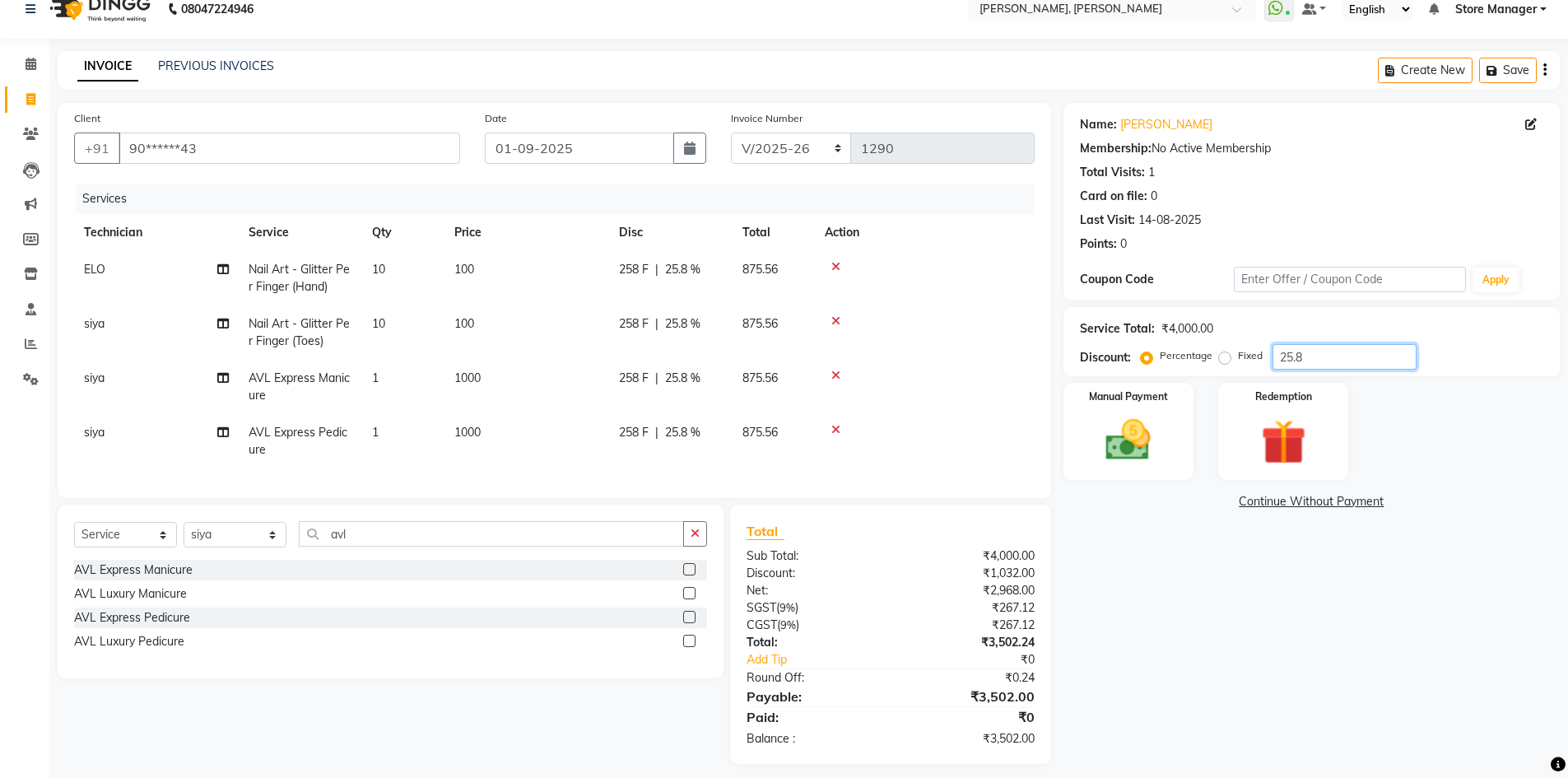
scroll to position [0, 0]
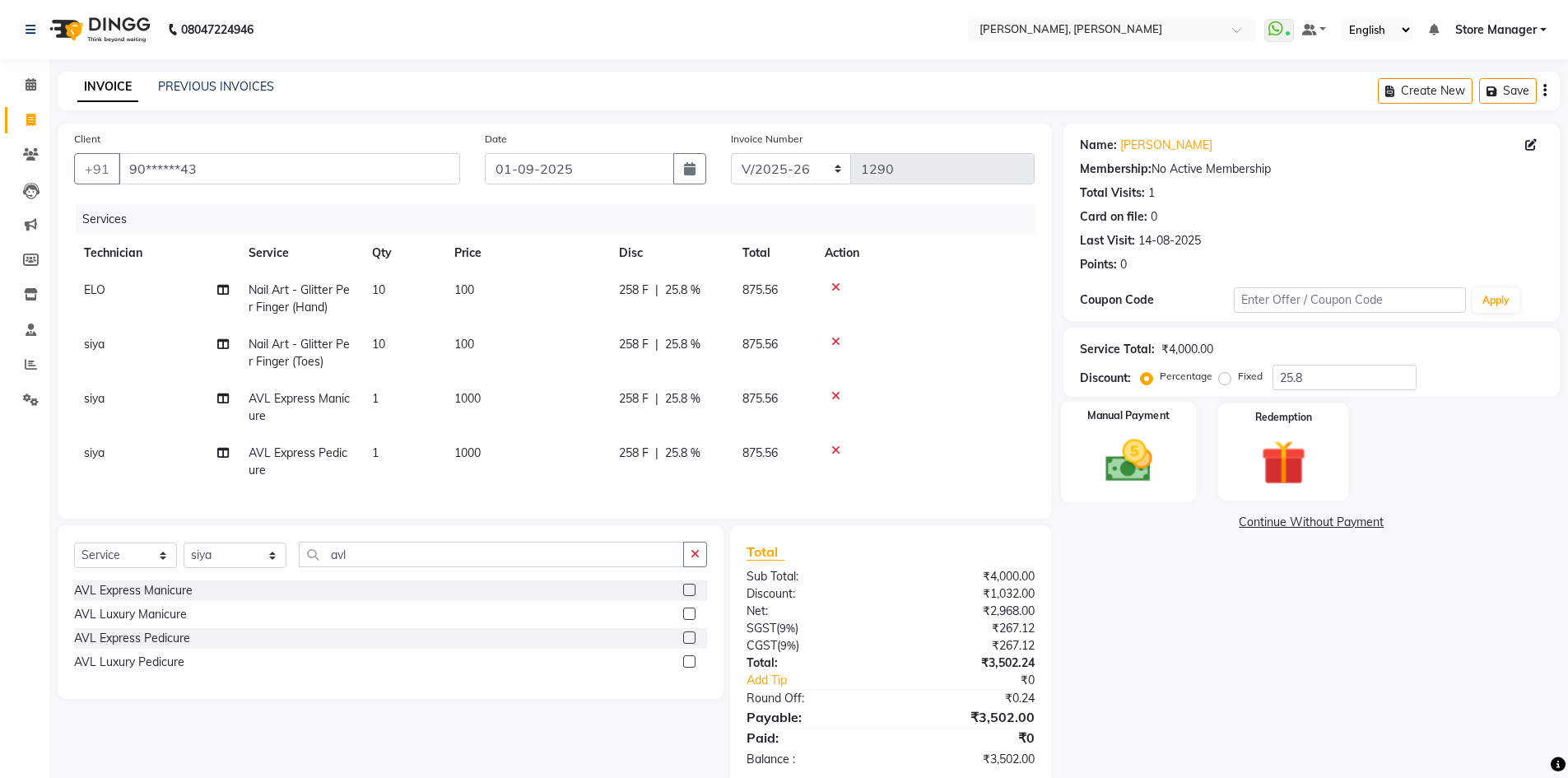
click at [1118, 458] on img at bounding box center [1129, 460] width 76 height 53
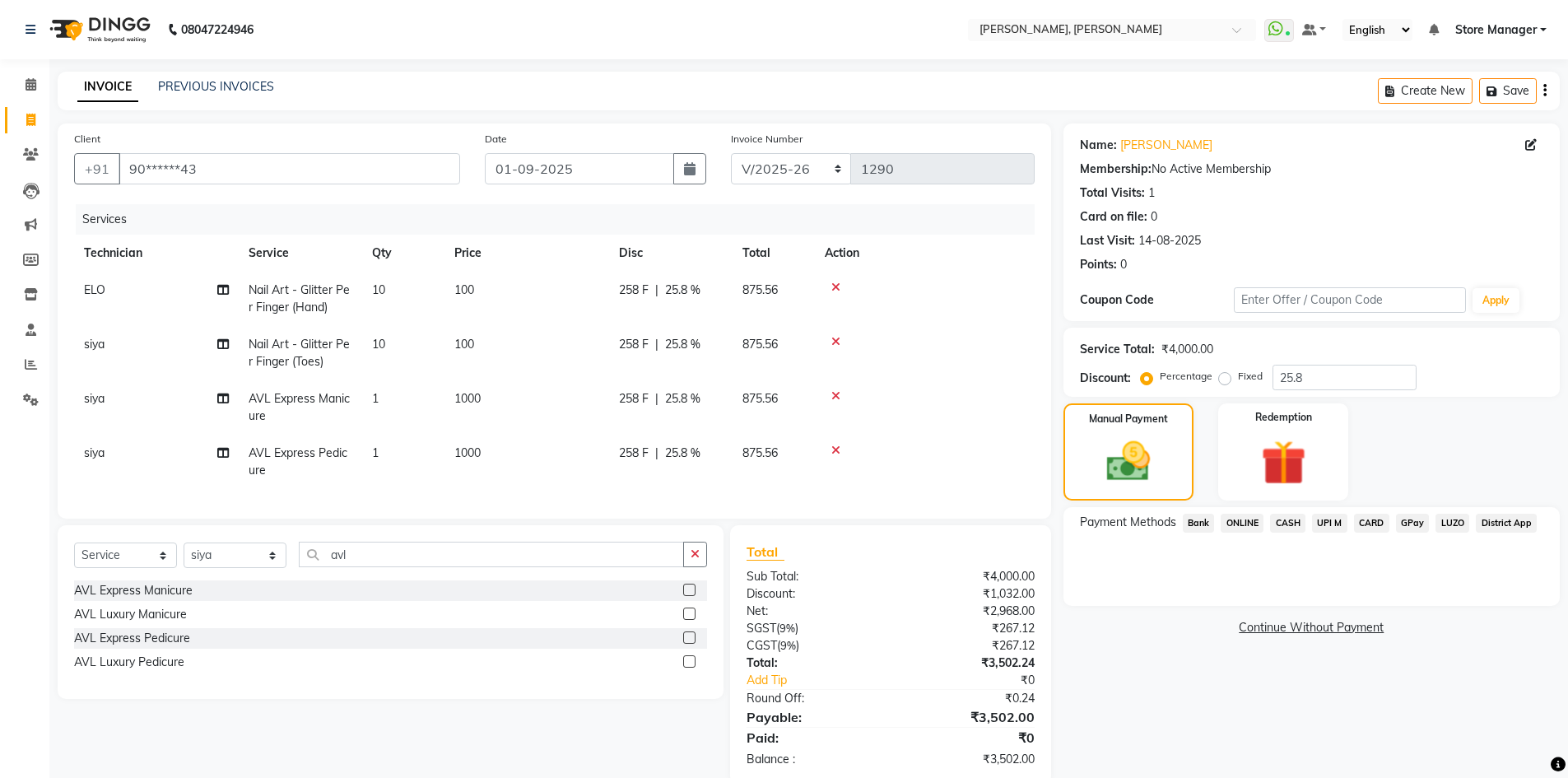
click at [1294, 517] on span "CASH" at bounding box center [1287, 524] width 35 height 19
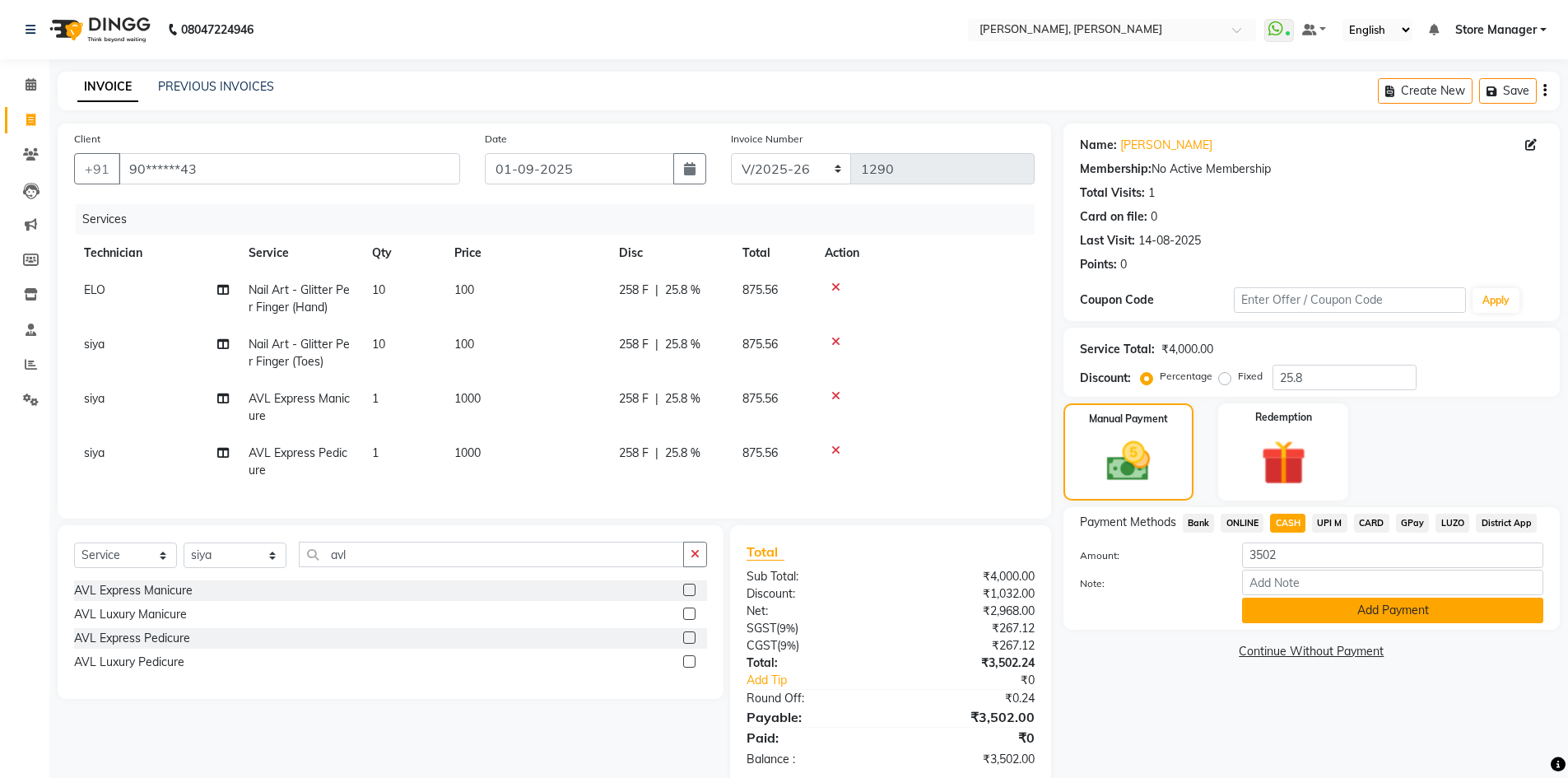
click at [1317, 606] on button "Add Payment" at bounding box center [1393, 610] width 302 height 26
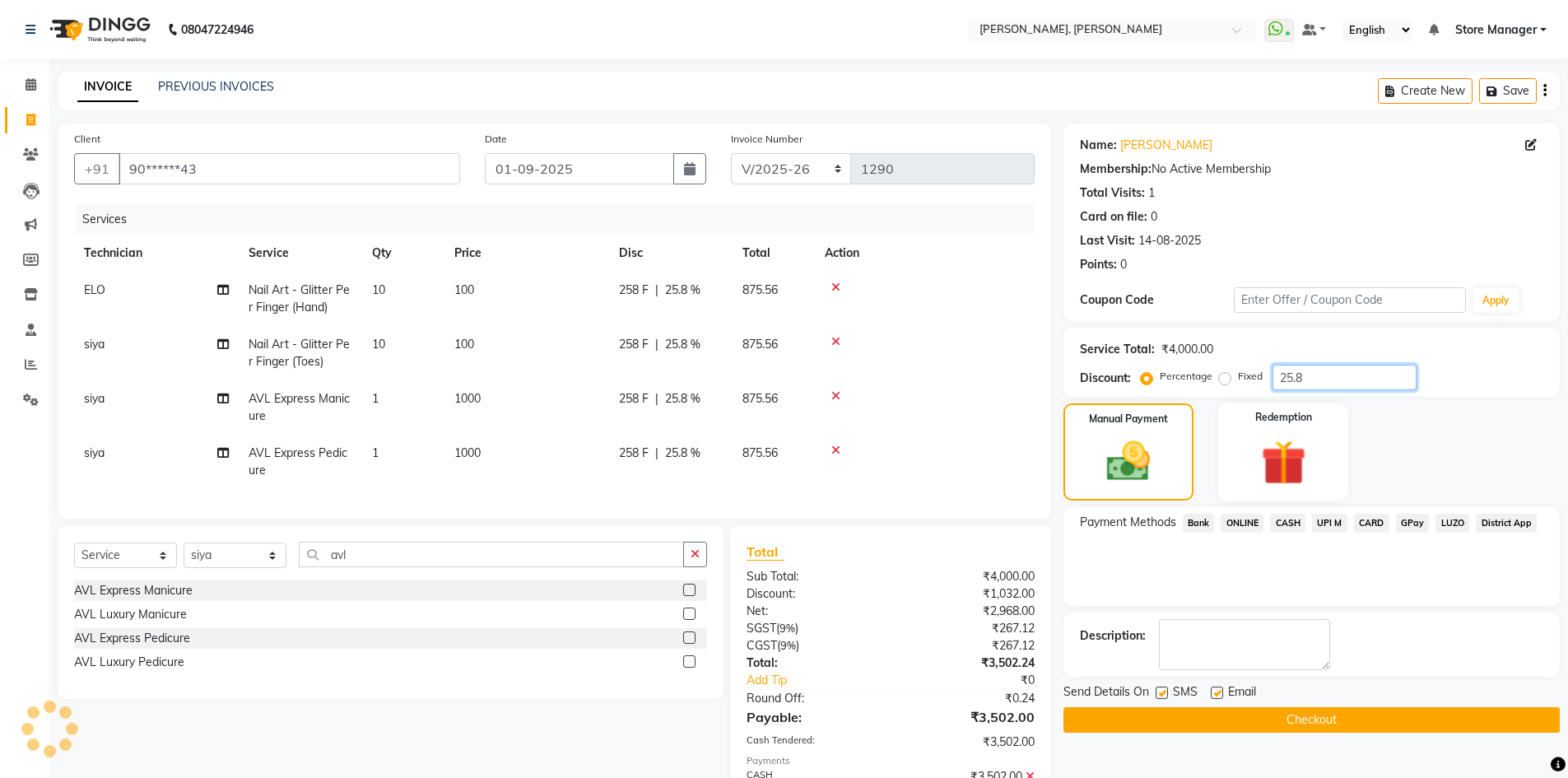
click at [1343, 382] on input "25.8" at bounding box center [1345, 377] width 144 height 26
type input "2"
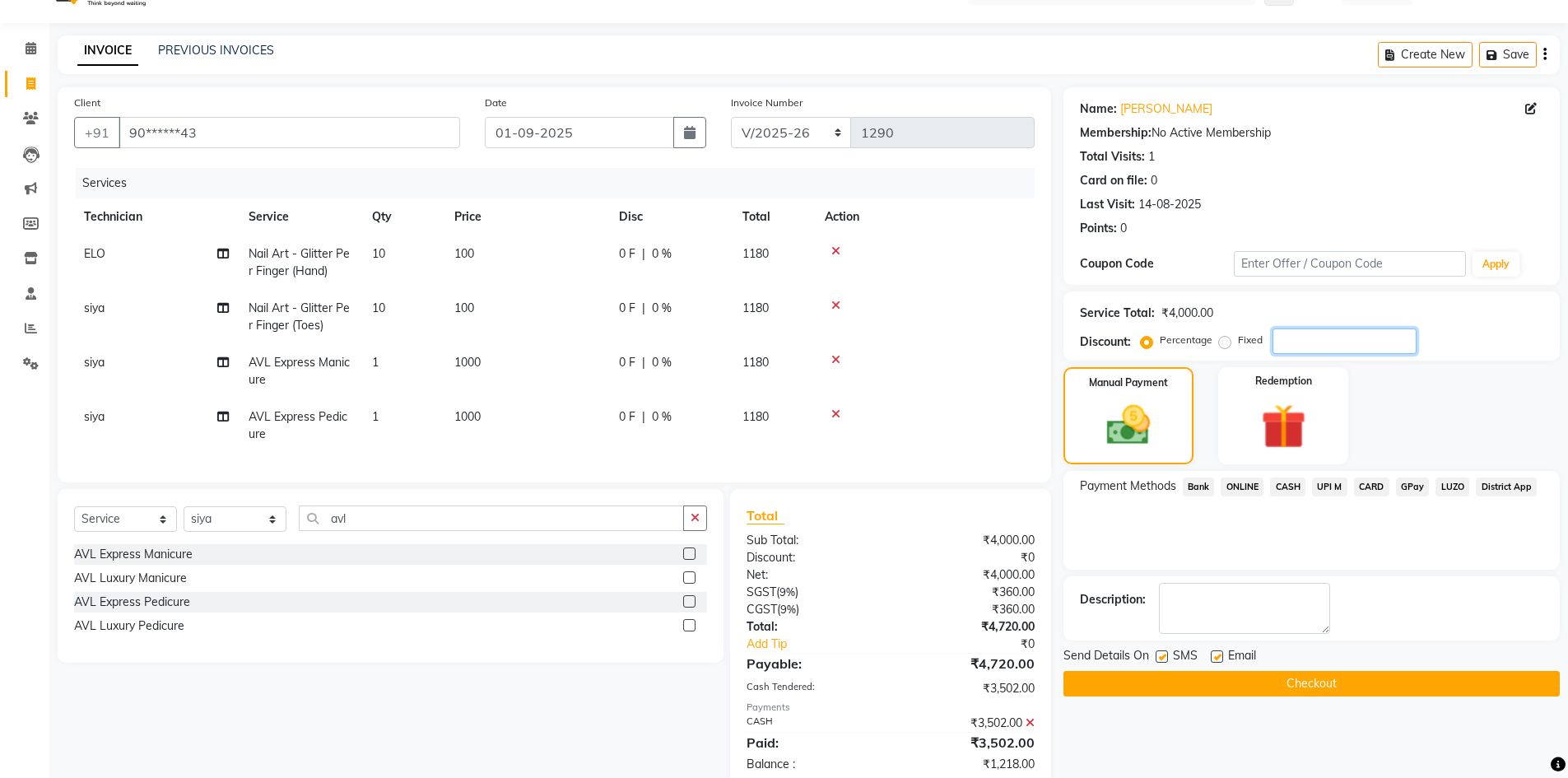
scroll to position [84, 0]
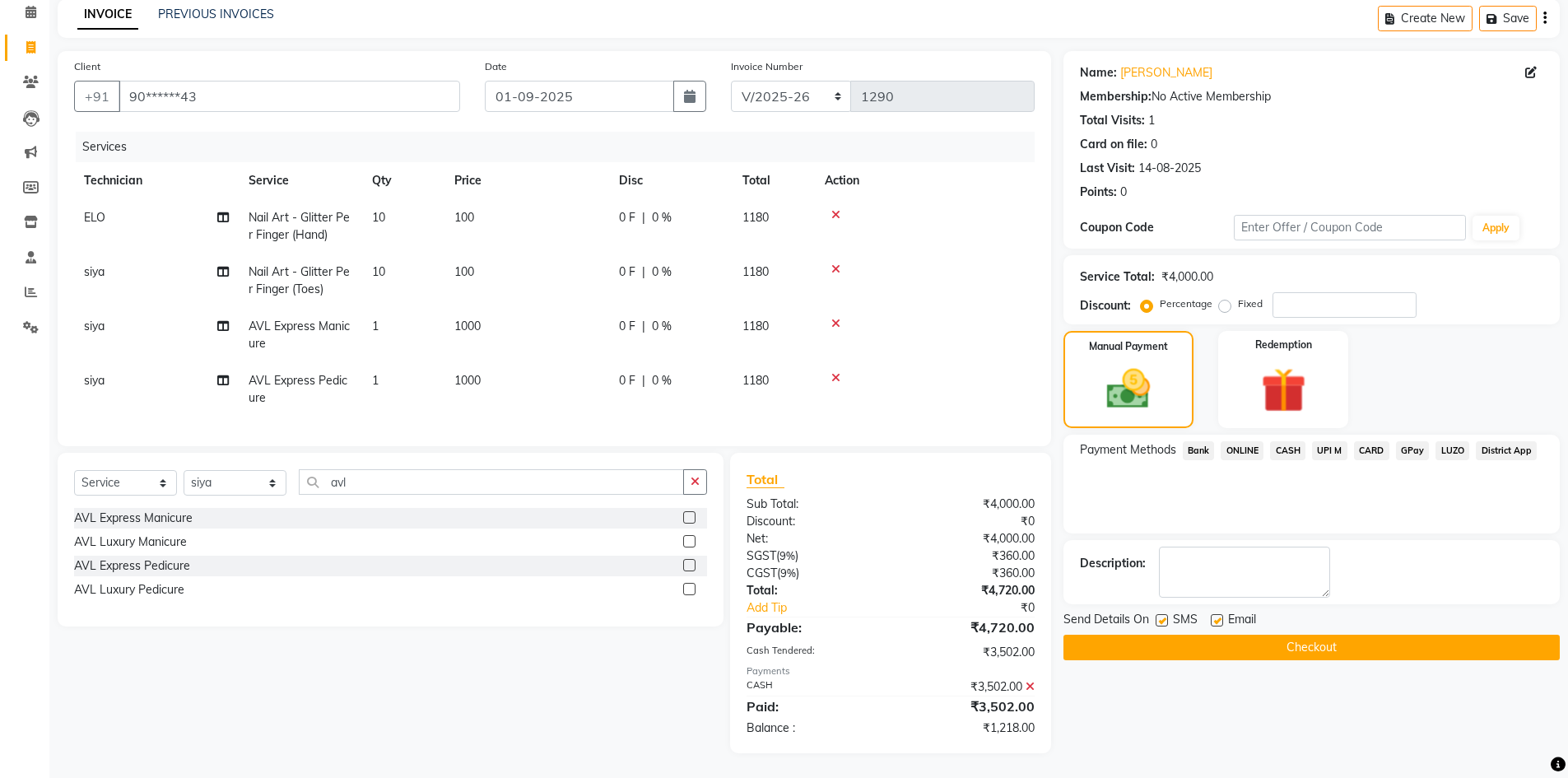
click at [1238, 296] on label "Fixed" at bounding box center [1250, 304] width 25 height 15
click at [1225, 298] on input "Fixed" at bounding box center [1228, 304] width 11 height 11
radio input "true"
click at [1324, 300] on input "number" at bounding box center [1345, 305] width 144 height 26
click at [1028, 688] on icon at bounding box center [1030, 687] width 9 height 11
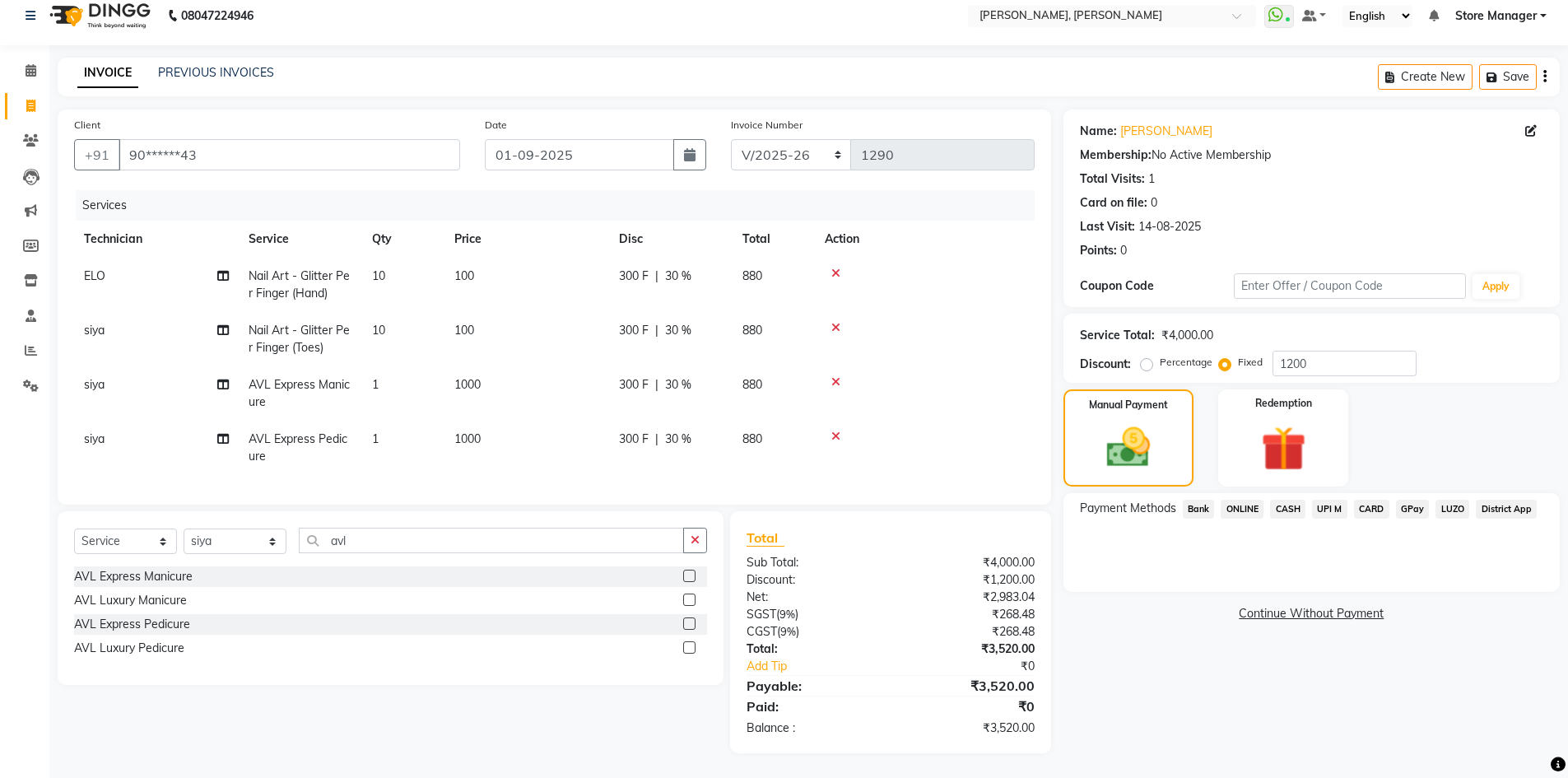
scroll to position [27, 0]
click at [1324, 352] on input "1200" at bounding box center [1345, 363] width 144 height 26
type input "1220"
click at [1290, 500] on span "CASH" at bounding box center [1287, 509] width 35 height 19
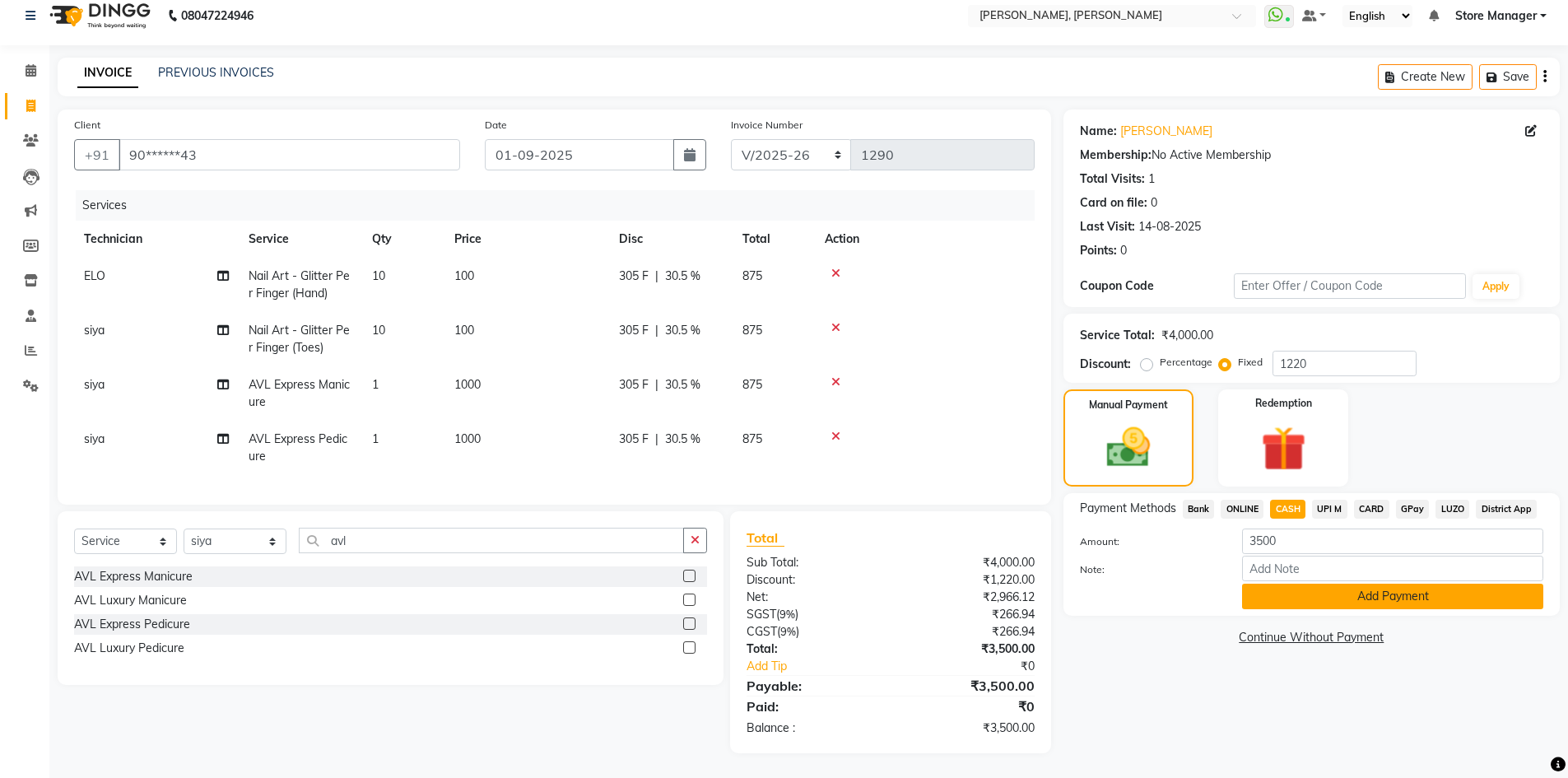
click at [1349, 587] on button "Add Payment" at bounding box center [1393, 596] width 302 height 26
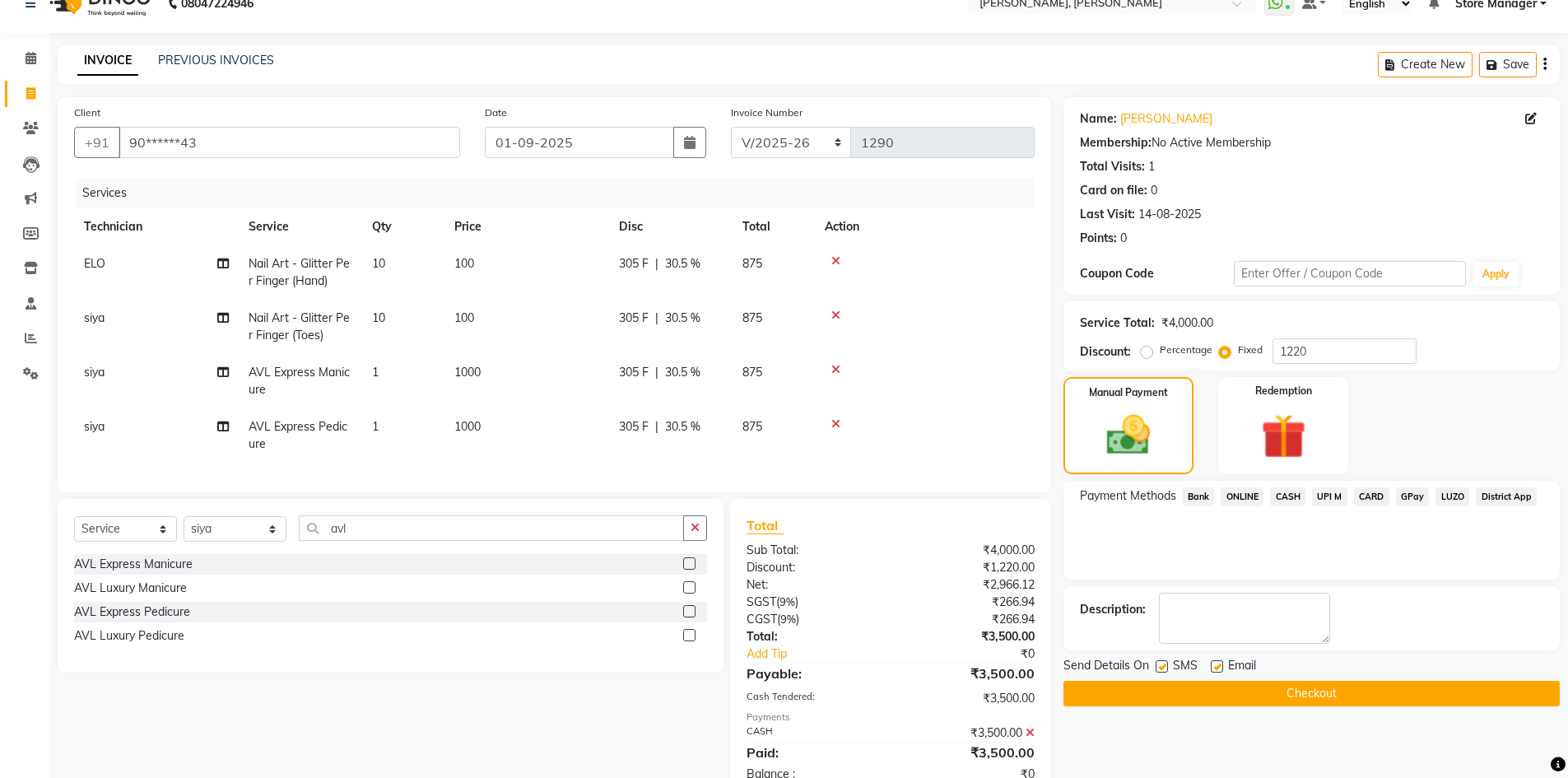
click at [1312, 688] on button "Checkout" at bounding box center [1311, 694] width 496 height 26
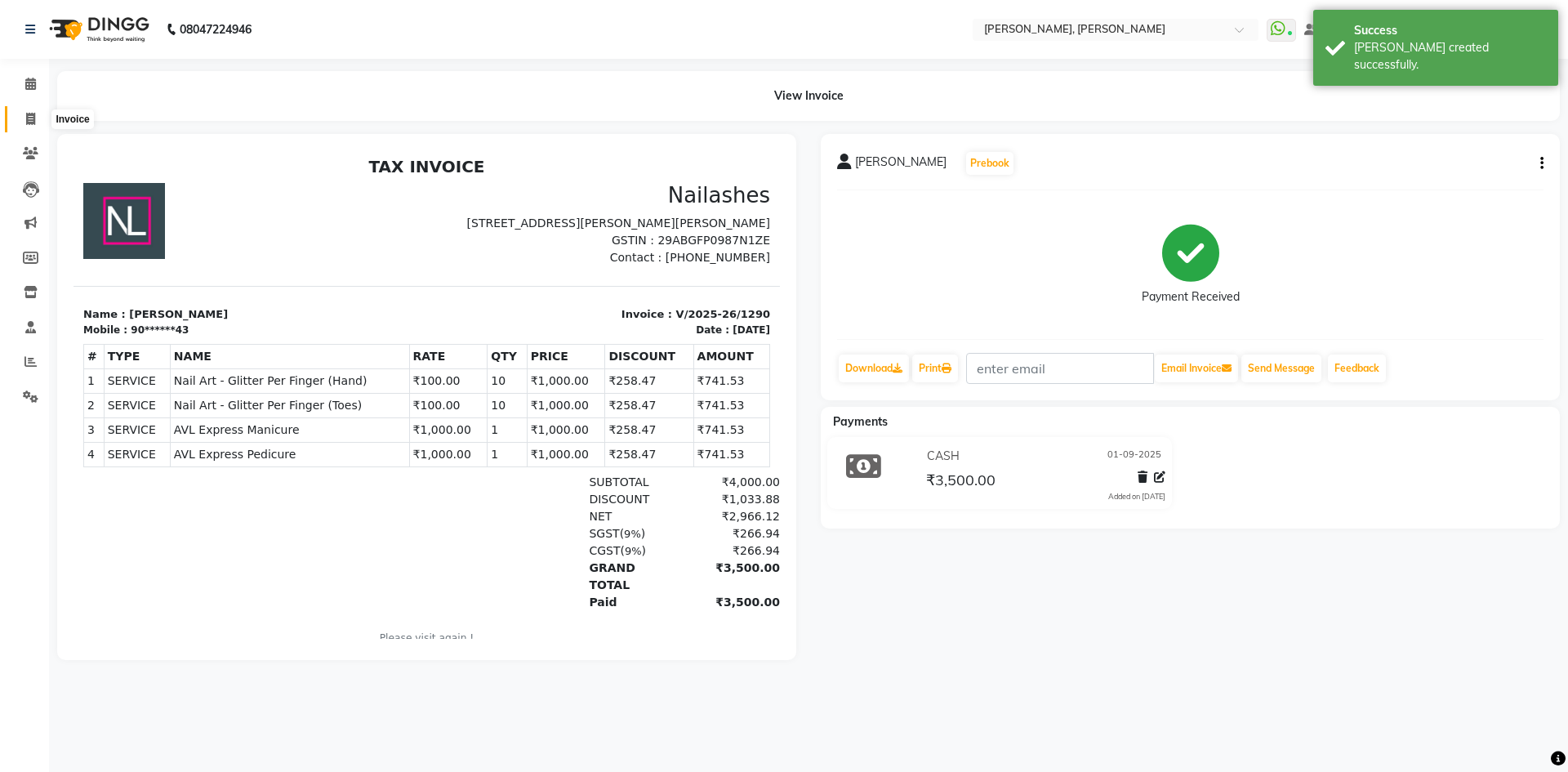
click at [30, 110] on span at bounding box center [30, 120] width 28 height 19
select select "service"
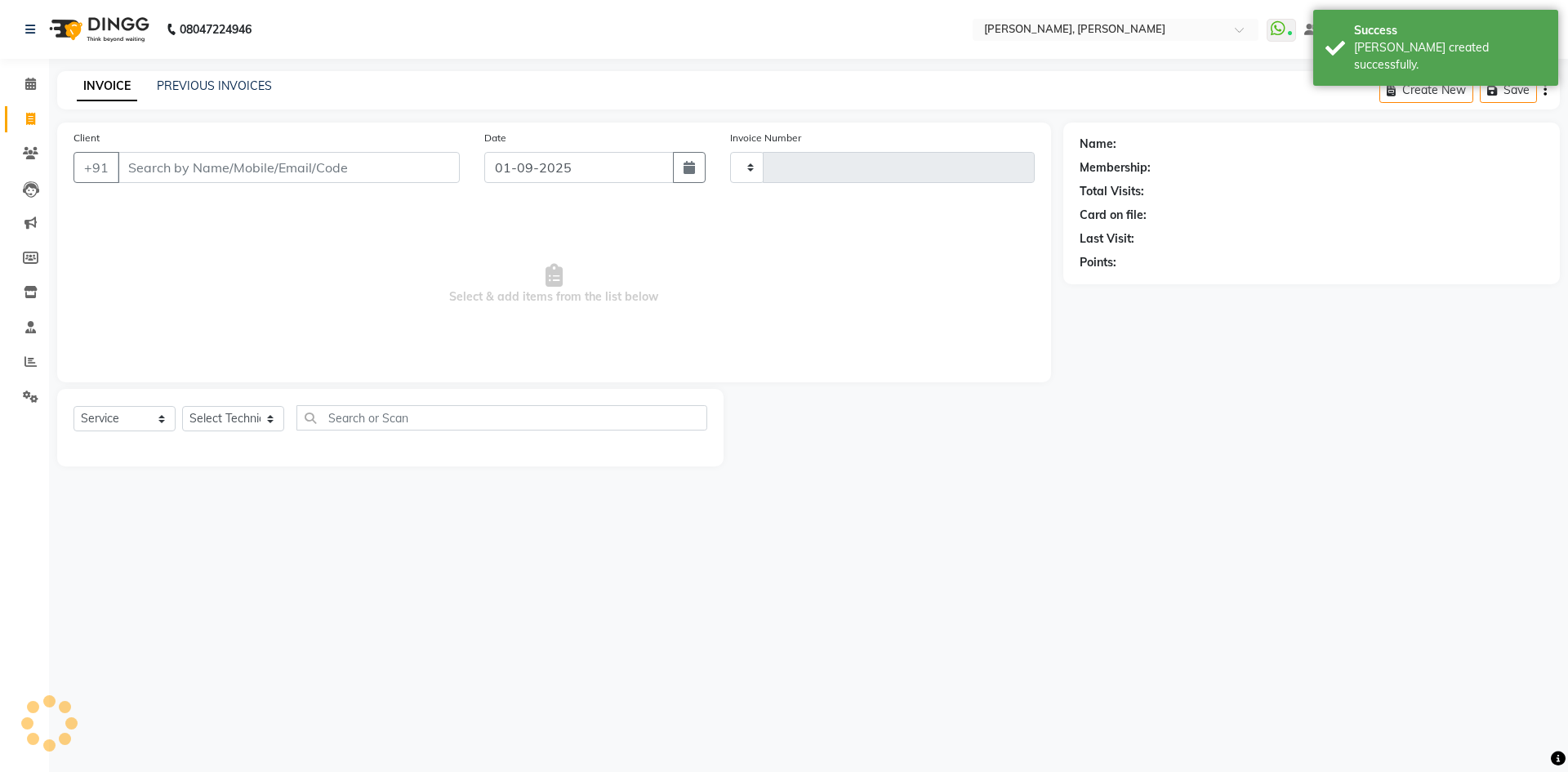
type input "1291"
select select "7173"
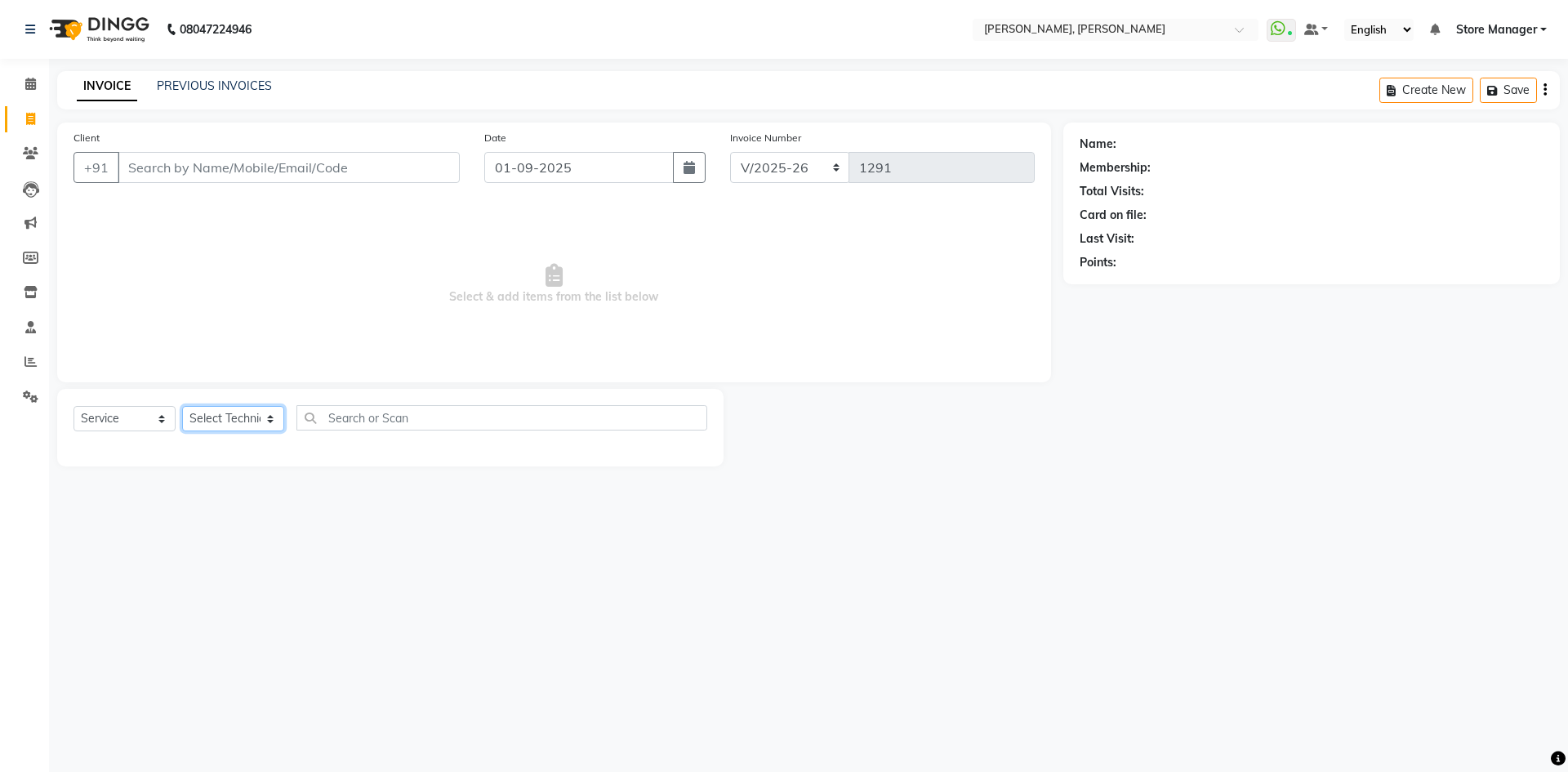
click at [232, 426] on select "Select Technician amugha Beautician [PERSON_NAME] Evi MANAGER [PERSON_NAME] [PE…" at bounding box center [233, 418] width 102 height 25
click at [385, 424] on input "text" at bounding box center [502, 417] width 411 height 25
type input "acr"
click at [226, 420] on select "Select Technician amugha Beautician [PERSON_NAME] Evi MANAGER [PERSON_NAME] [PE…" at bounding box center [233, 418] width 102 height 25
select select "61634"
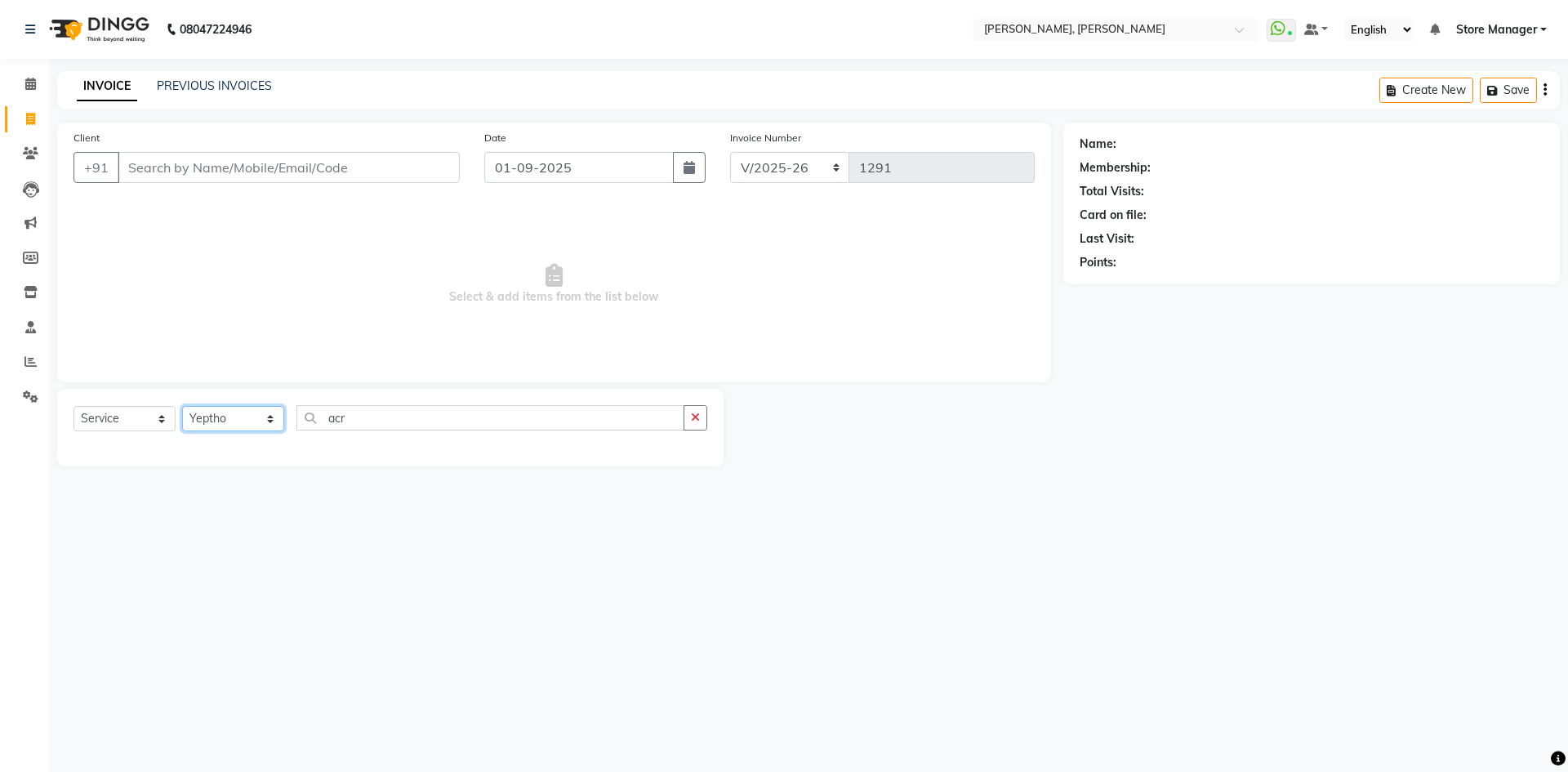
click at [183, 406] on select "Select Technician amugha Beautician [PERSON_NAME] Evi MANAGER [PERSON_NAME] [PE…" at bounding box center [233, 418] width 102 height 25
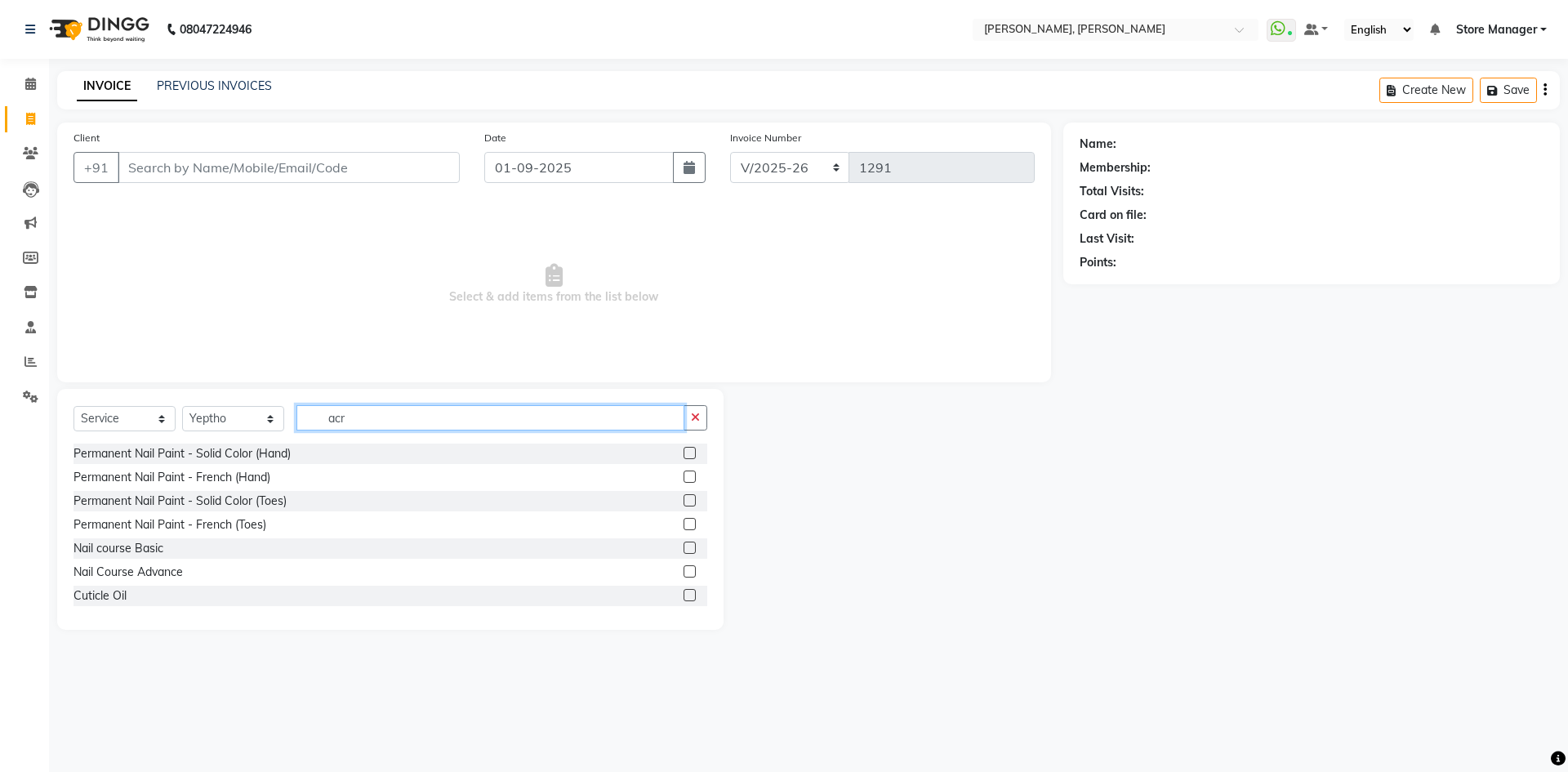
click at [442, 417] on input "acr" at bounding box center [490, 417] width 388 height 25
type input "a"
type input "acr"
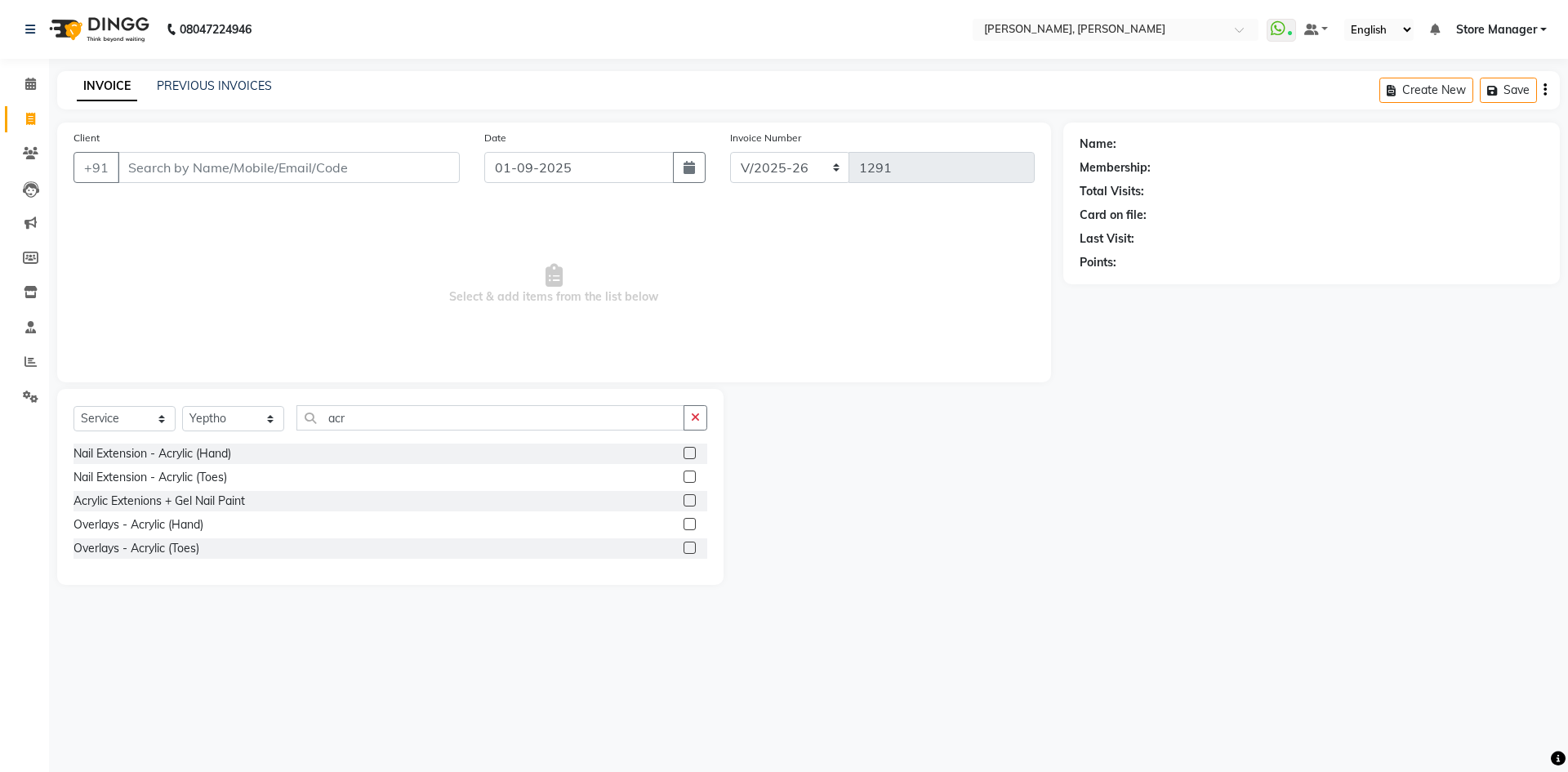
click at [688, 502] on label at bounding box center [689, 500] width 12 height 12
click at [688, 502] on input "checkbox" at bounding box center [688, 501] width 10 height 10
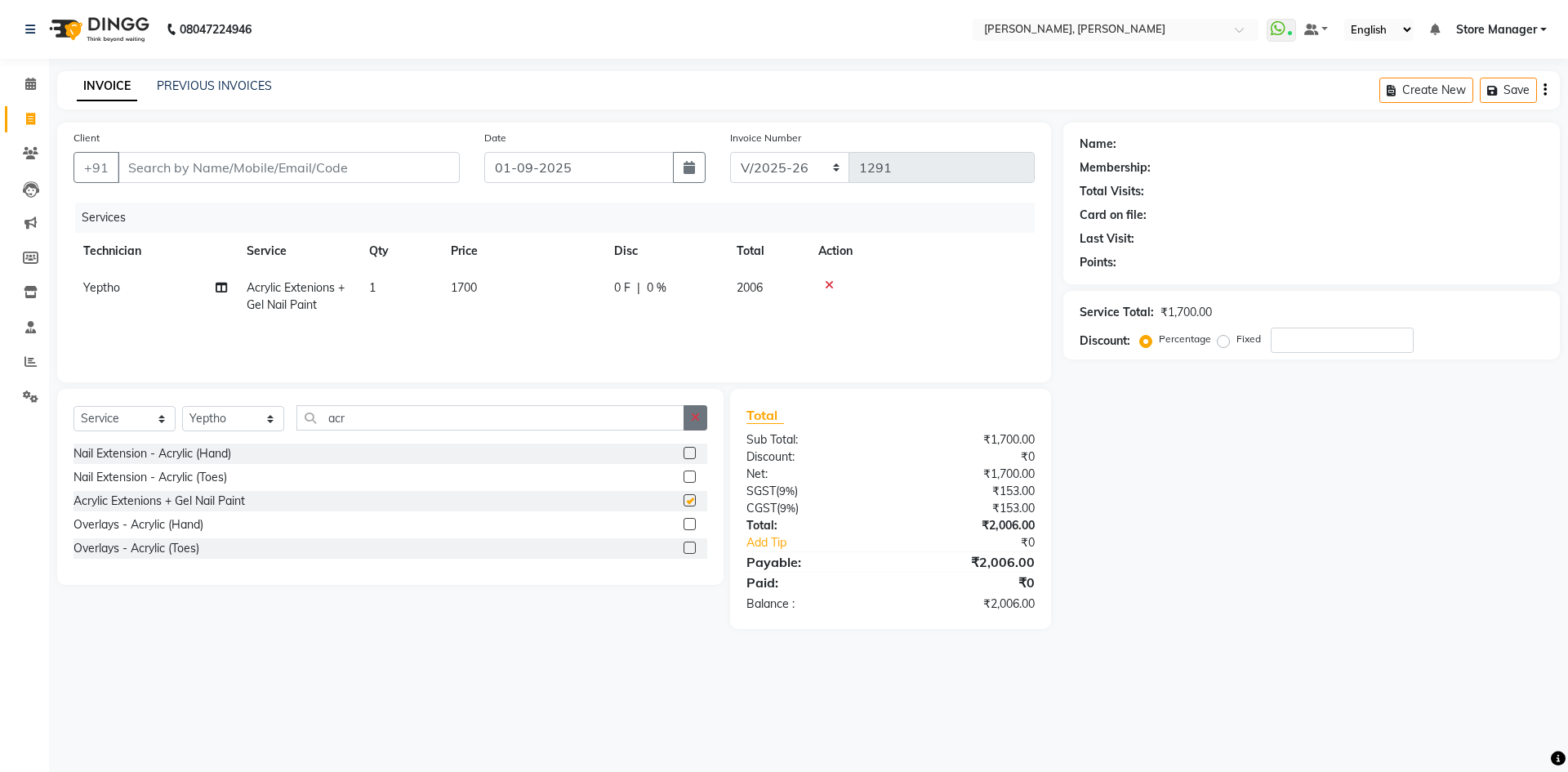
checkbox input "false"
drag, startPoint x: 702, startPoint y: 414, endPoint x: 677, endPoint y: 416, distance: 25.1
click at [702, 414] on button "button" at bounding box center [695, 417] width 24 height 25
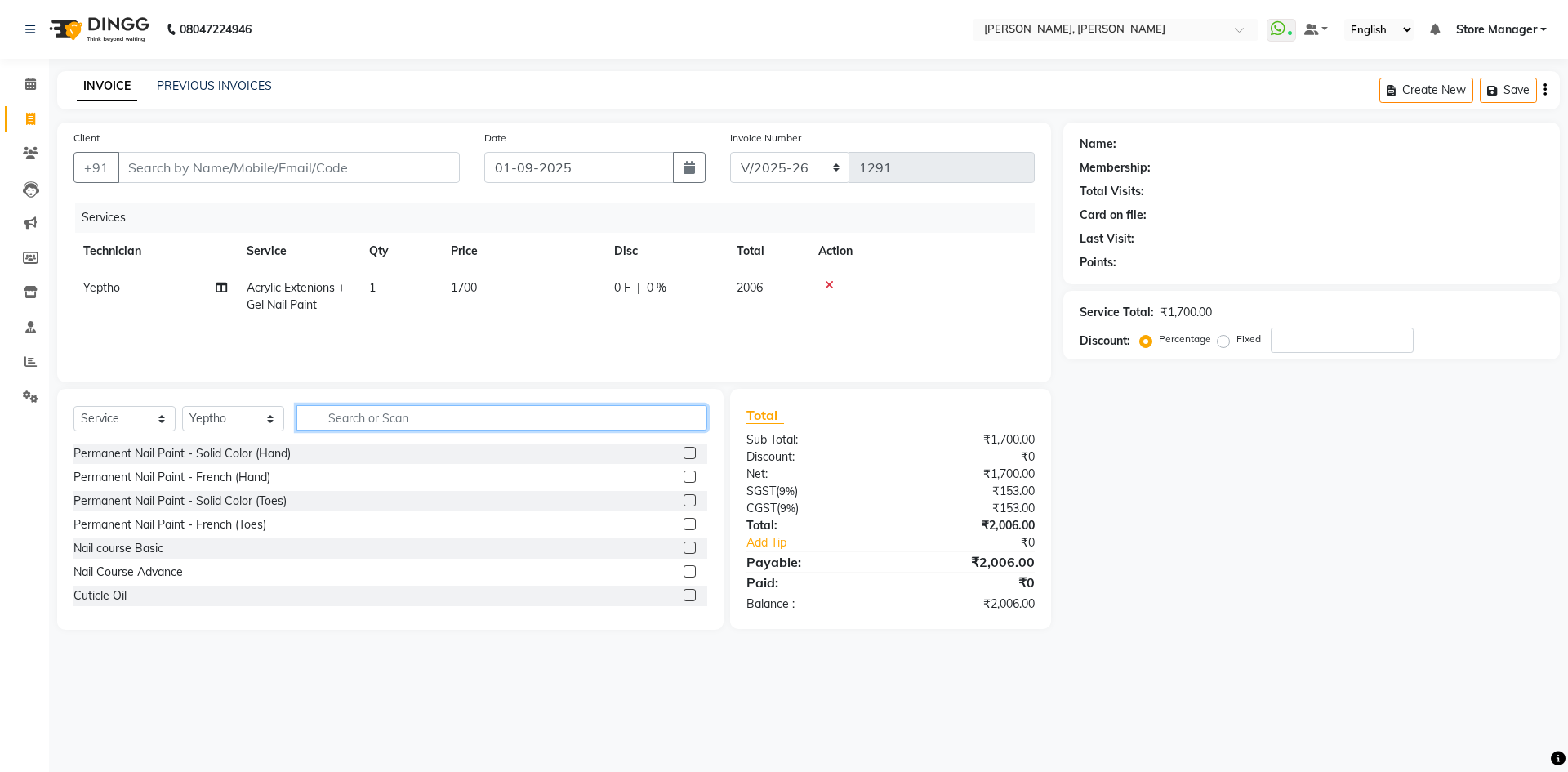
click at [600, 420] on input "text" at bounding box center [502, 417] width 411 height 25
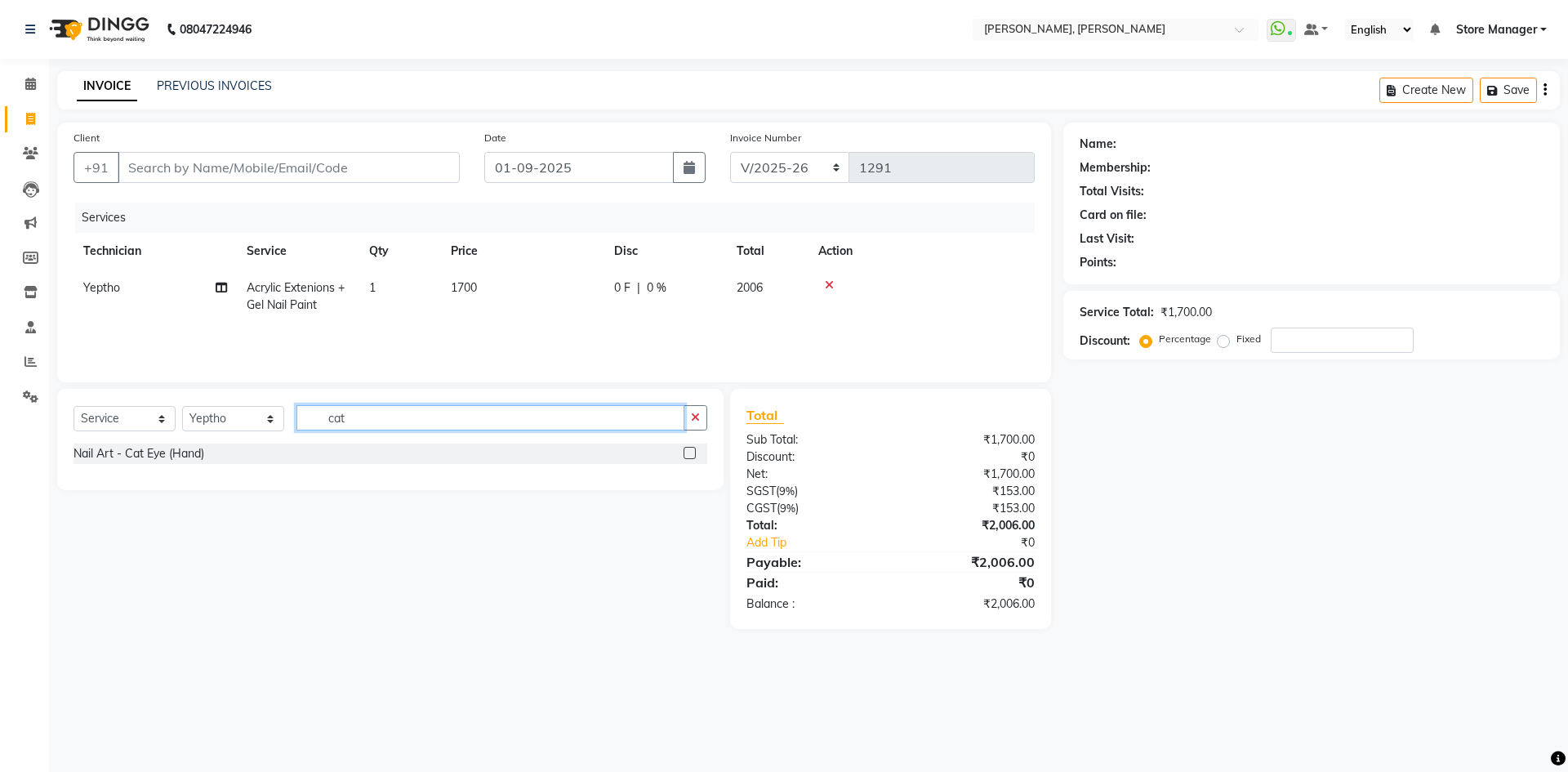
type input "cat"
click at [692, 455] on label at bounding box center [689, 453] width 12 height 12
click at [692, 455] on input "checkbox" at bounding box center [688, 453] width 10 height 10
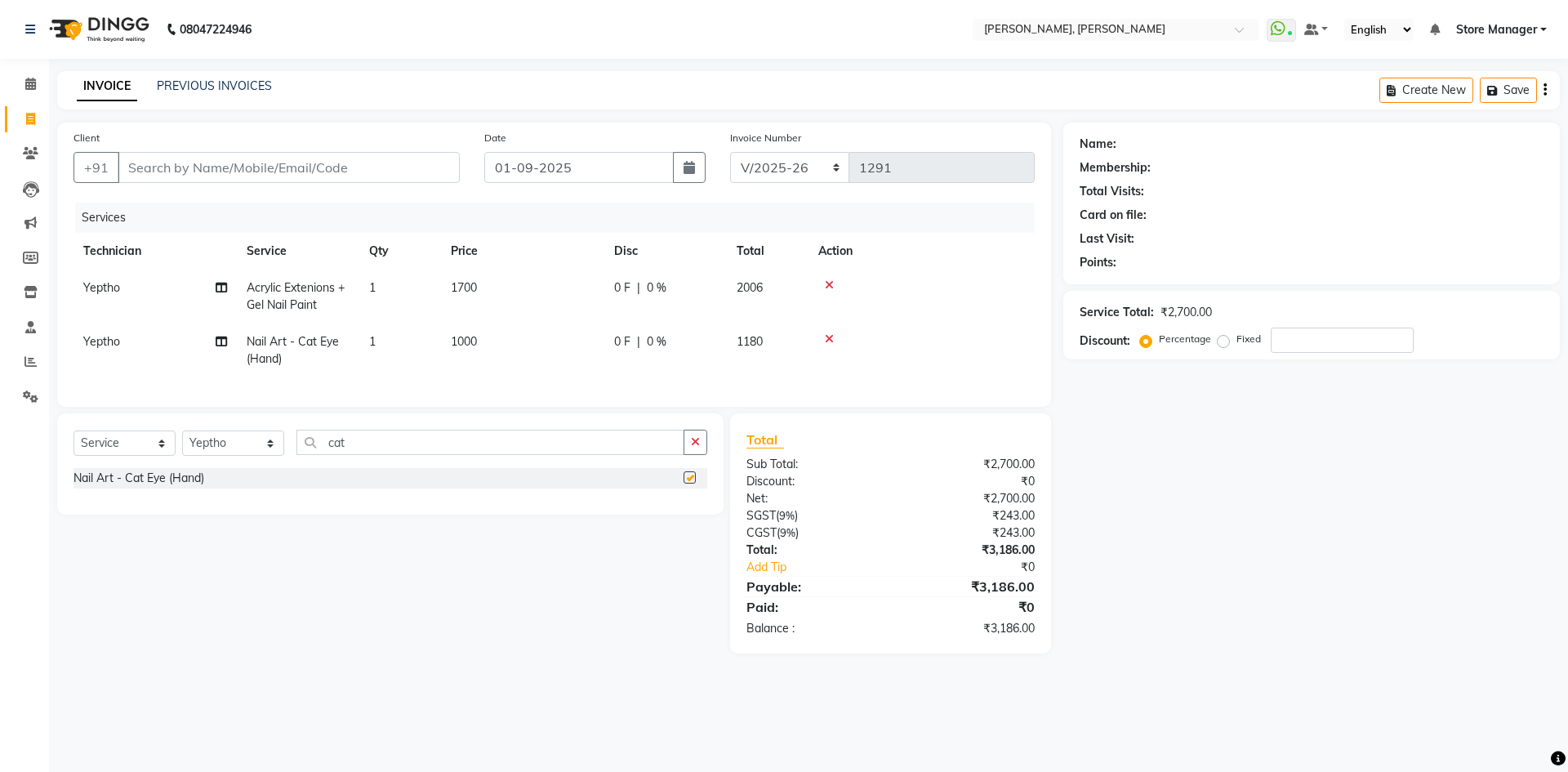
checkbox input "false"
click at [699, 448] on icon "button" at bounding box center [696, 442] width 9 height 11
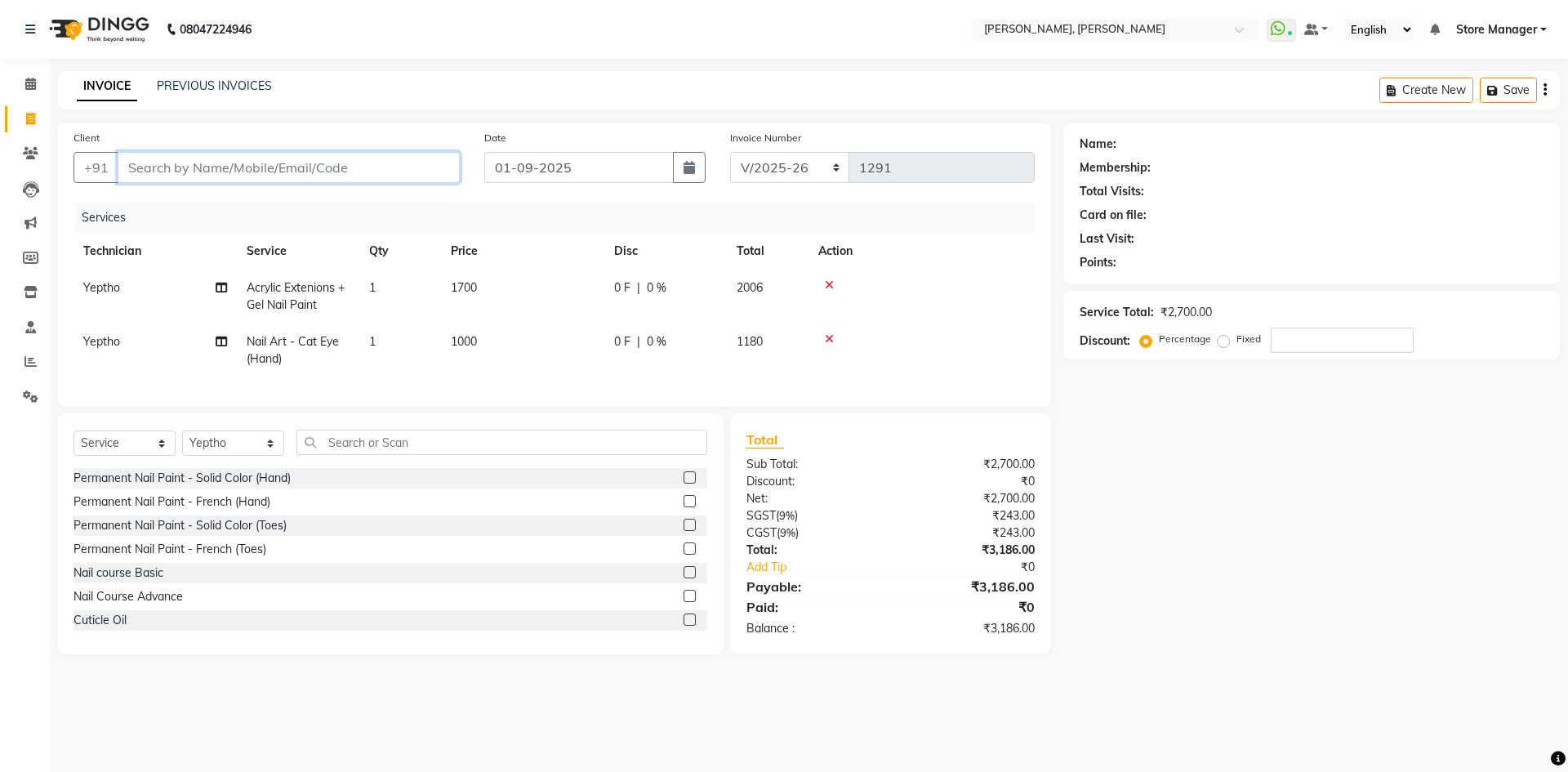
click at [337, 167] on input "Client" at bounding box center [289, 167] width 343 height 31
click at [241, 170] on input "Client" at bounding box center [289, 167] width 343 height 31
type input "l"
type input "0"
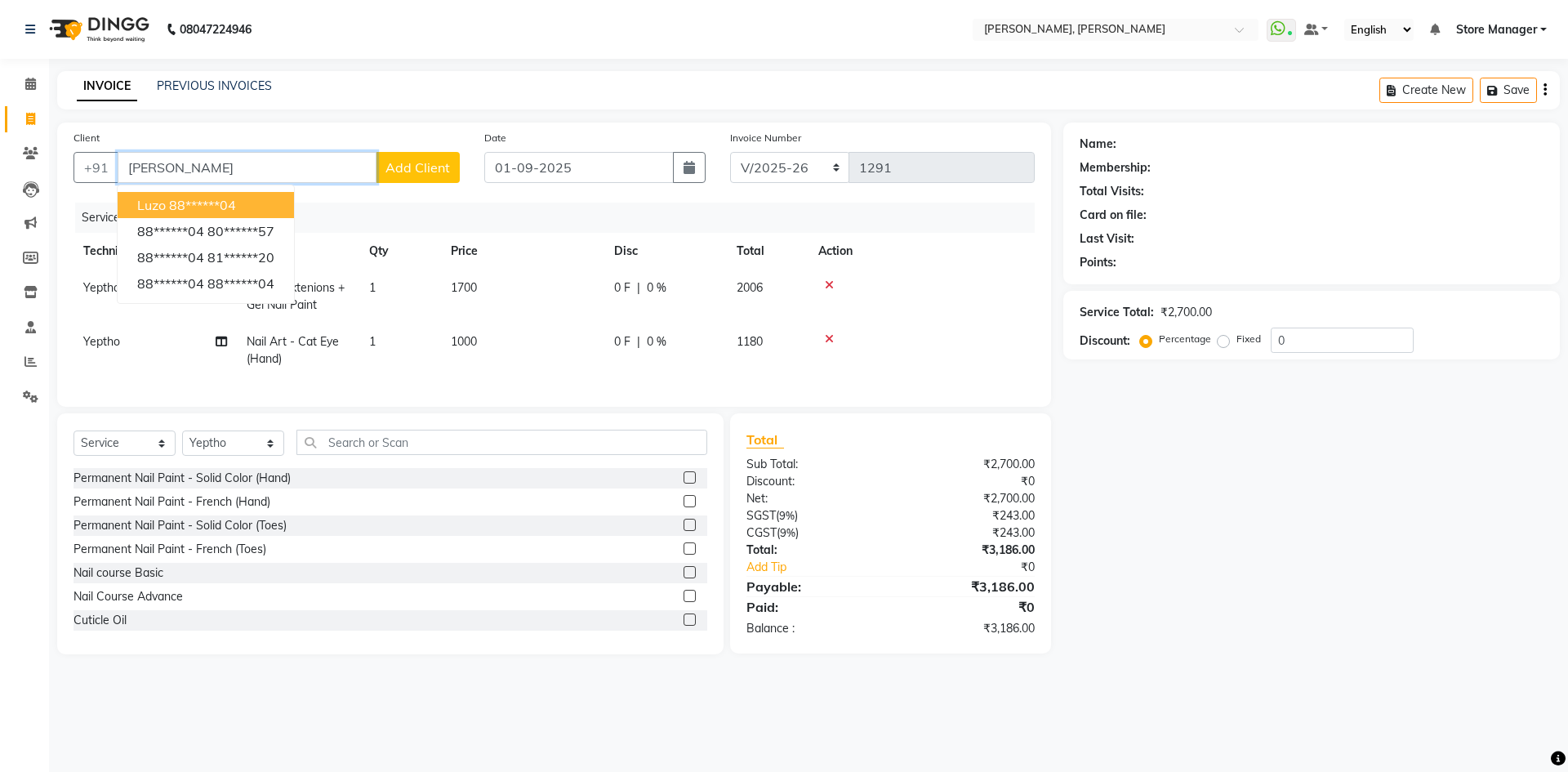
click at [223, 199] on ngb-highlight "88******04" at bounding box center [202, 204] width 67 height 16
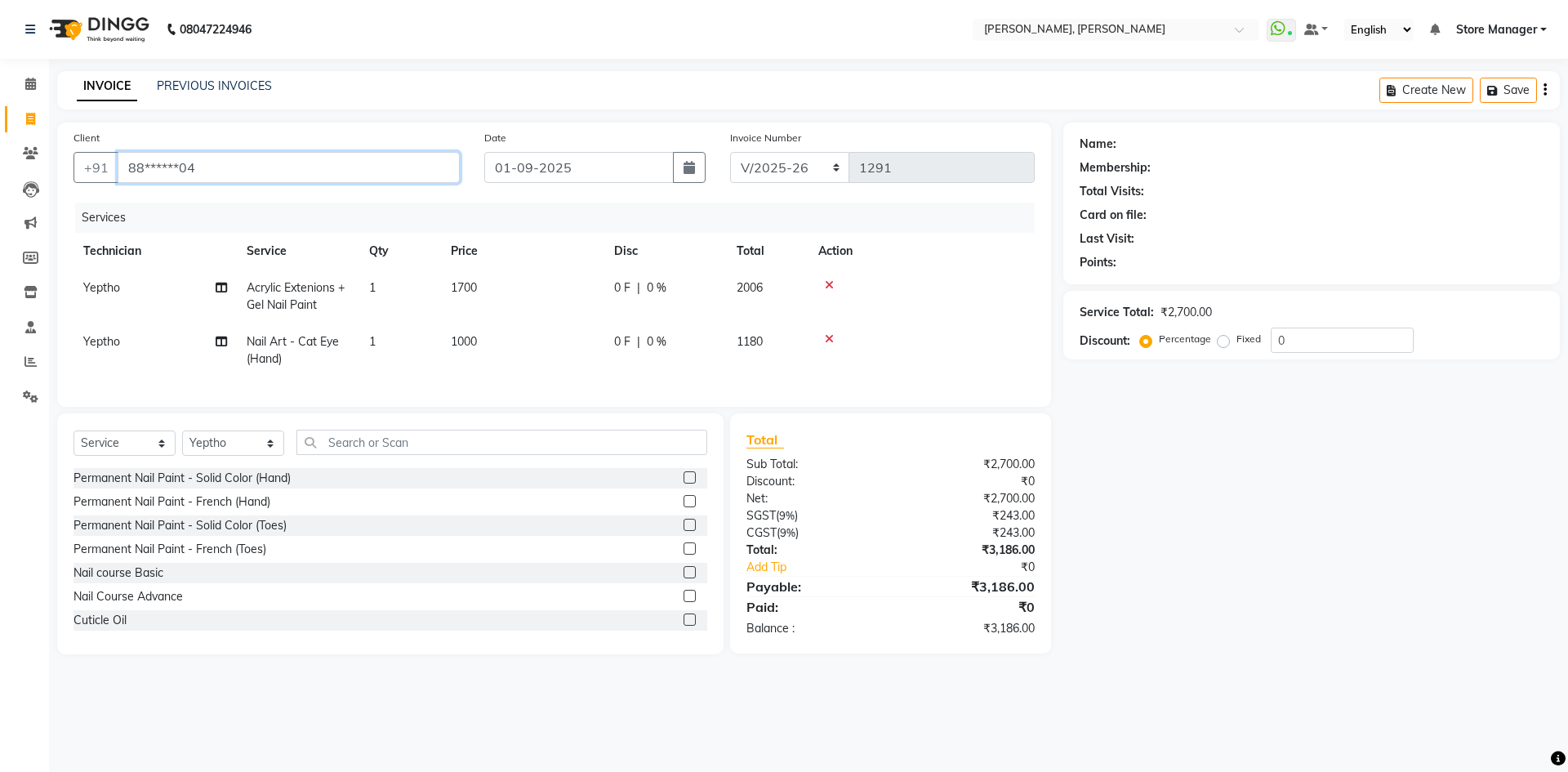
type input "88******04"
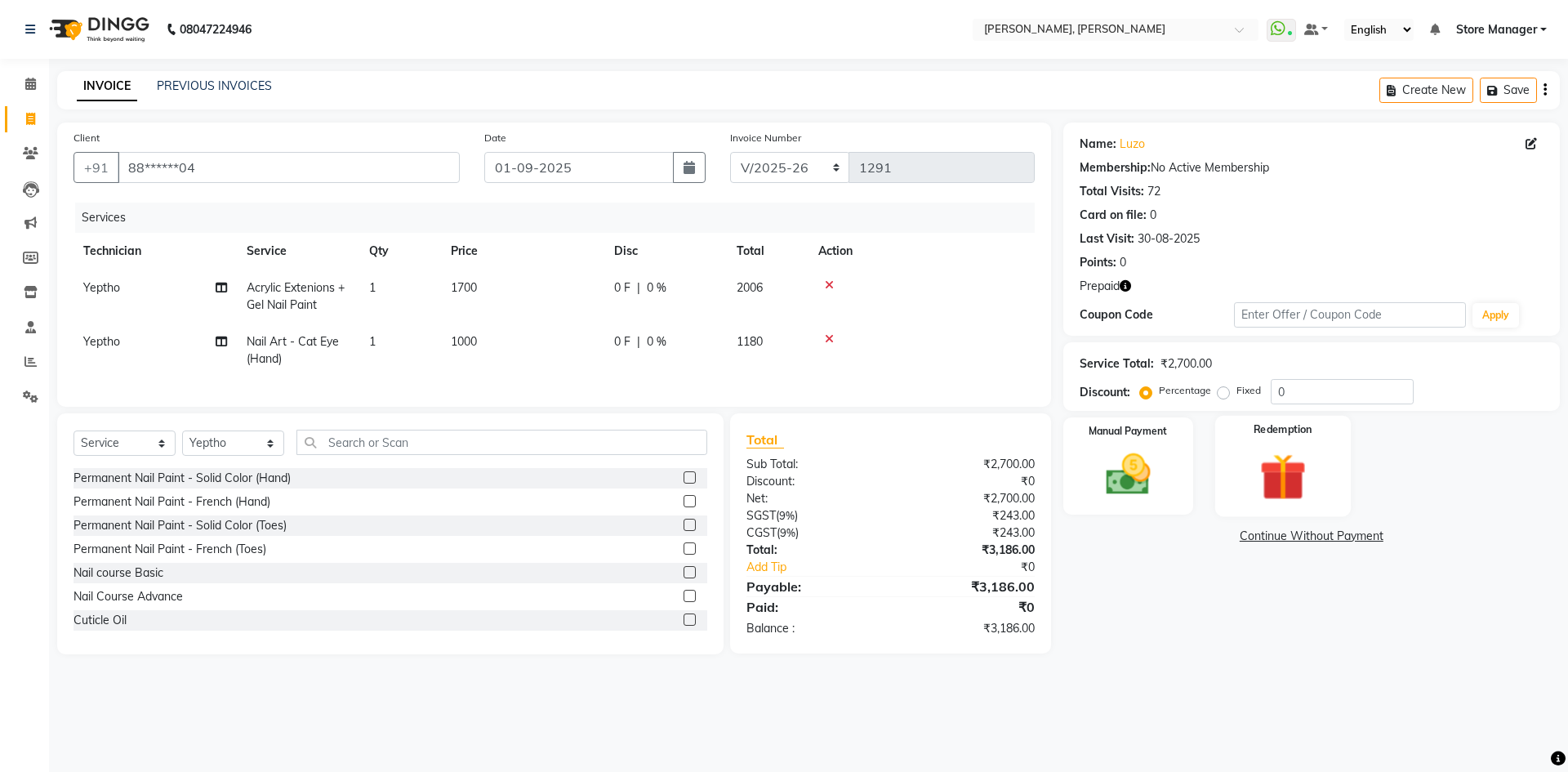
click at [1272, 452] on img at bounding box center [1283, 477] width 76 height 58
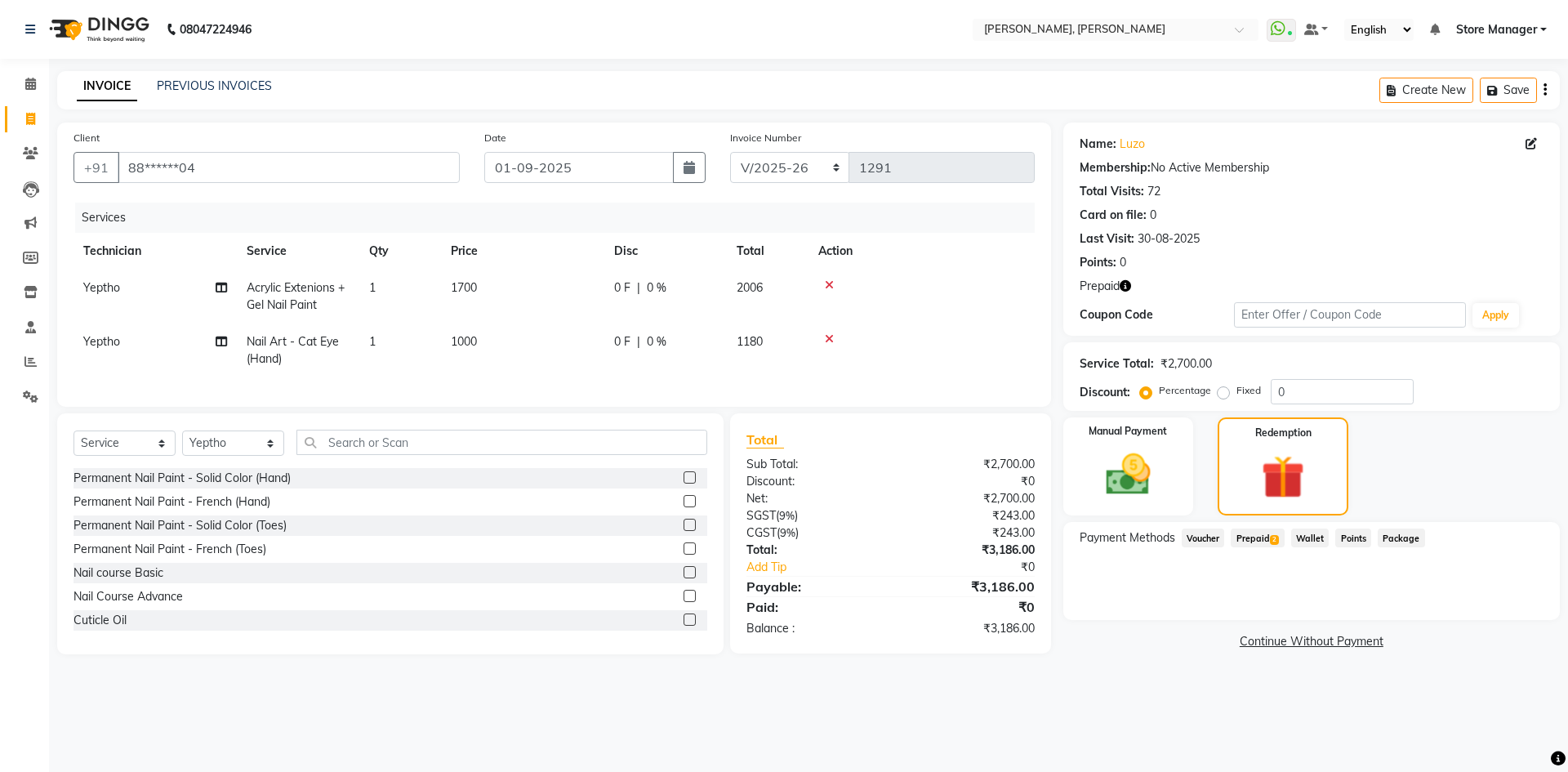
click at [1256, 537] on span "Prepaid 2" at bounding box center [1257, 539] width 53 height 19
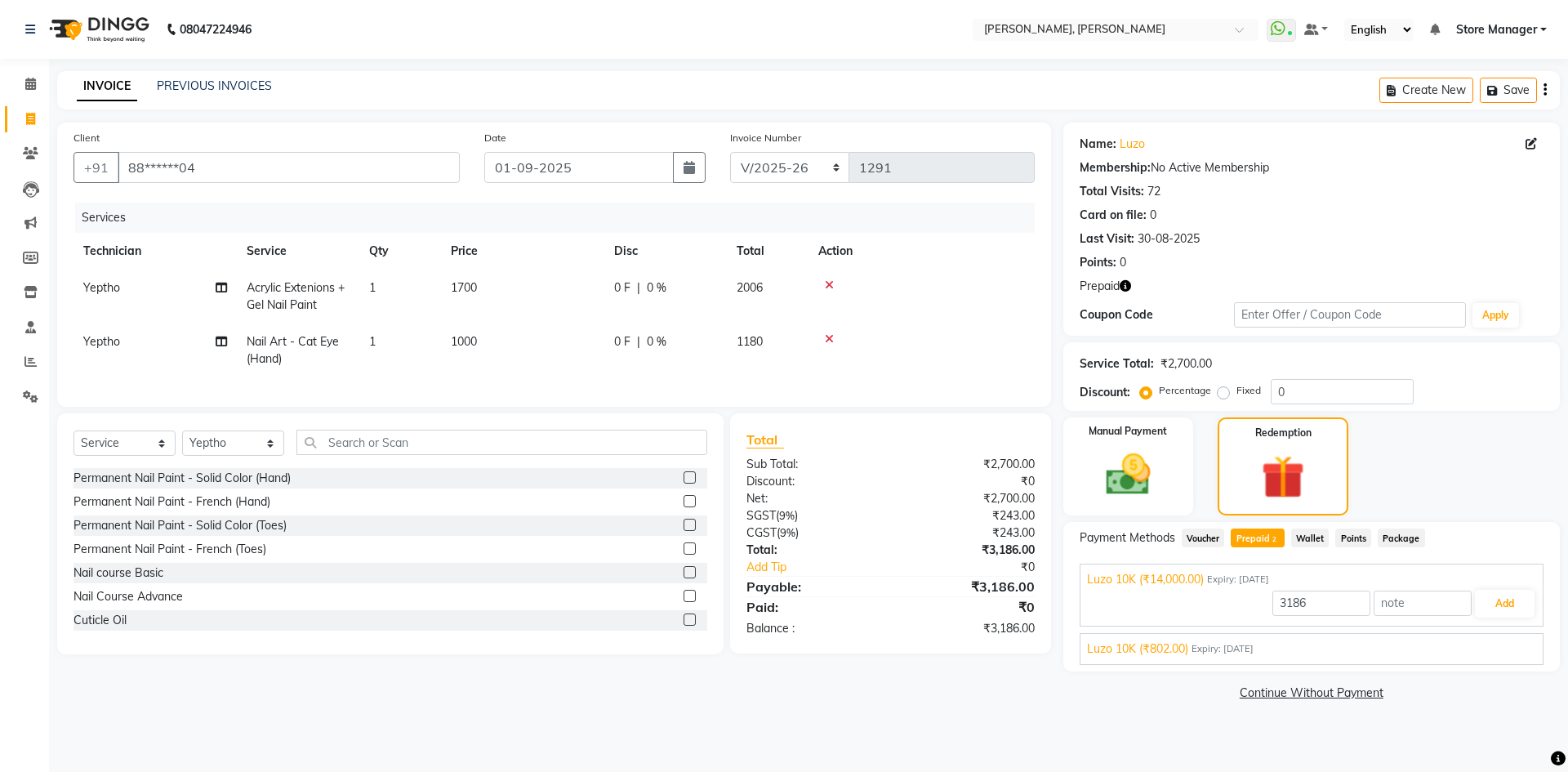
click at [1419, 652] on div "Luzo 10K (₹802.00) Expiry: [DATE]" at bounding box center [1311, 649] width 449 height 17
click at [1508, 640] on button "Add" at bounding box center [1504, 642] width 59 height 28
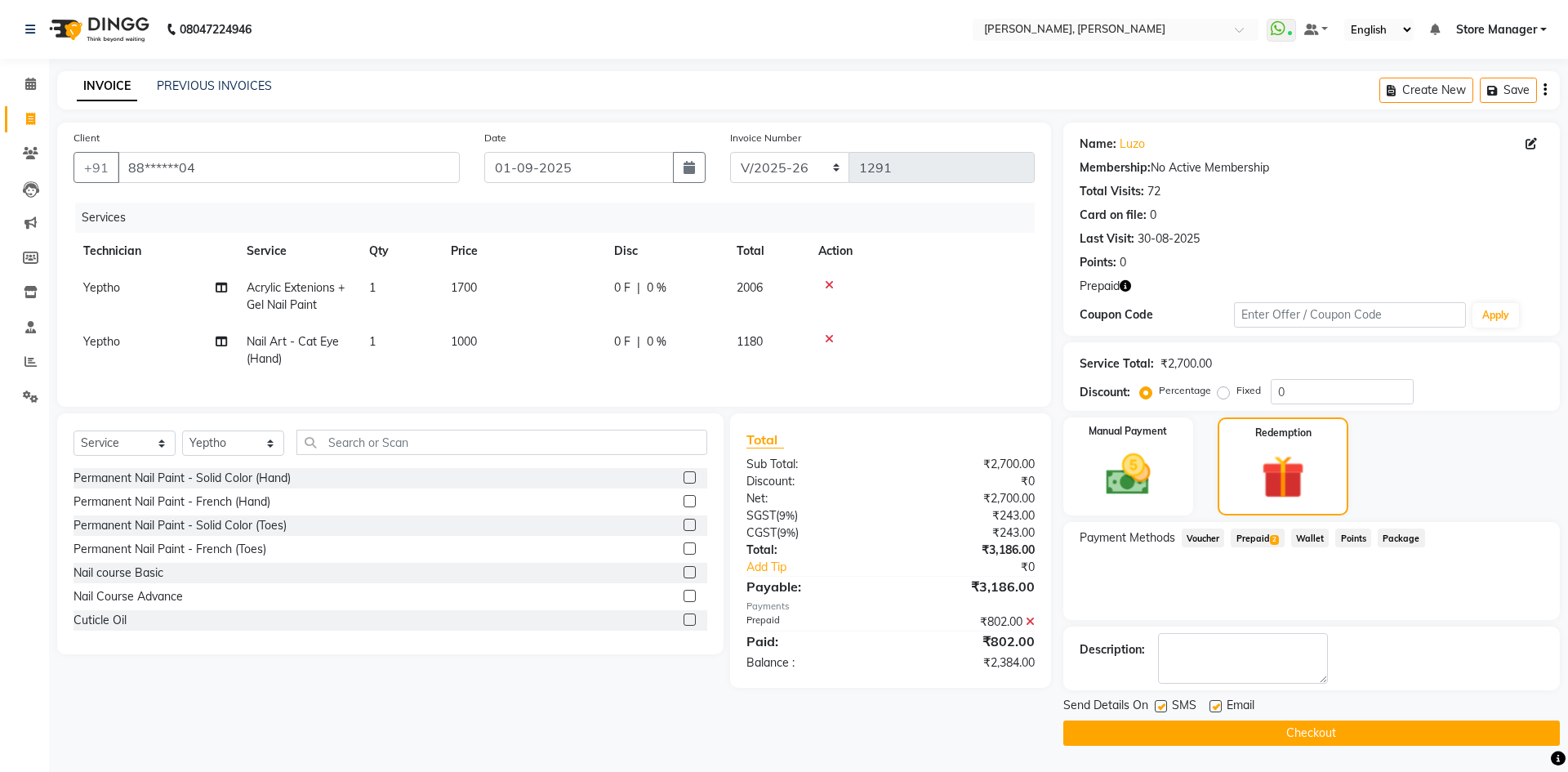
click at [1258, 535] on span "Prepaid 2" at bounding box center [1257, 539] width 53 height 19
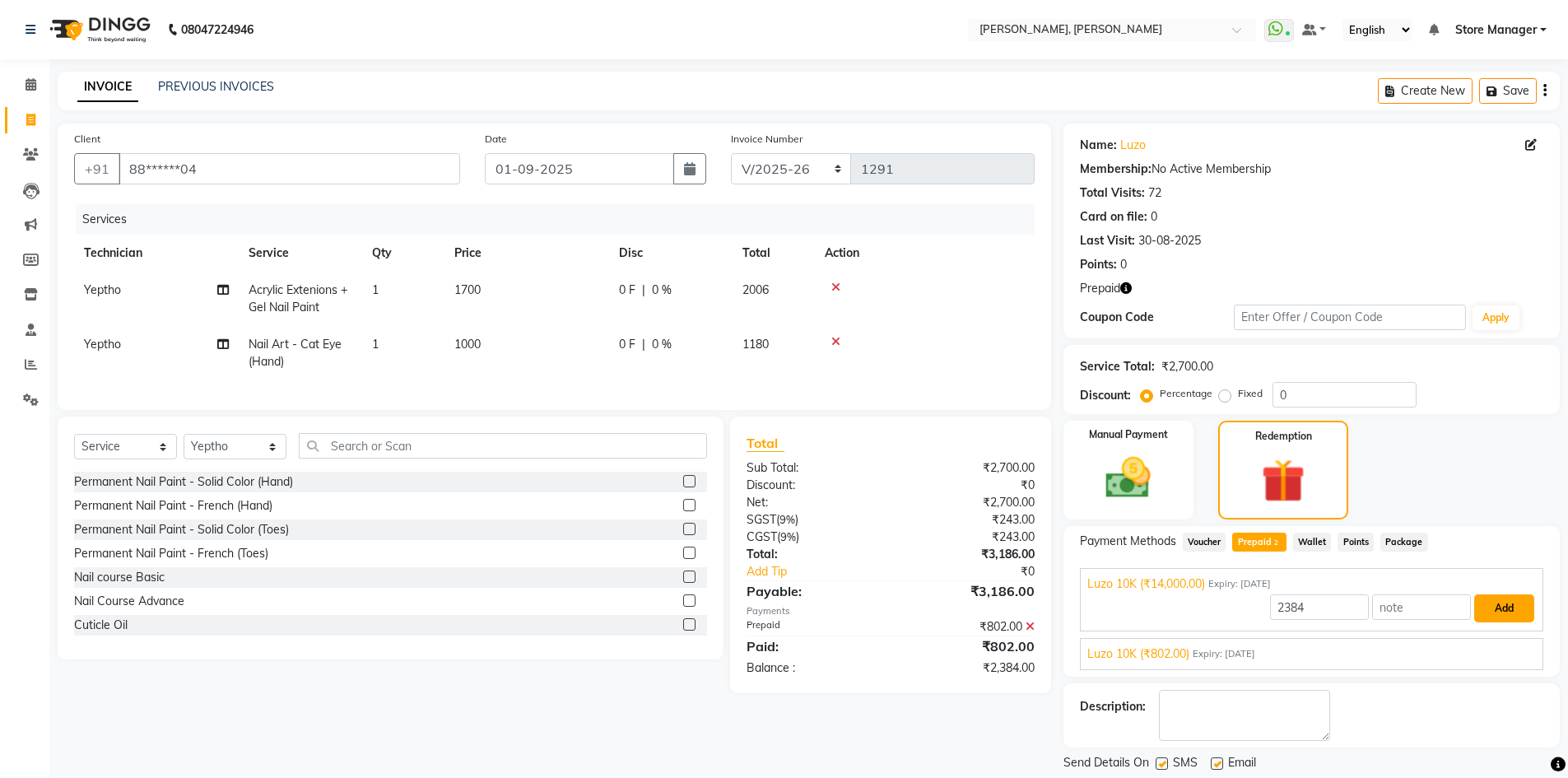
click at [1509, 611] on button "Add" at bounding box center [1503, 609] width 60 height 28
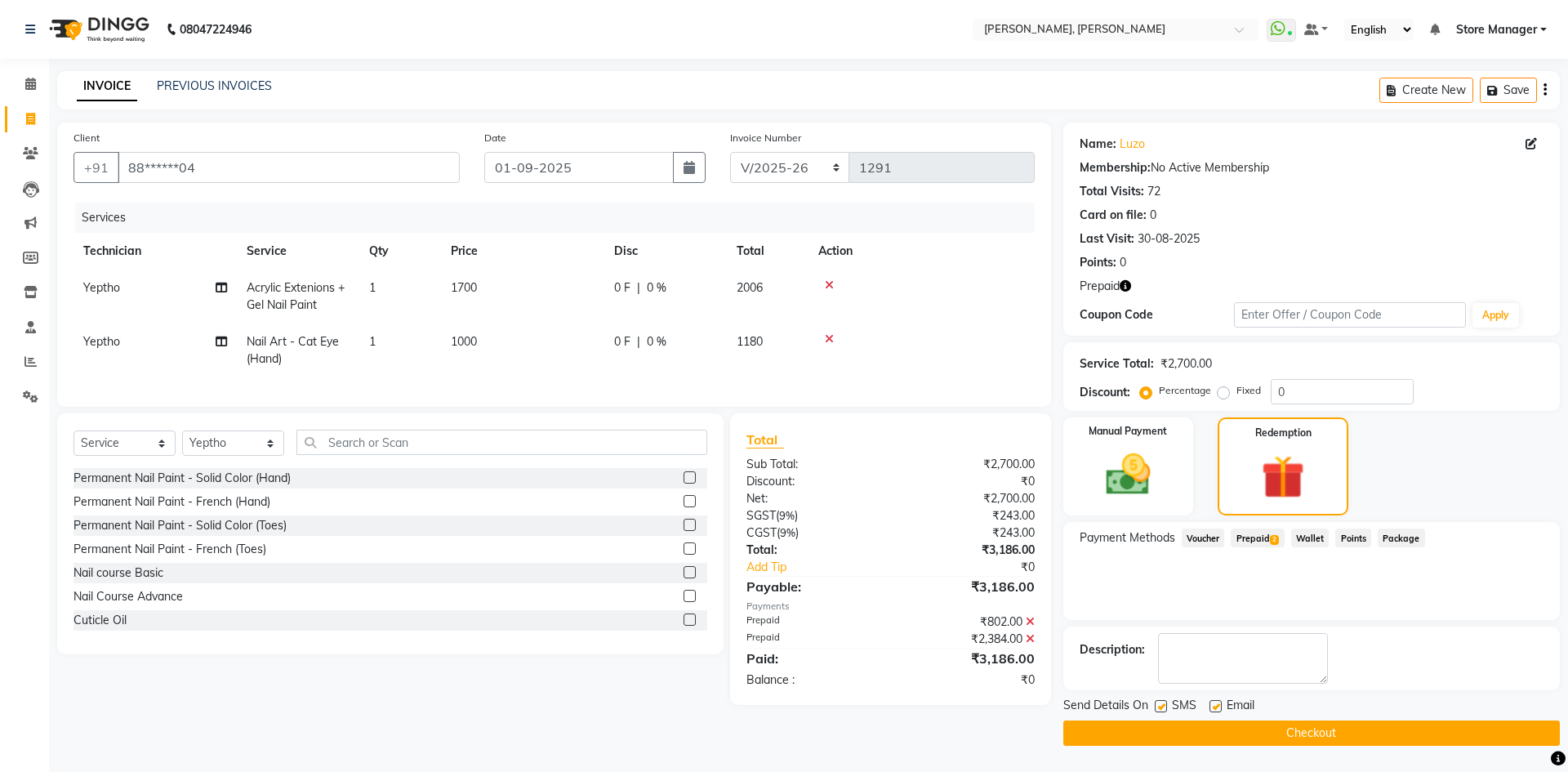
click at [1272, 739] on button "Checkout" at bounding box center [1312, 733] width 497 height 25
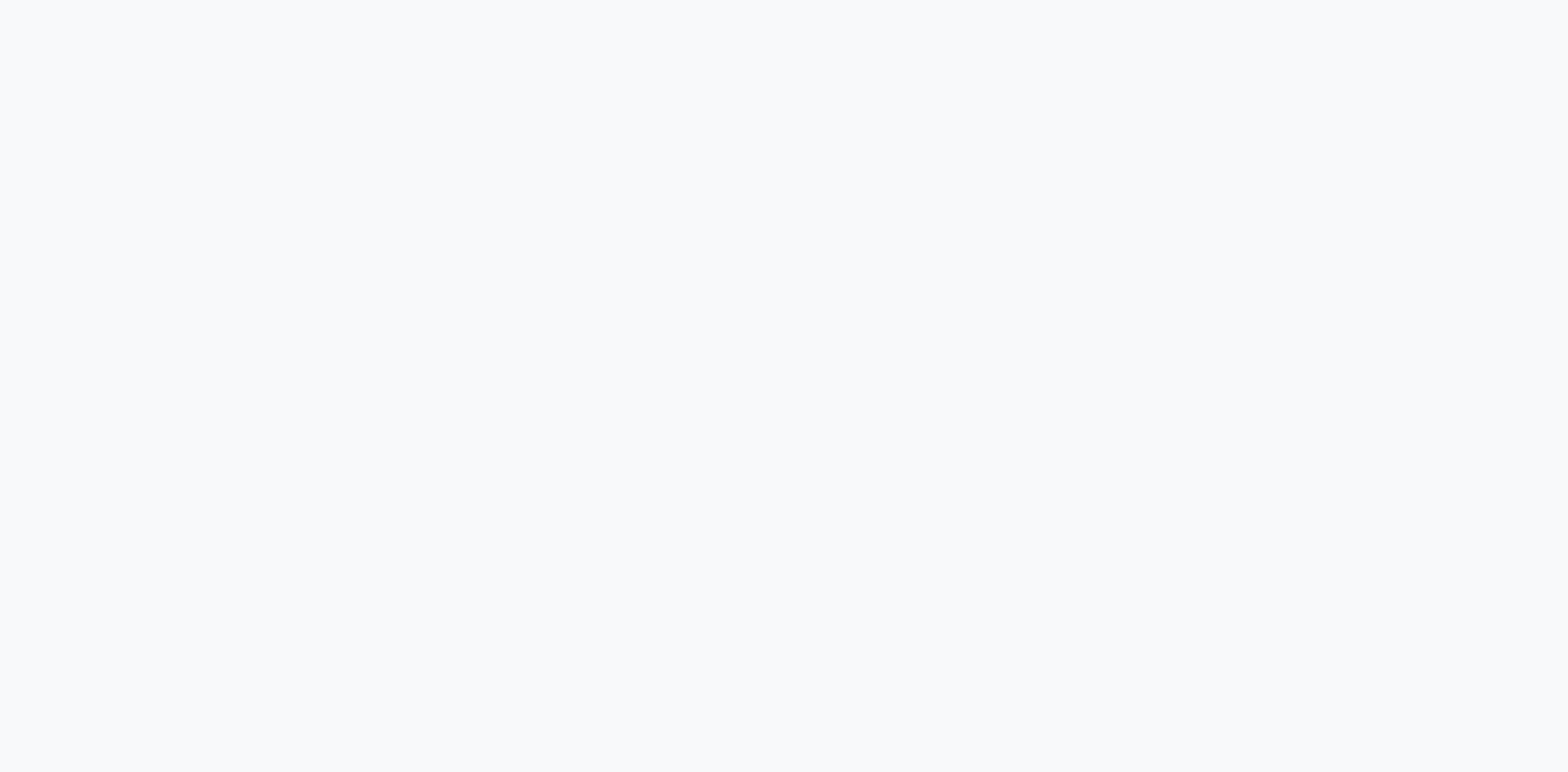
select select "service"
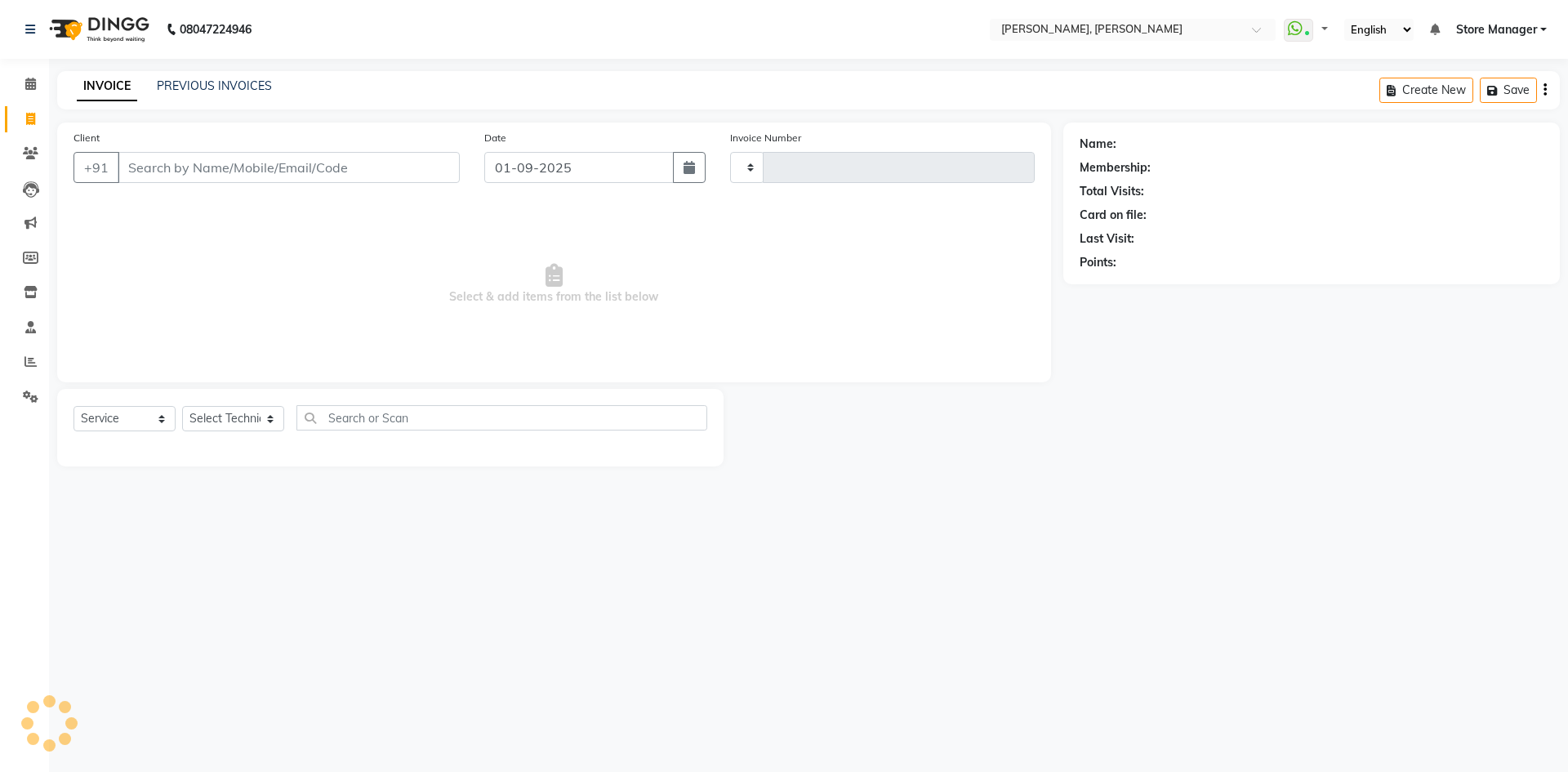
type input "1291"
select select "7173"
click at [250, 422] on select "Select Technician amugha Beautician [PERSON_NAME] Evi MANAGER [PERSON_NAME] [PE…" at bounding box center [233, 418] width 102 height 25
select select "89719"
click at [183, 406] on select "Select Technician amugha Beautician [PERSON_NAME] Evi MANAGER [PERSON_NAME] [PE…" at bounding box center [233, 418] width 102 height 25
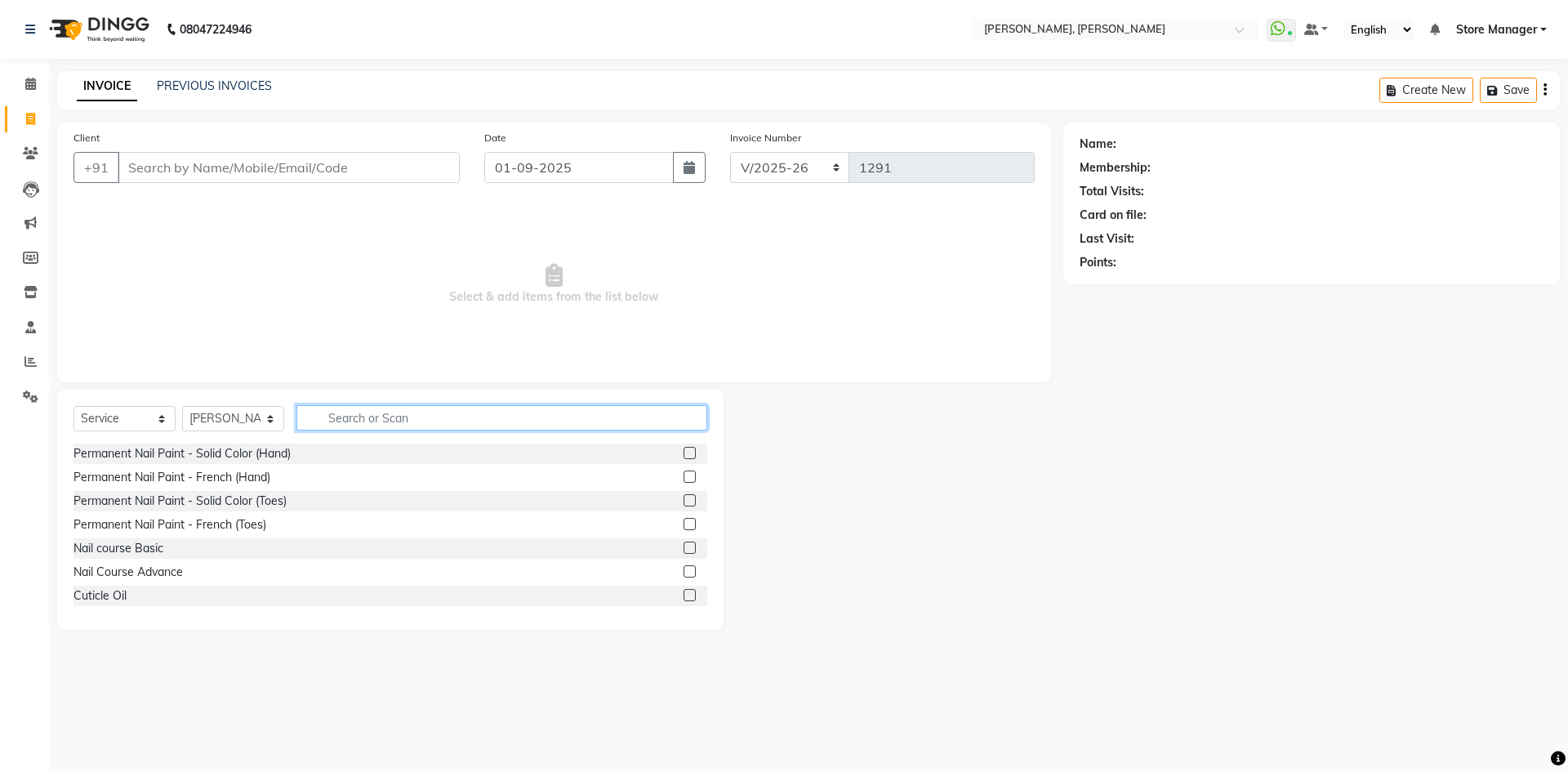
click at [424, 417] on input "text" at bounding box center [502, 417] width 411 height 25
type input "acr"
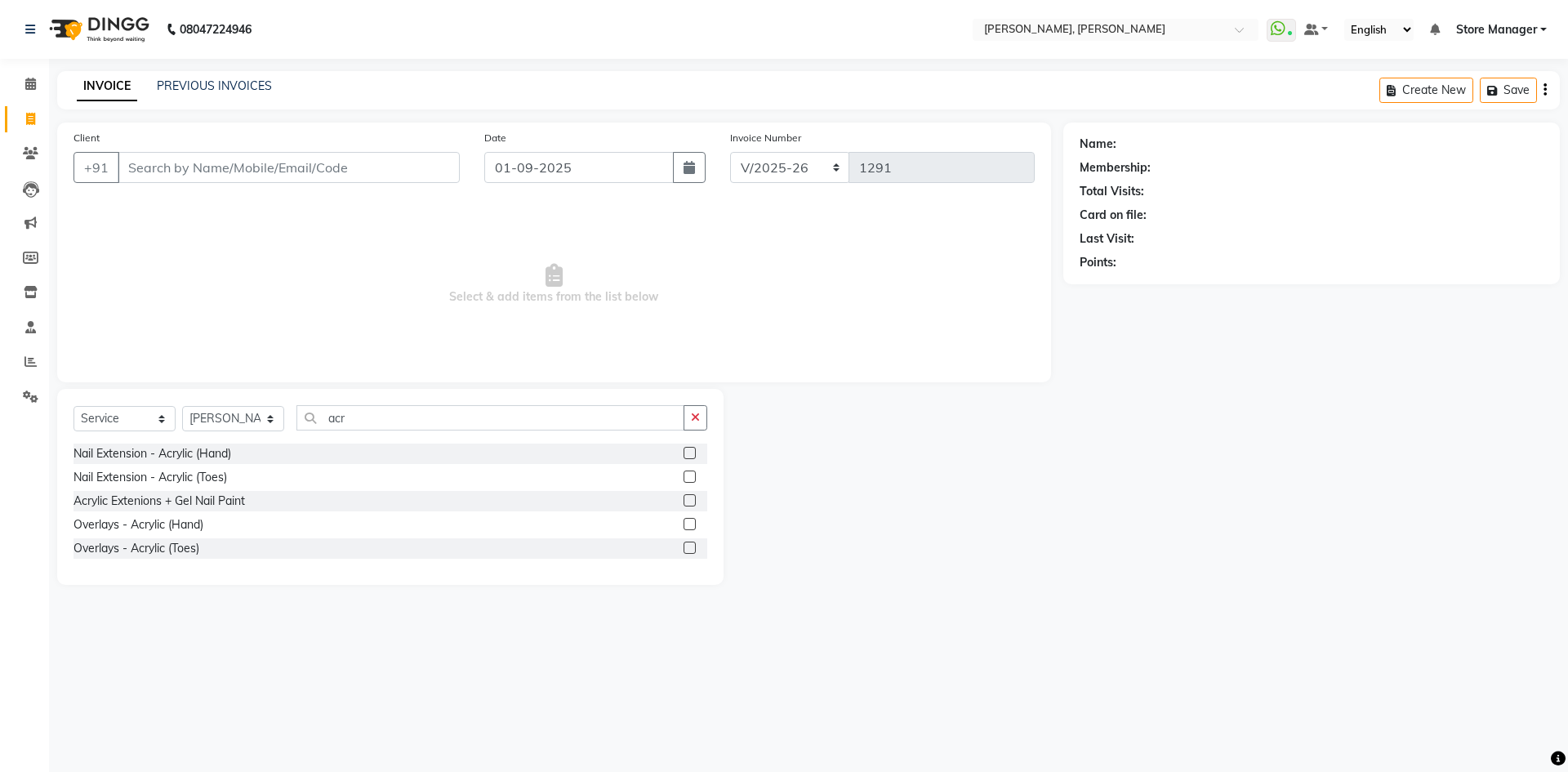
click at [685, 498] on label at bounding box center [689, 500] width 12 height 12
click at [685, 498] on input "checkbox" at bounding box center [688, 501] width 10 height 10
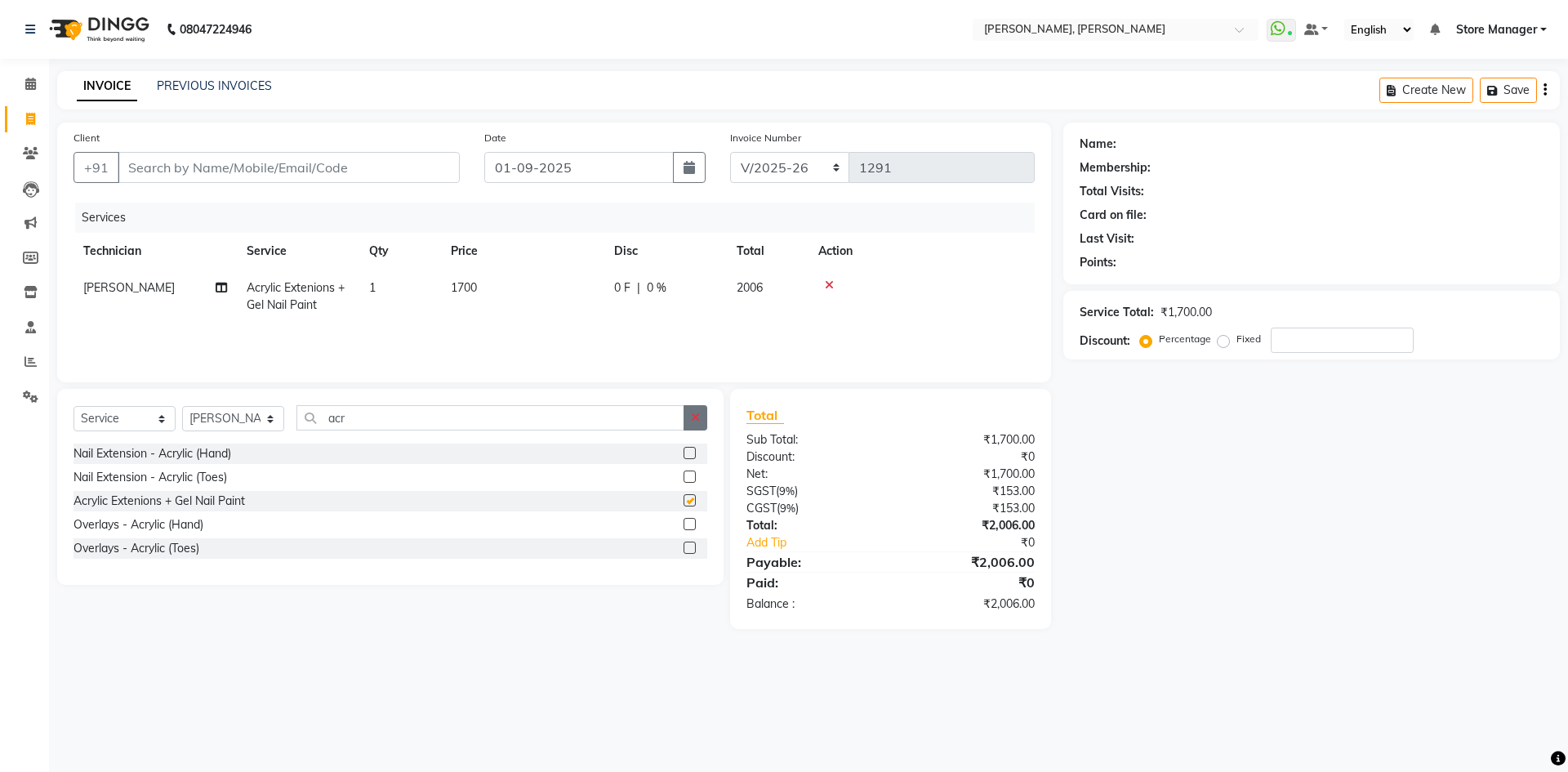
checkbox input "false"
click at [688, 413] on button "button" at bounding box center [695, 417] width 24 height 25
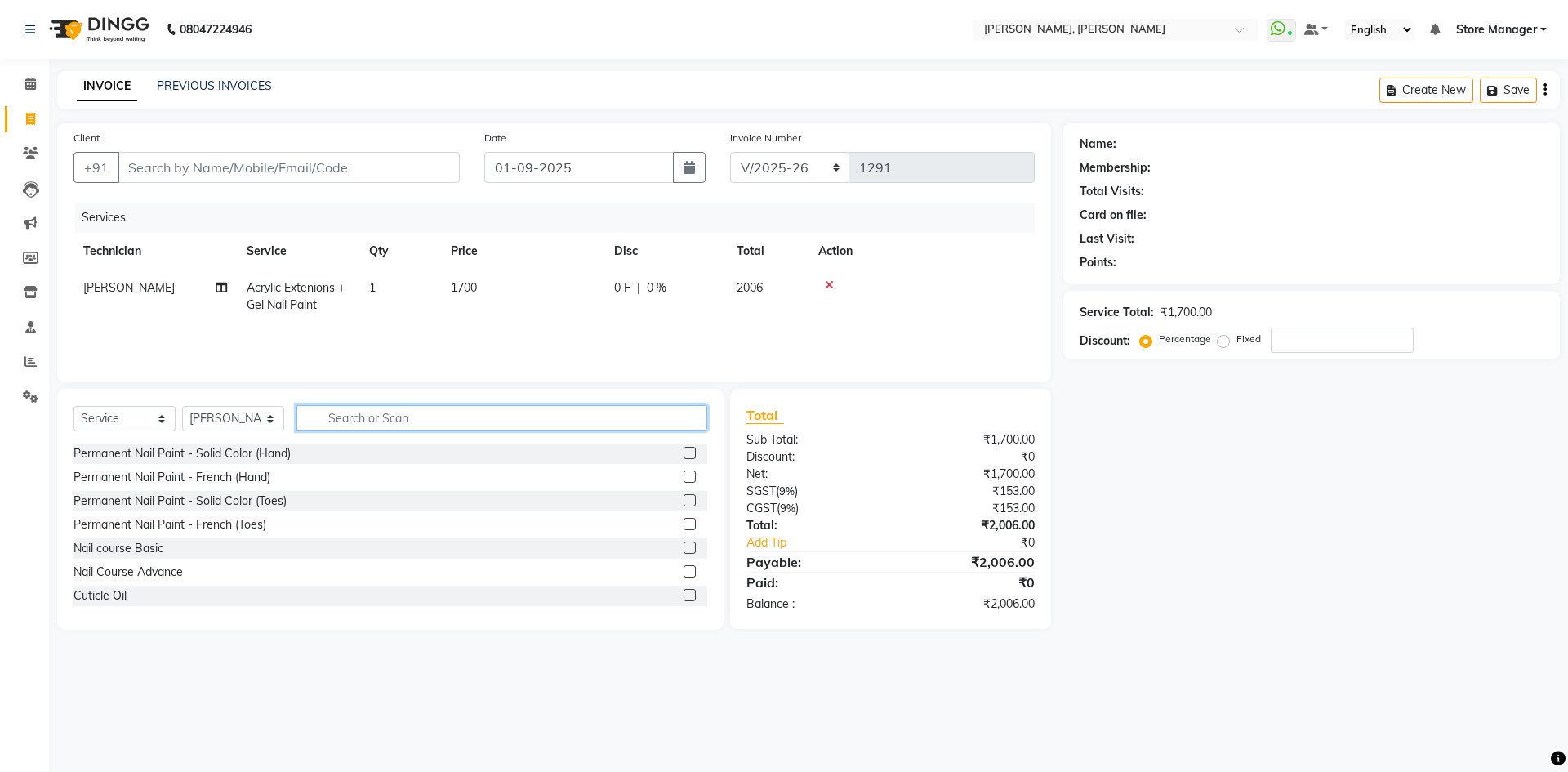
click at [528, 426] on input "text" at bounding box center [502, 417] width 411 height 25
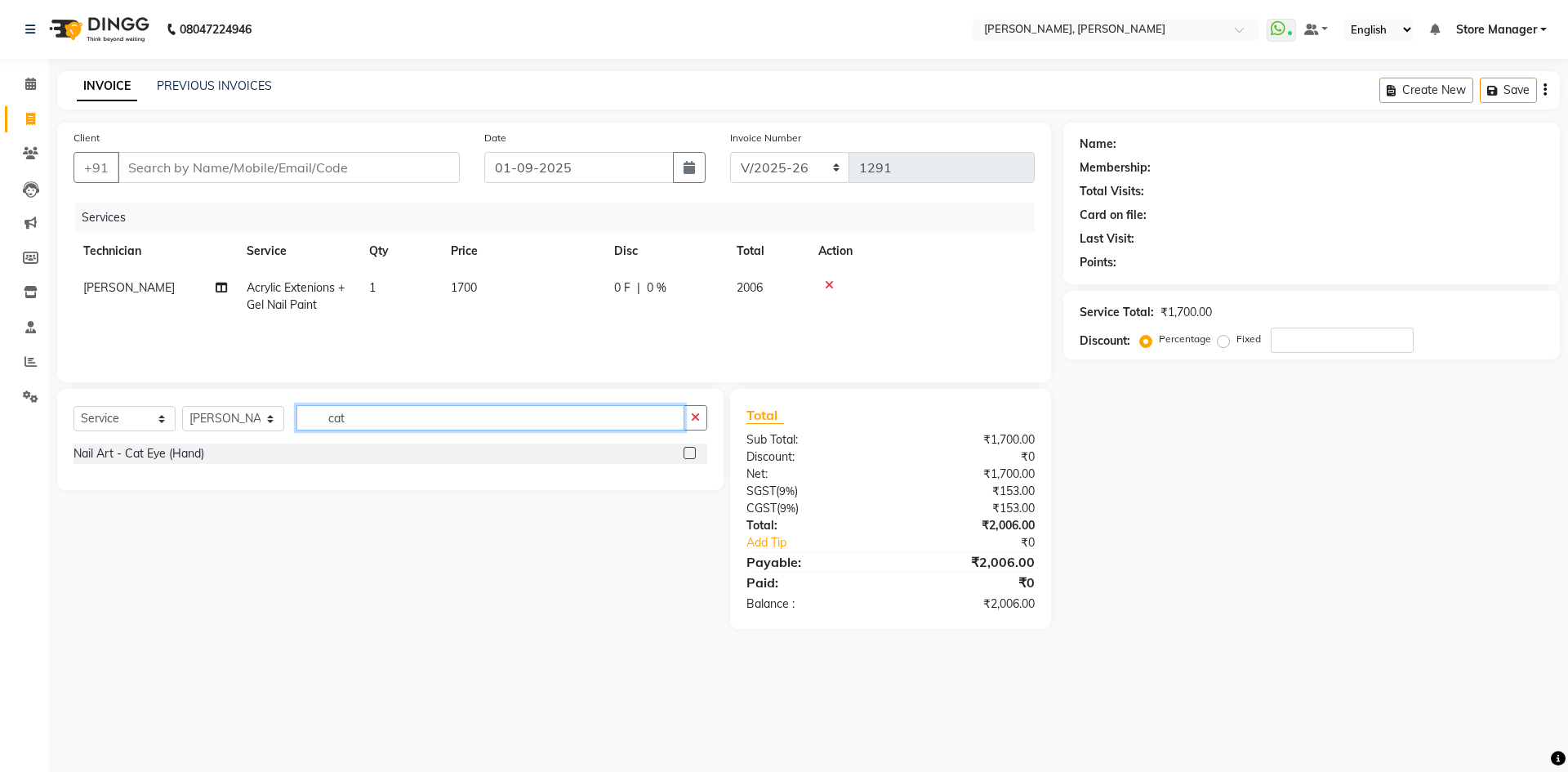
type input "cat"
click at [688, 450] on label at bounding box center [689, 453] width 12 height 12
click at [688, 450] on input "checkbox" at bounding box center [688, 453] width 10 height 10
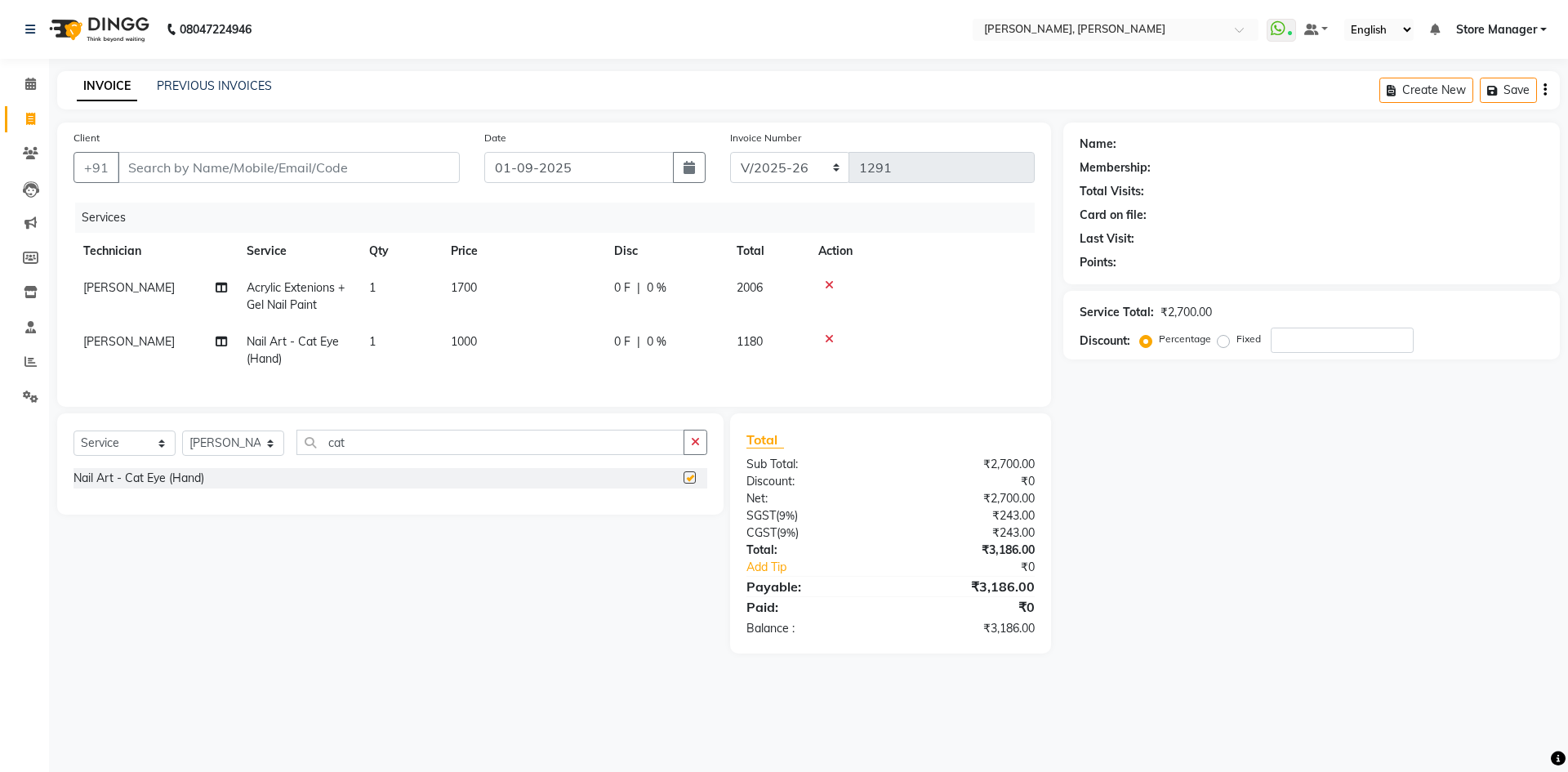
checkbox input "false"
click at [205, 165] on input "Client" at bounding box center [289, 167] width 343 height 31
type input "l"
type input "0"
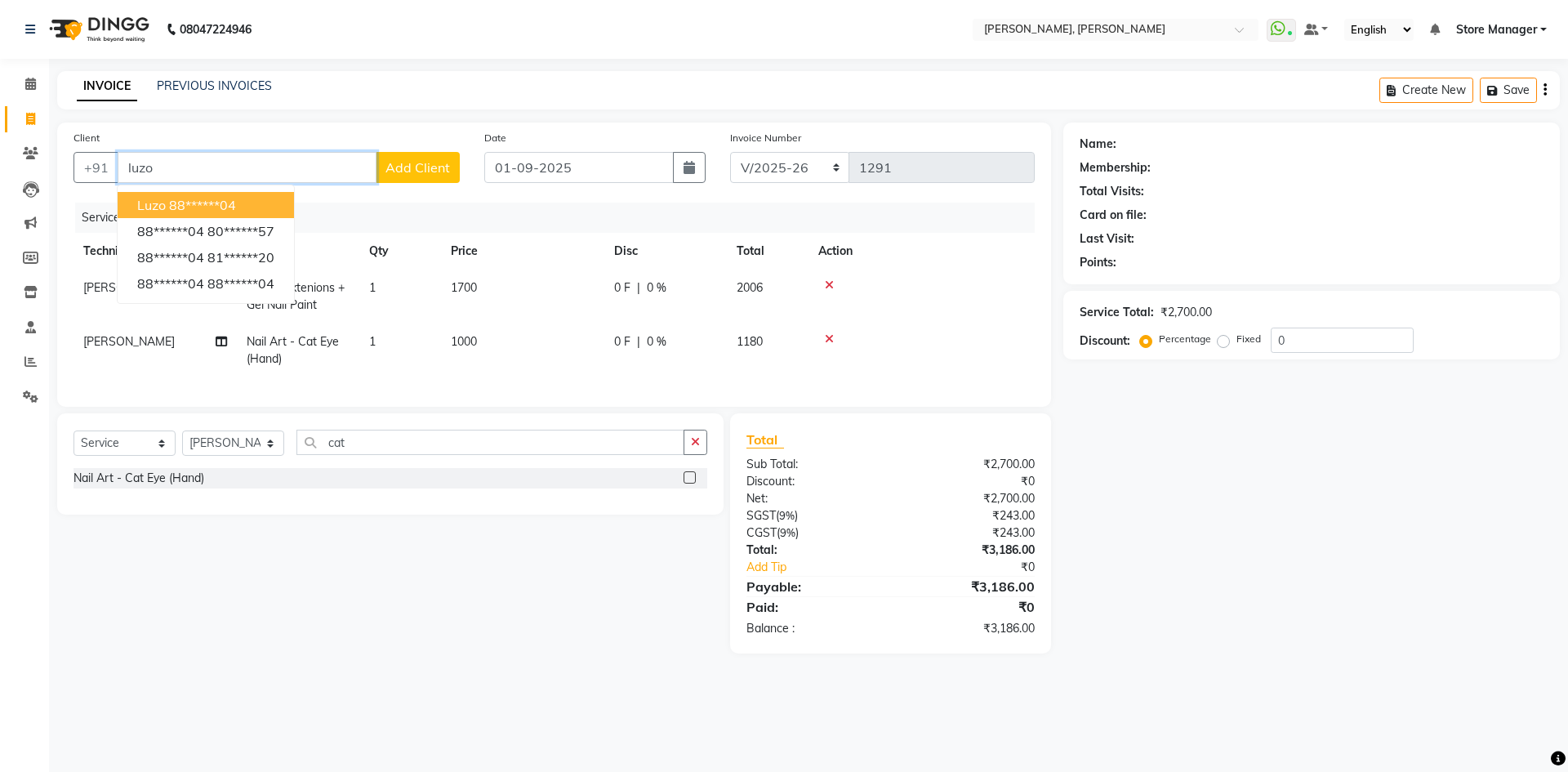
click at [206, 207] on ngb-highlight "88******04" at bounding box center [202, 204] width 67 height 16
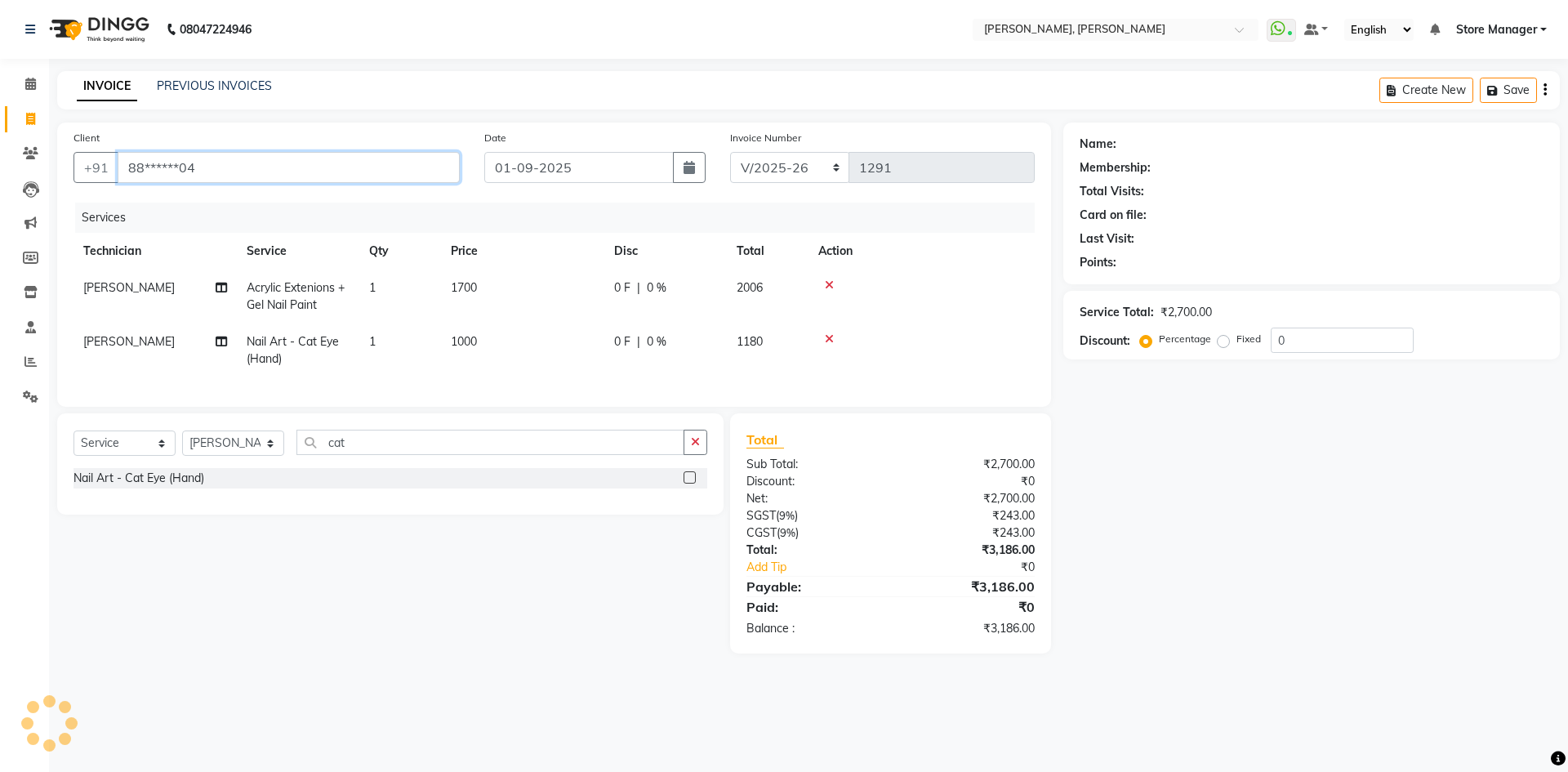
type input "88******04"
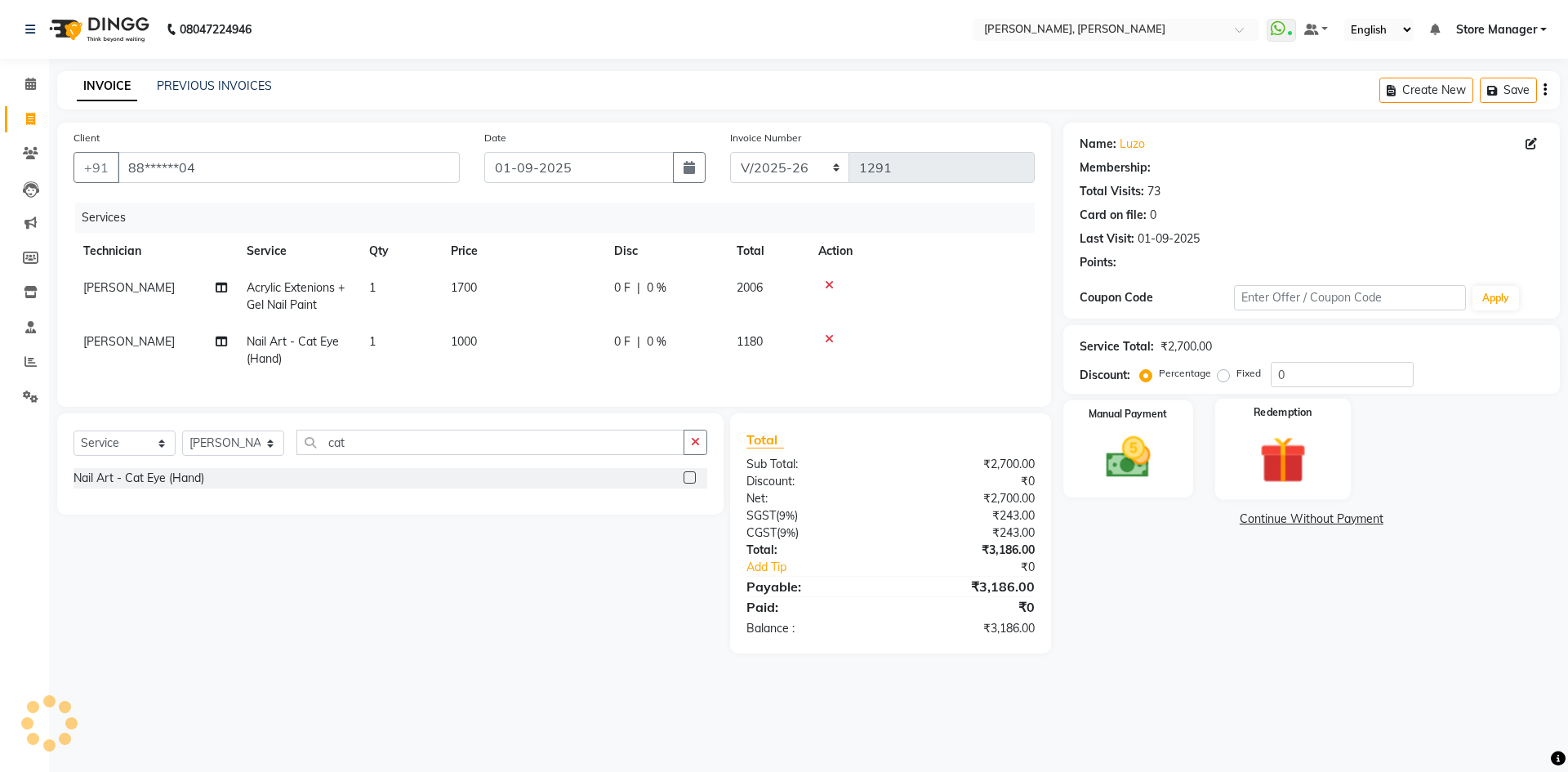
click at [1288, 442] on img at bounding box center [1283, 459] width 76 height 58
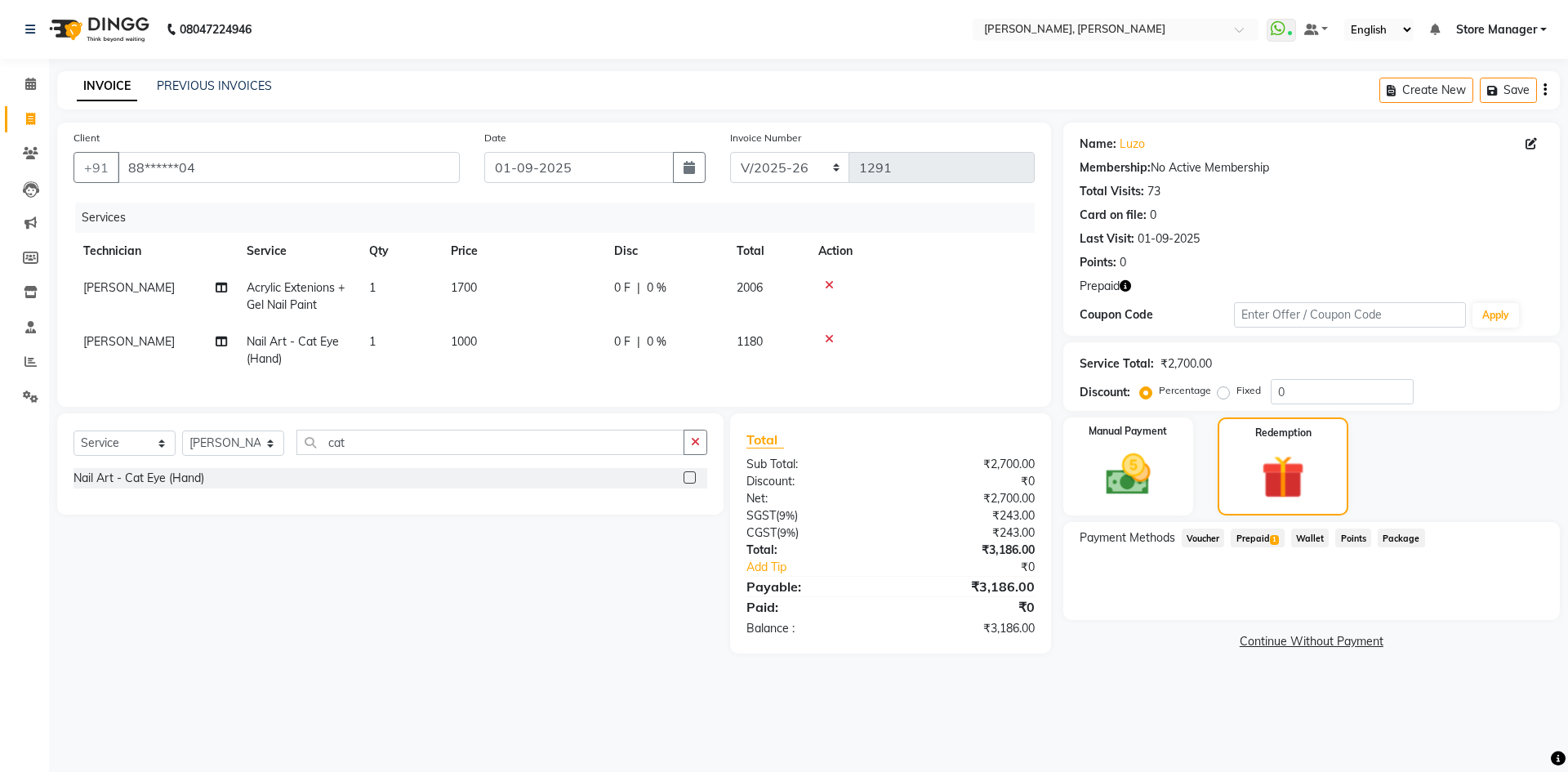
click at [1266, 536] on span "Prepaid 1" at bounding box center [1257, 539] width 53 height 19
click at [1503, 605] on button "Add" at bounding box center [1504, 604] width 59 height 28
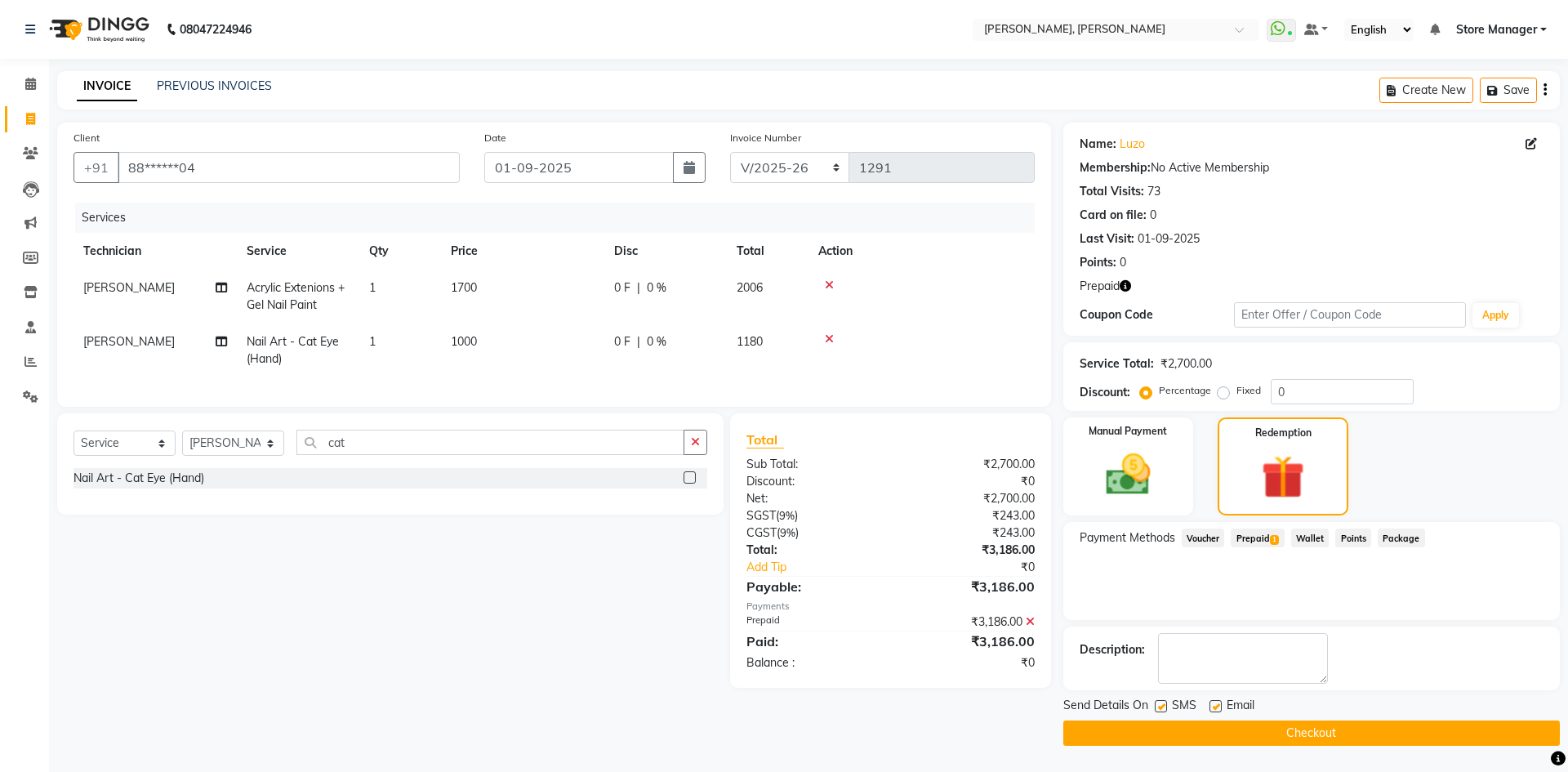
click at [1385, 732] on button "Checkout" at bounding box center [1312, 733] width 497 height 25
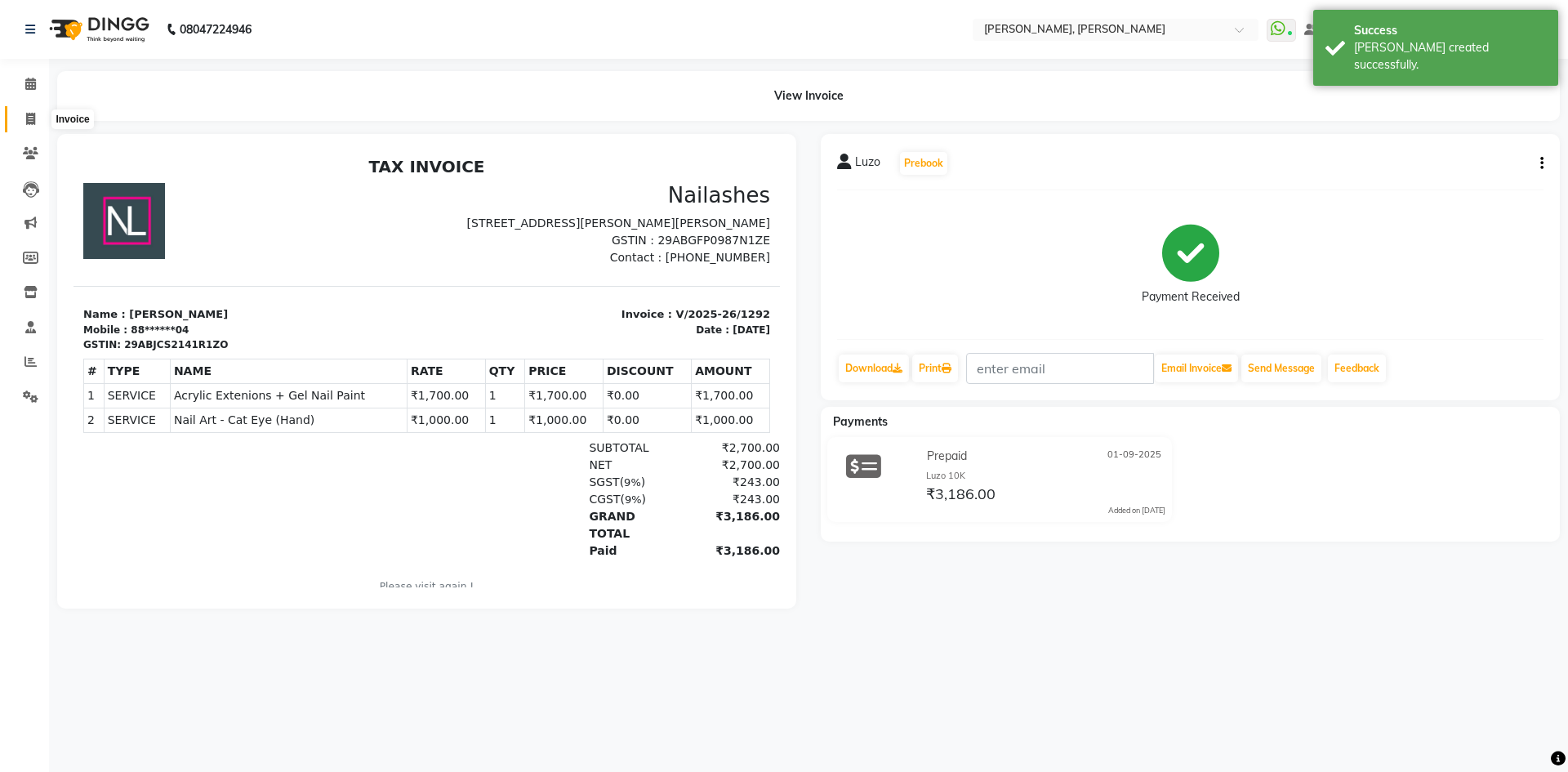
click at [26, 113] on icon at bounding box center [31, 119] width 9 height 12
select select "service"
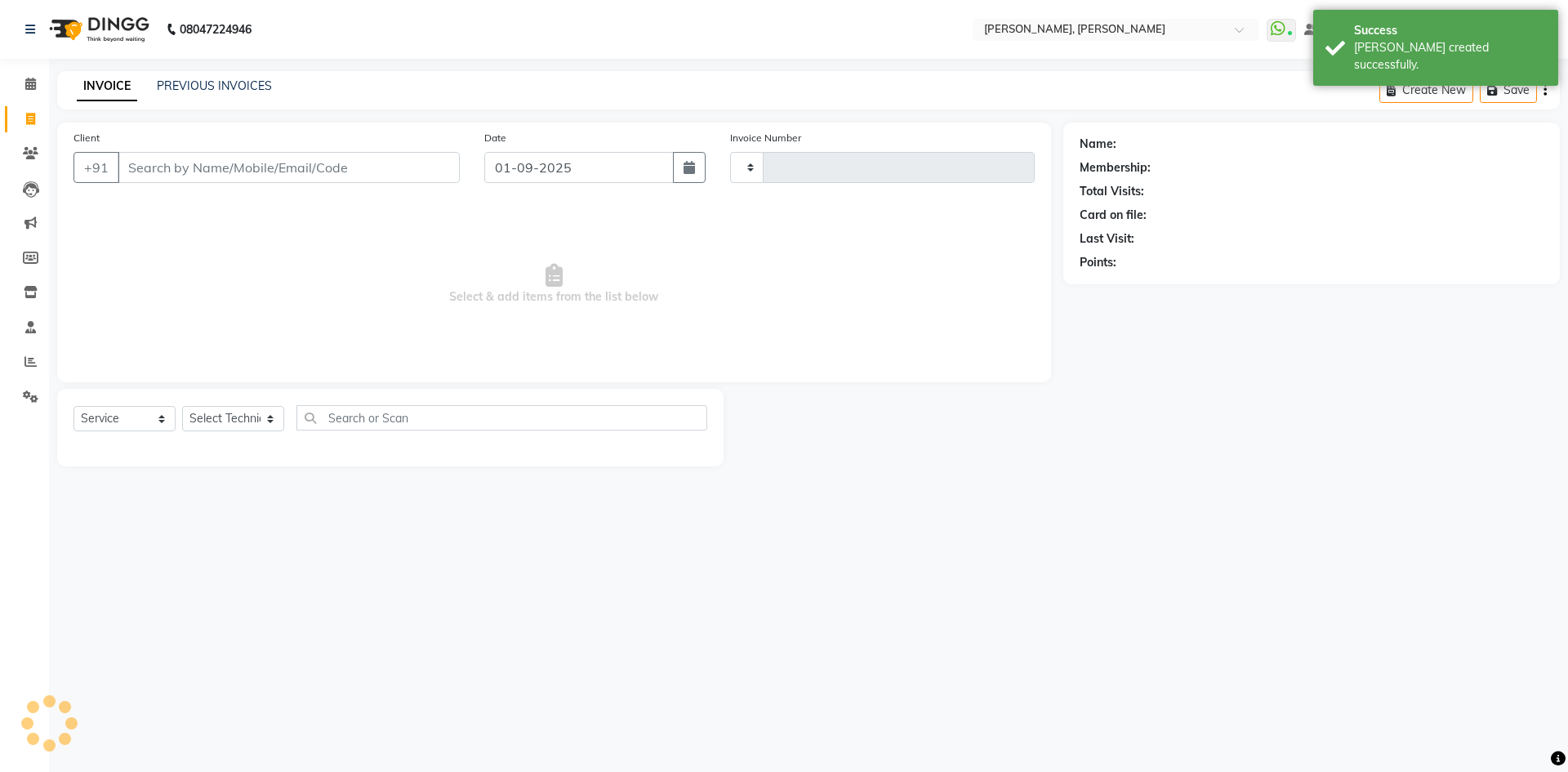
type input "1293"
select select "7173"
